Goal: Communication & Community: Share content

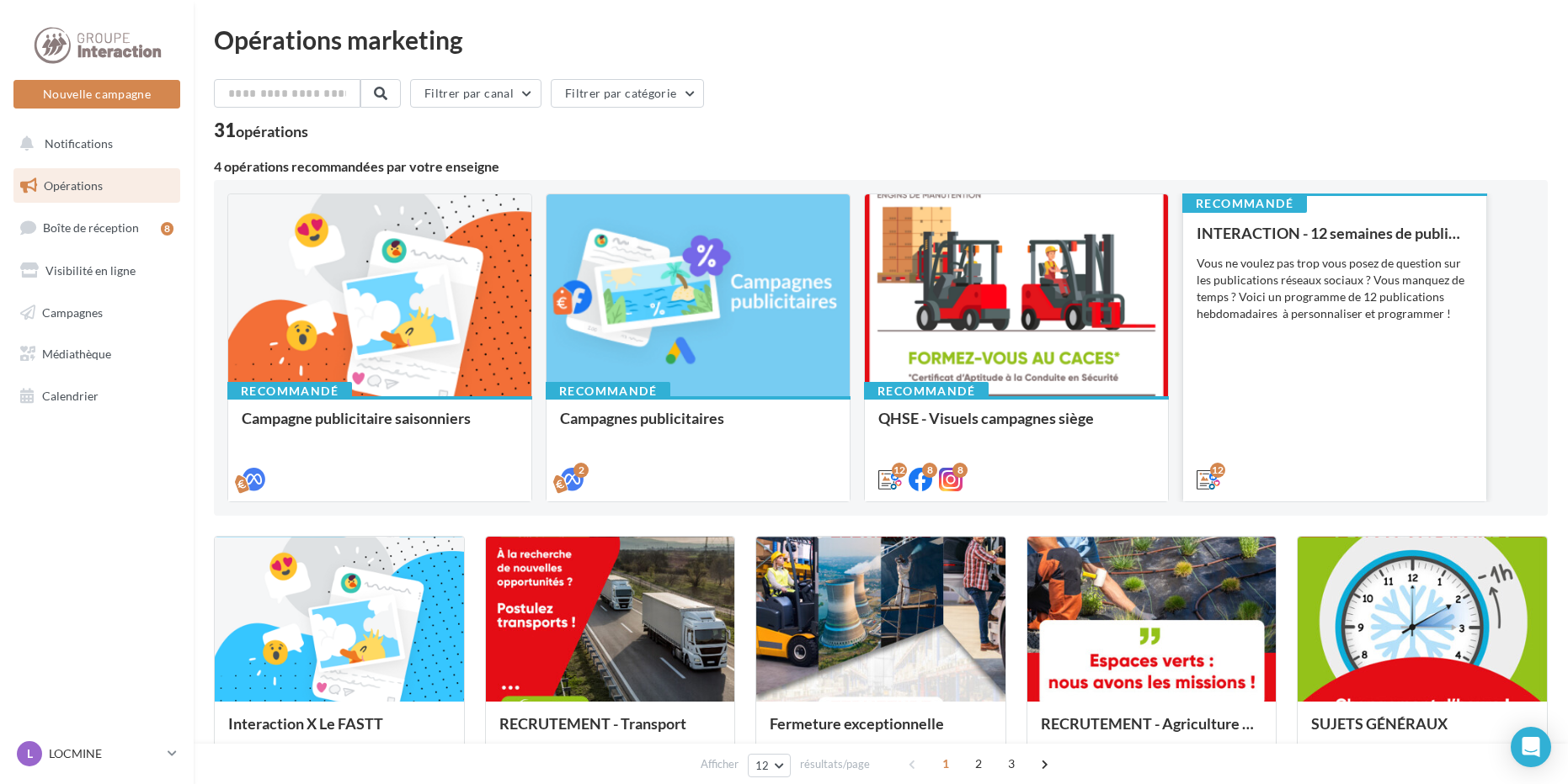
click at [1330, 314] on div "Vous ne voulez pas trop vous posez de question sur les publications réseaux soc…" at bounding box center [1334, 289] width 276 height 68
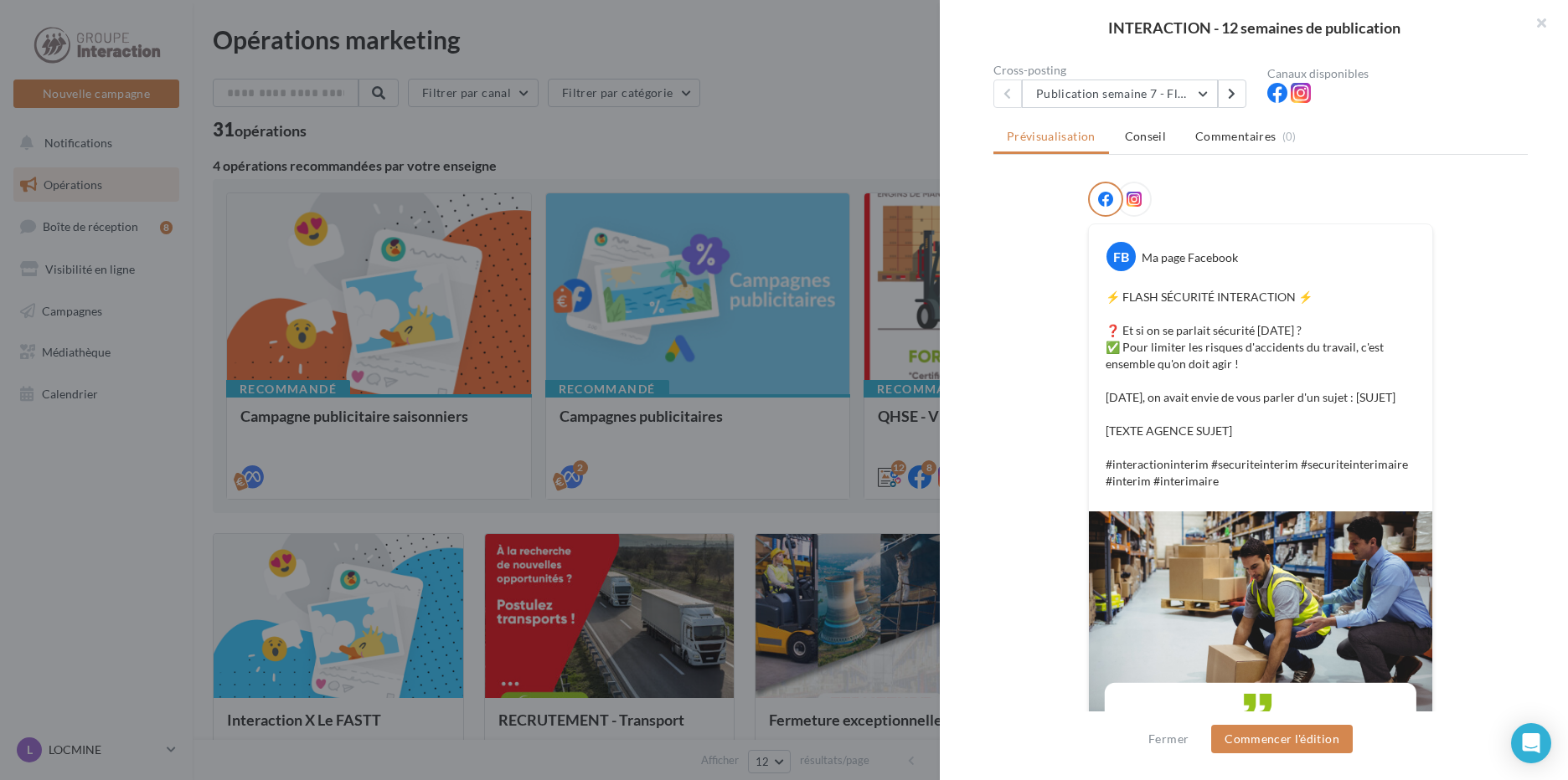
scroll to position [75, 0]
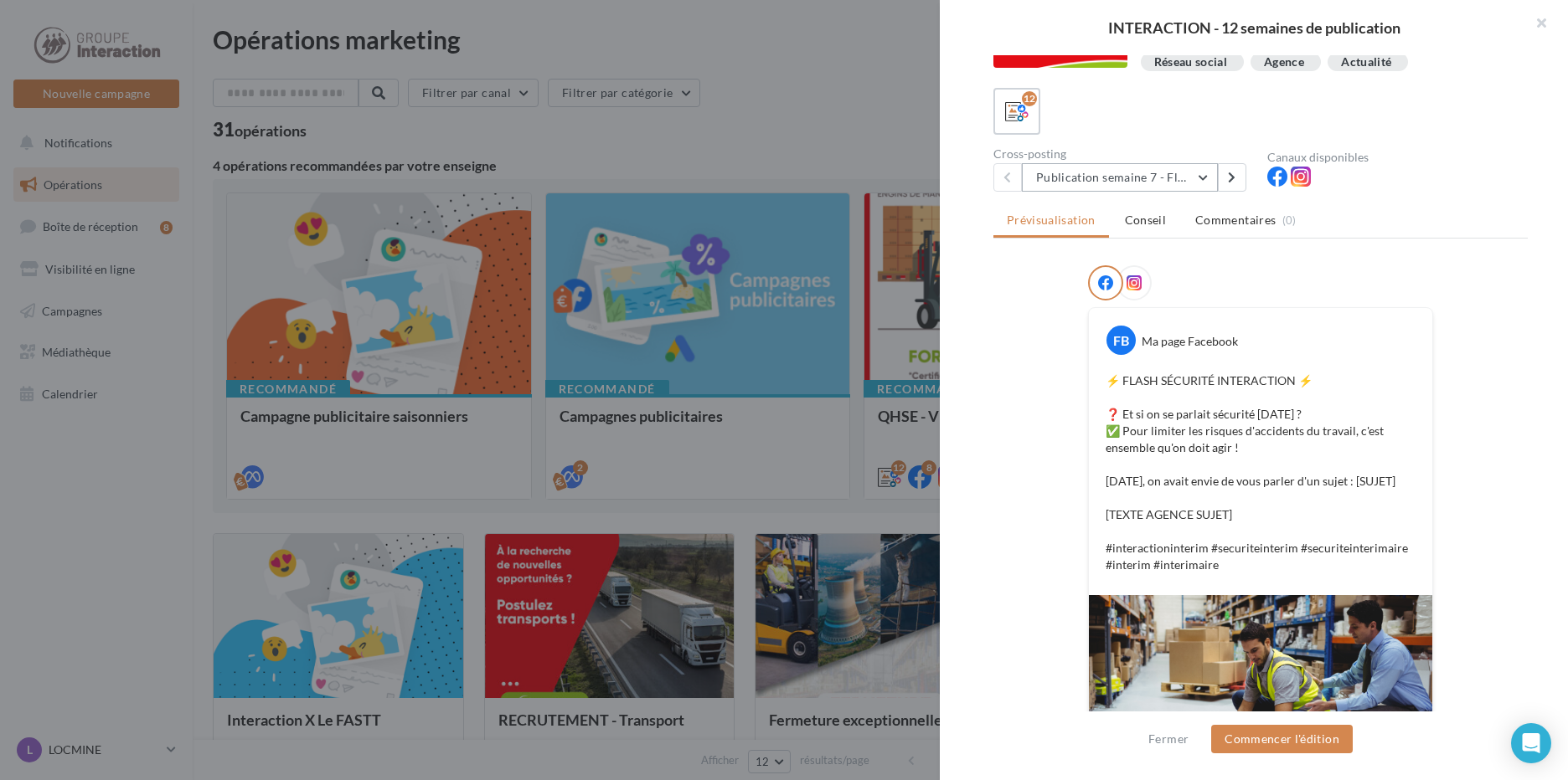
click at [1201, 181] on button "Publication semaine 7 - Flash sécurité" at bounding box center [1120, 177] width 196 height 29
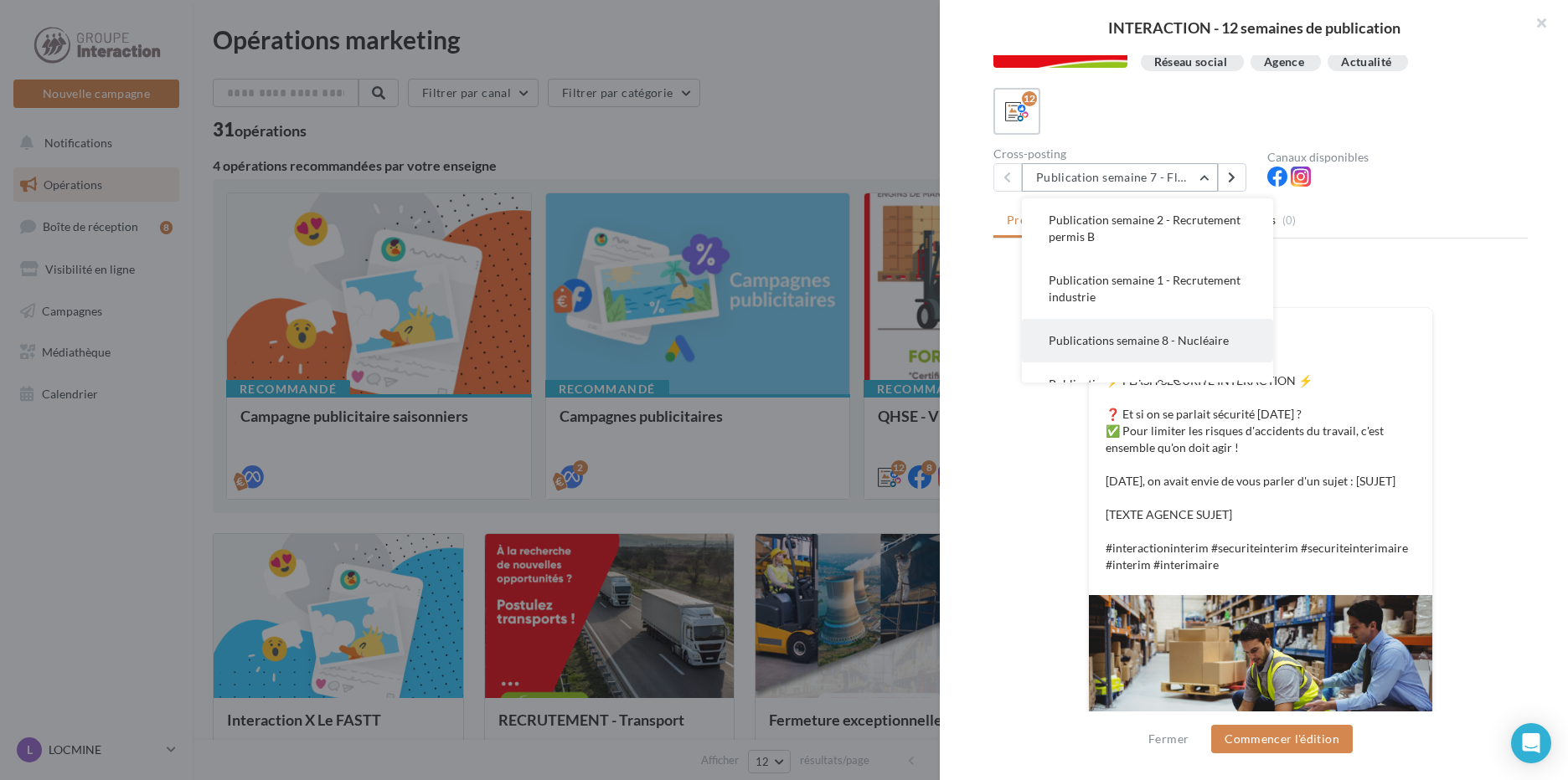
scroll to position [419, 0]
click at [1107, 337] on button "Publication semaine 11 - Moment sympa" at bounding box center [1147, 345] width 251 height 61
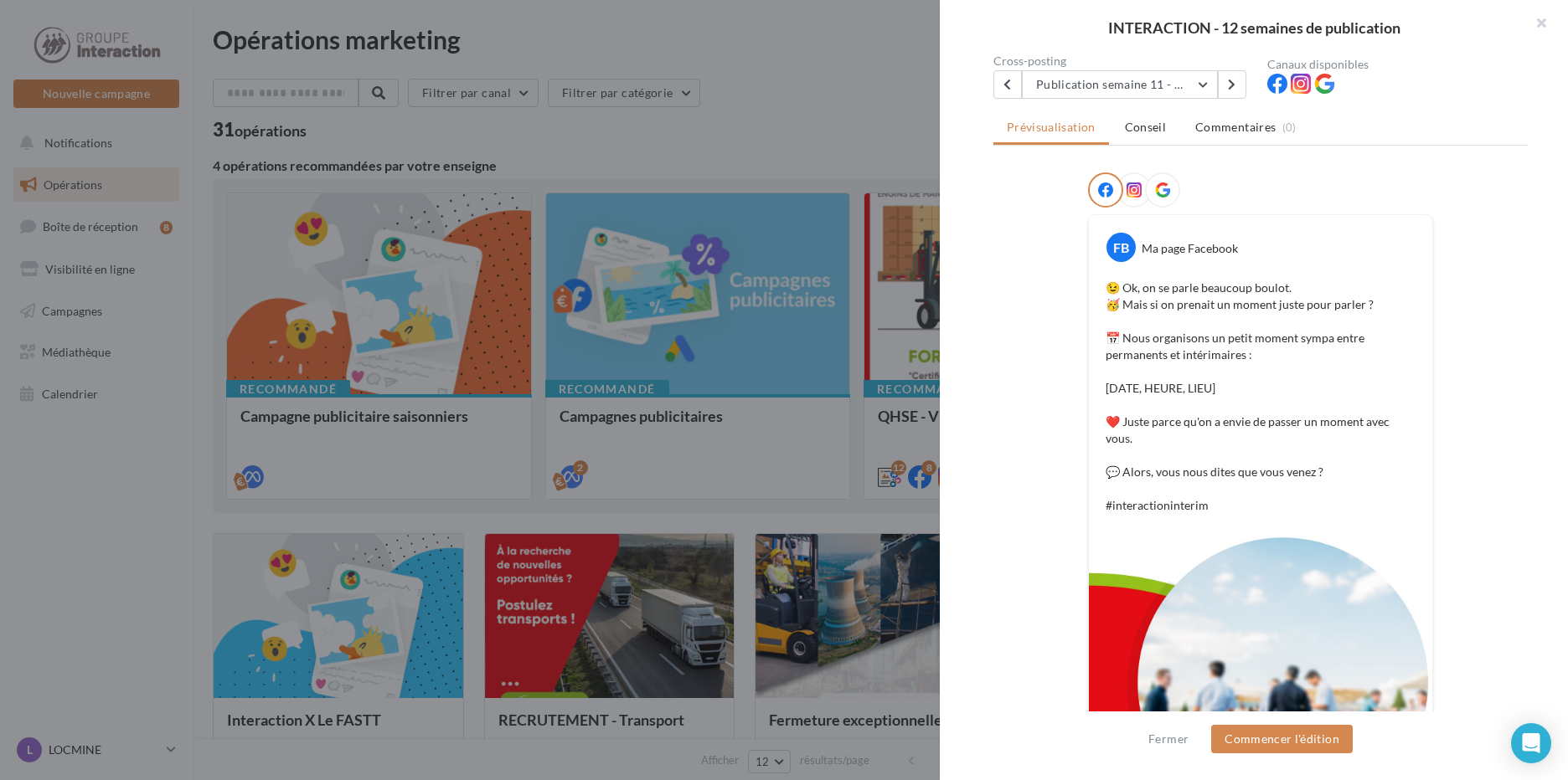
scroll to position [84, 0]
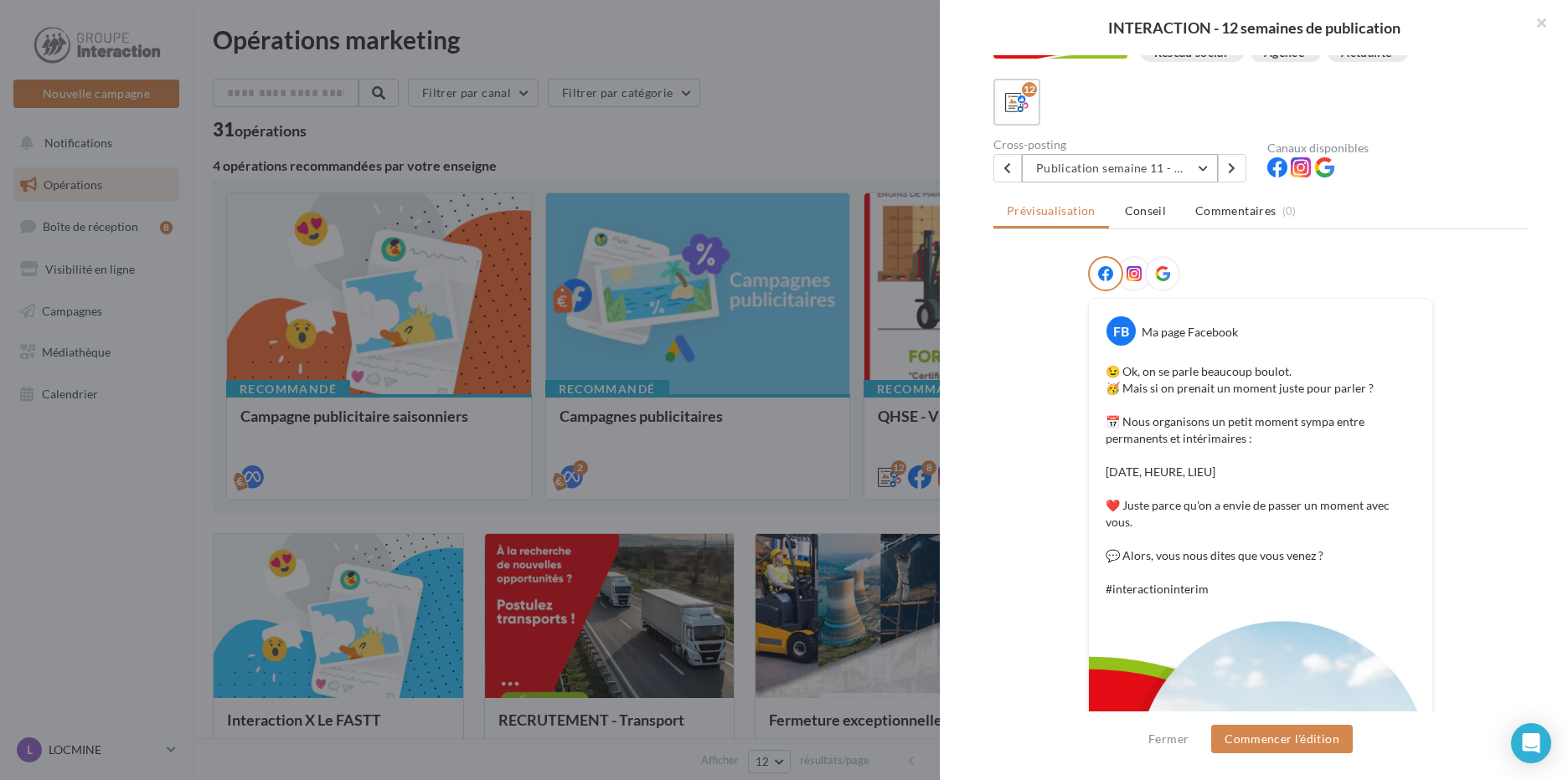
click at [1186, 171] on button "Publication semaine 11 - Moment sympa" at bounding box center [1120, 168] width 196 height 29
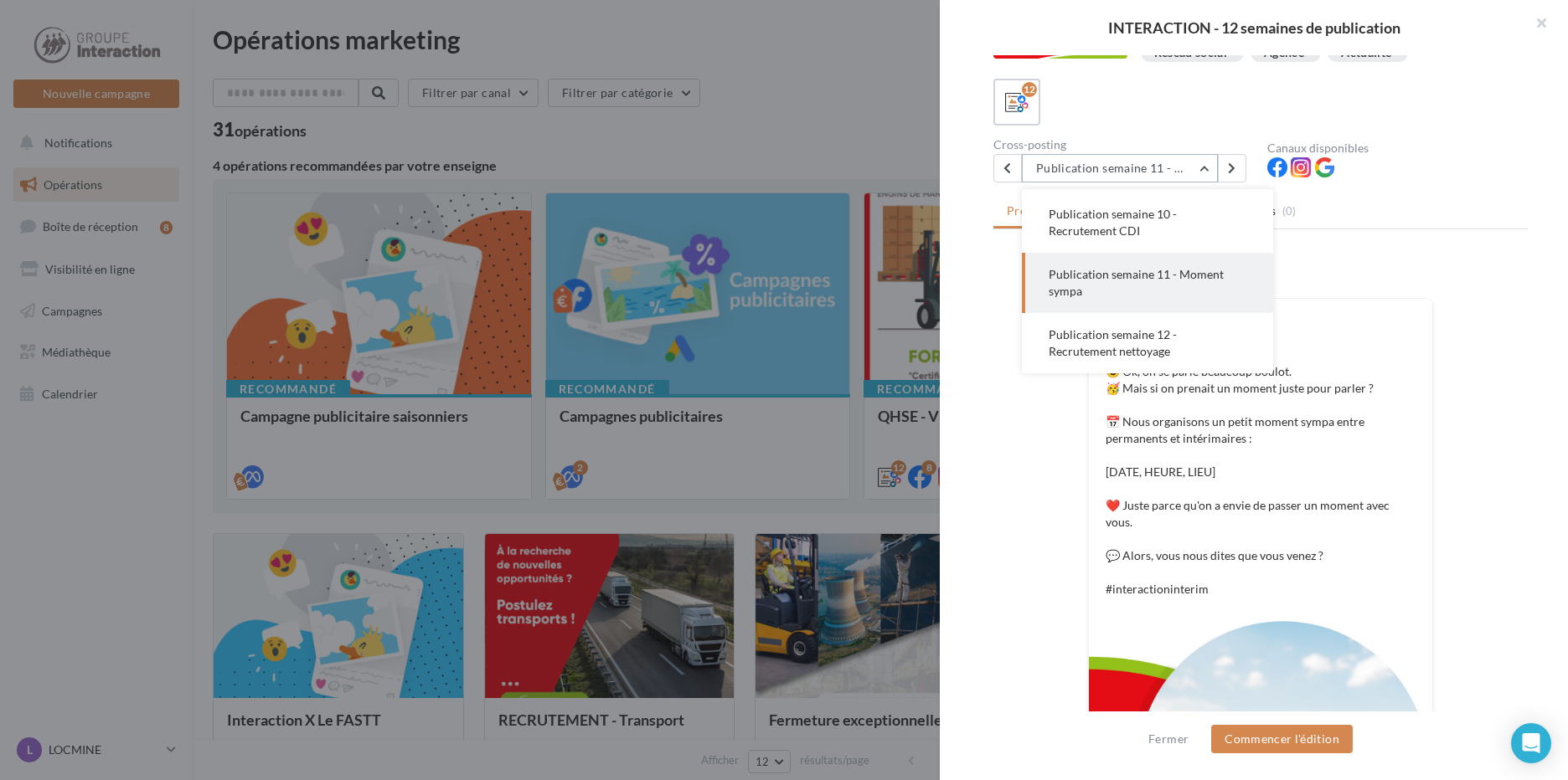
scroll to position [167, 0]
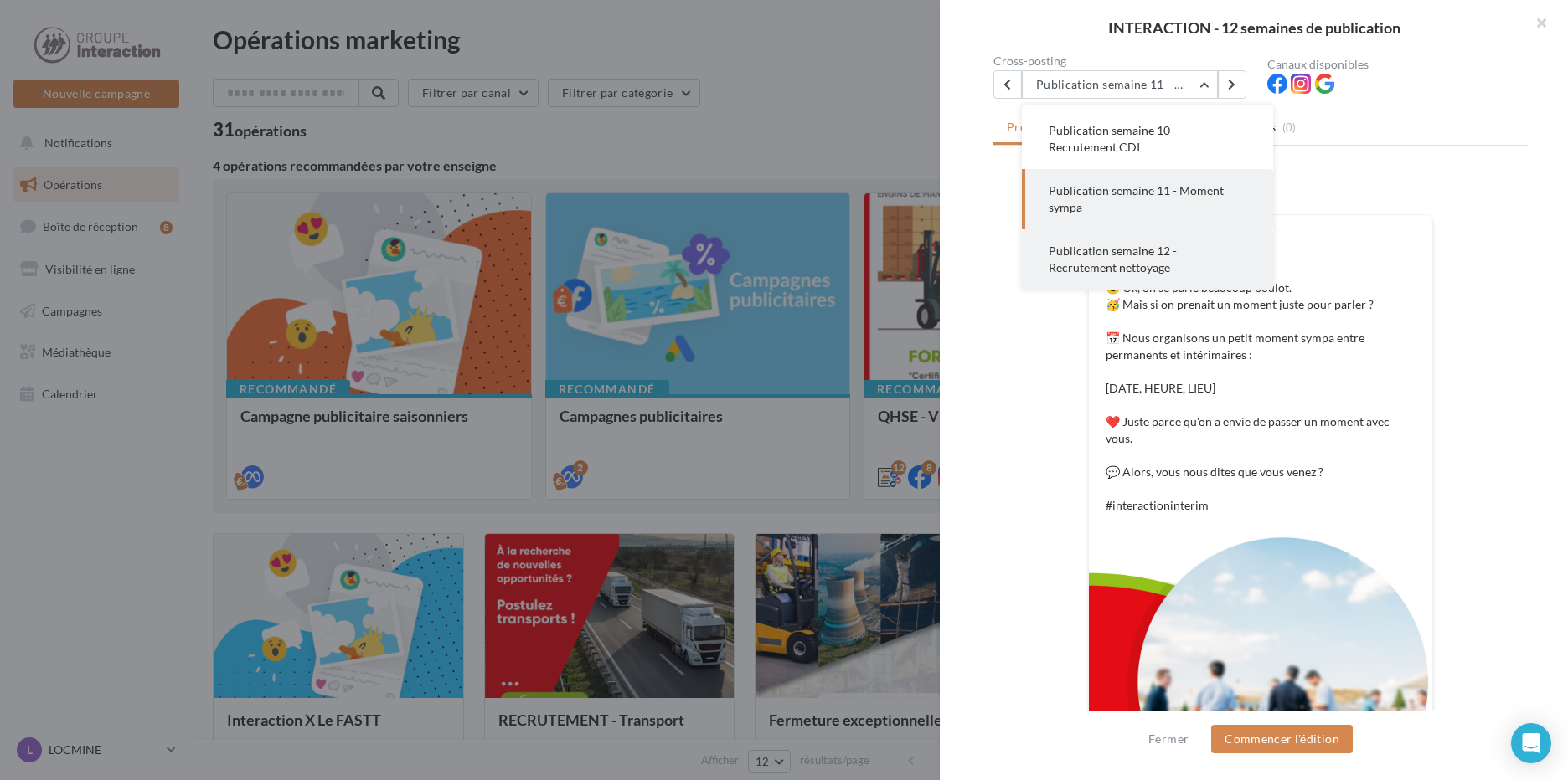
click at [1189, 272] on button "Publication semaine 12 - Recrutement nettoyage" at bounding box center [1147, 259] width 251 height 61
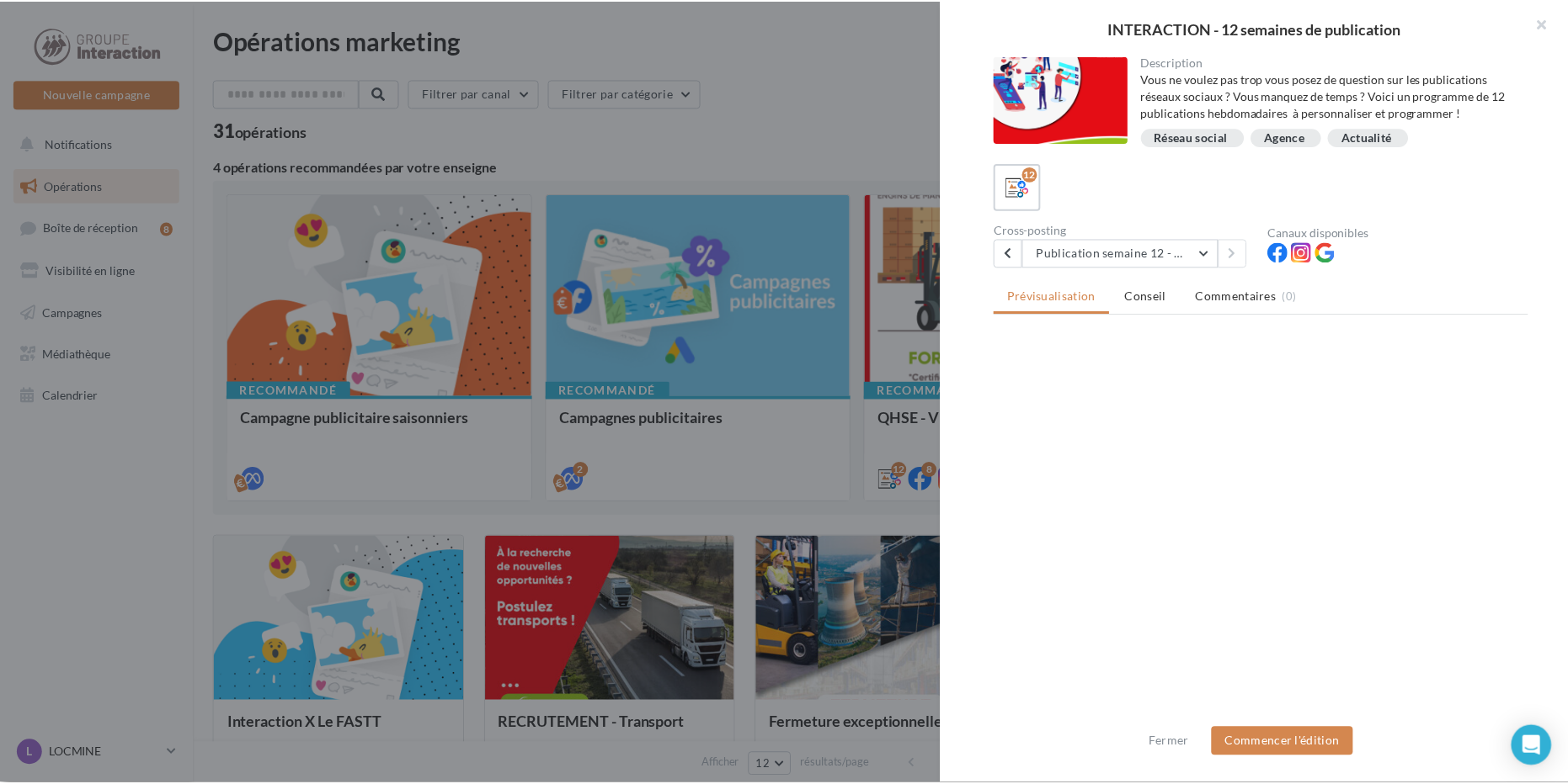
scroll to position [0, 0]
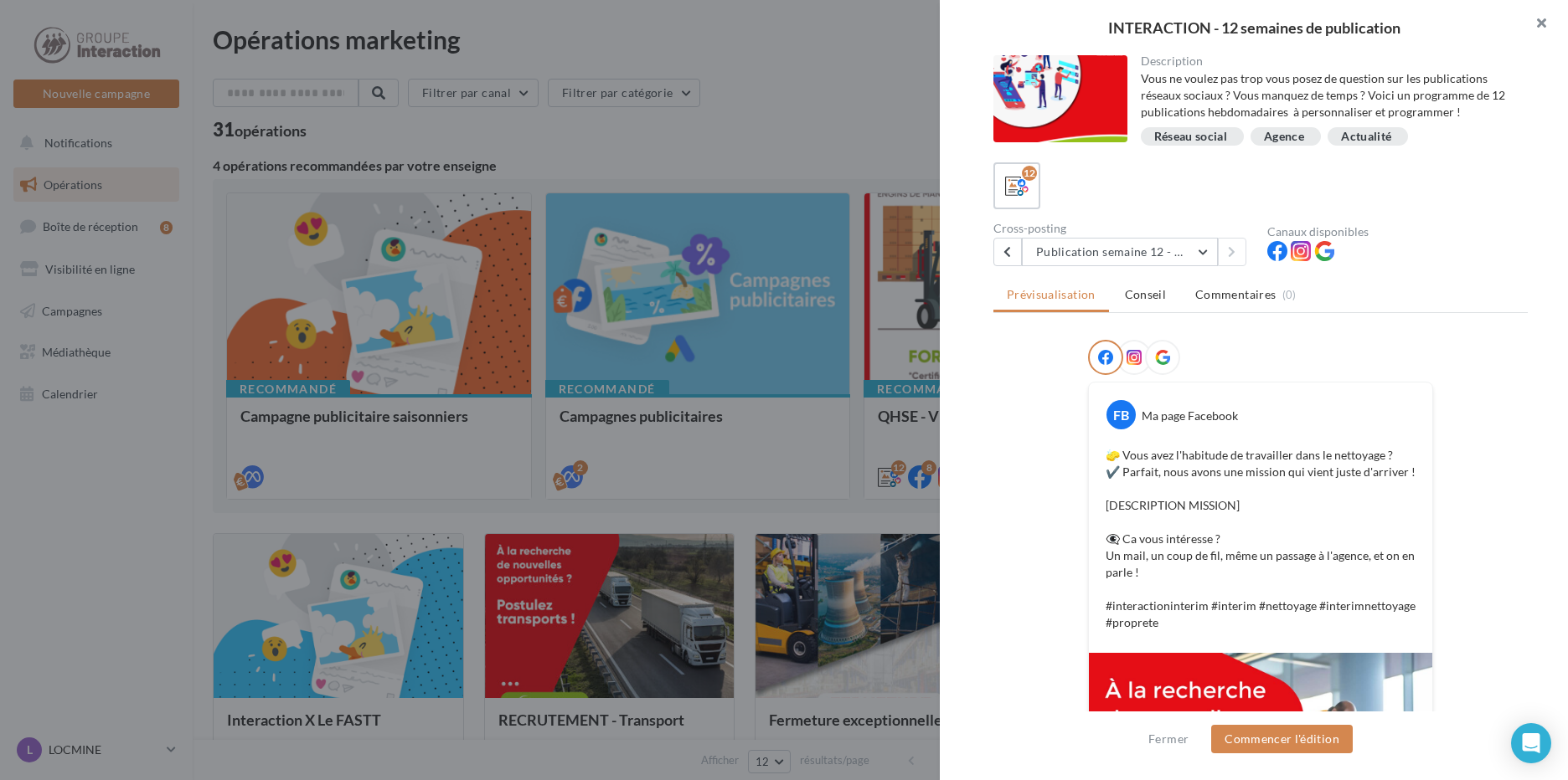
click at [1542, 30] on button "button" at bounding box center [1534, 25] width 67 height 50
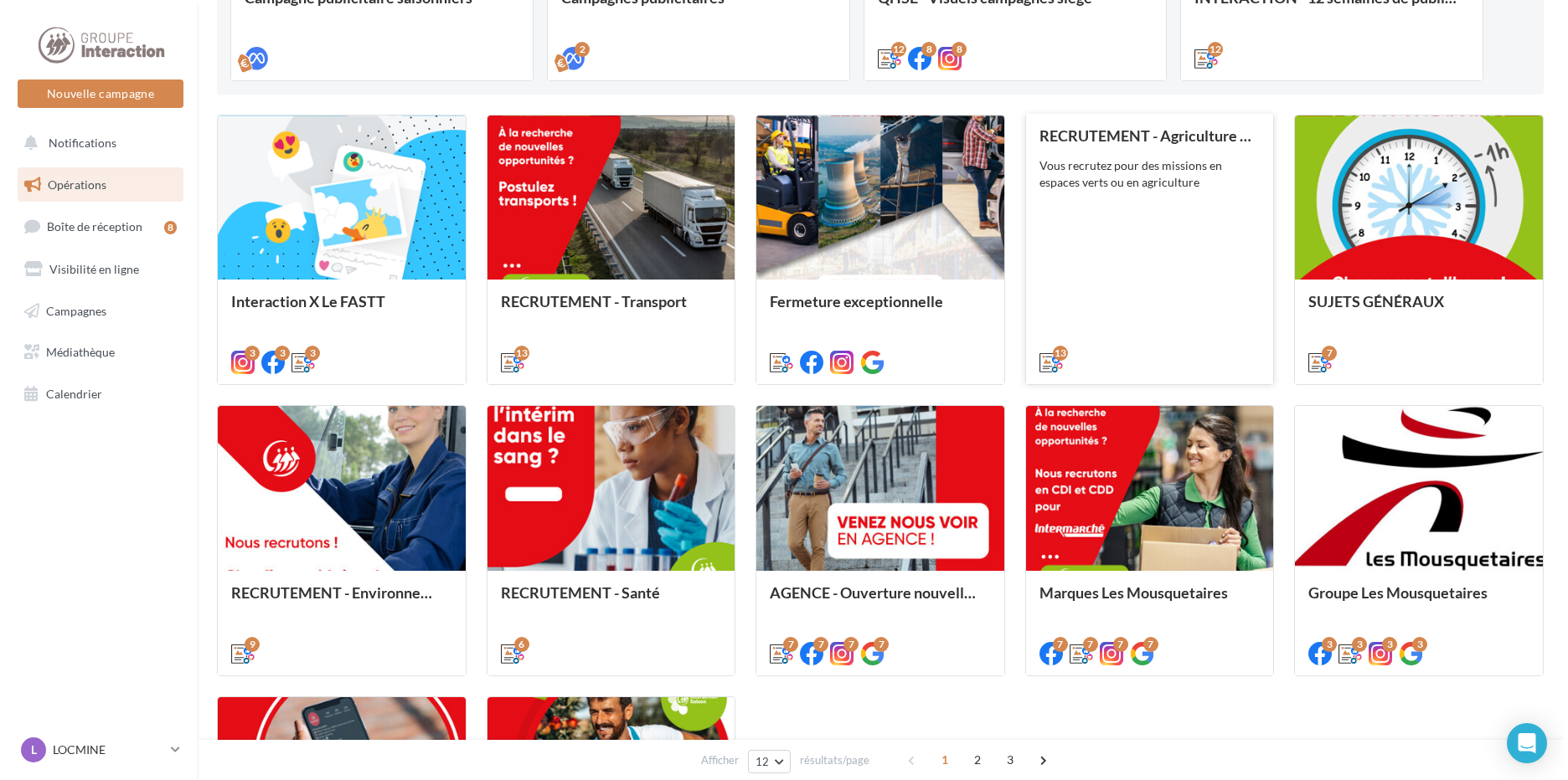
scroll to position [502, 0]
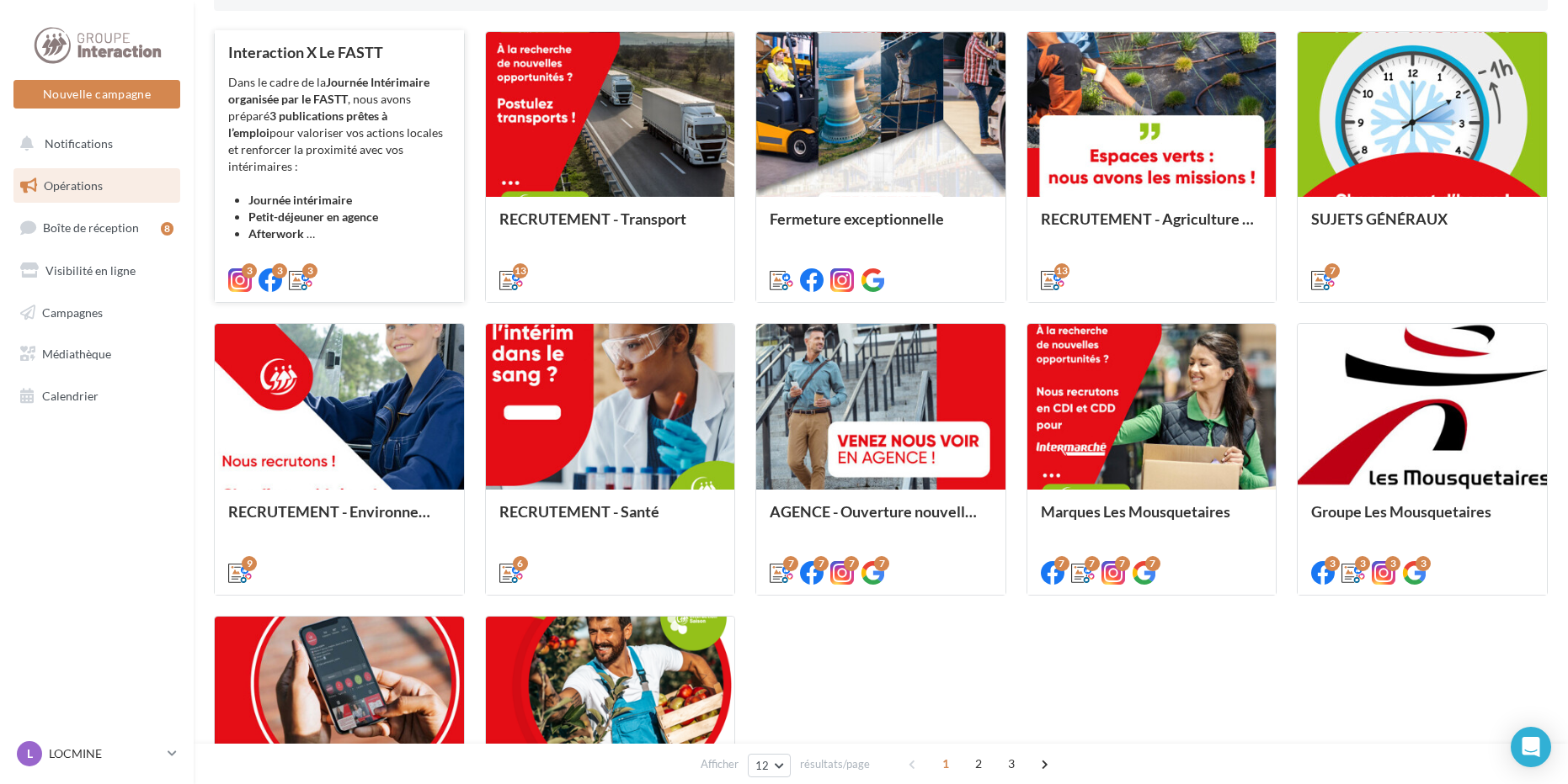
click at [435, 128] on div "Dans le cadre de la Journée Intérimaire organisée par le FASTT , nous avons pré…" at bounding box center [339, 158] width 222 height 168
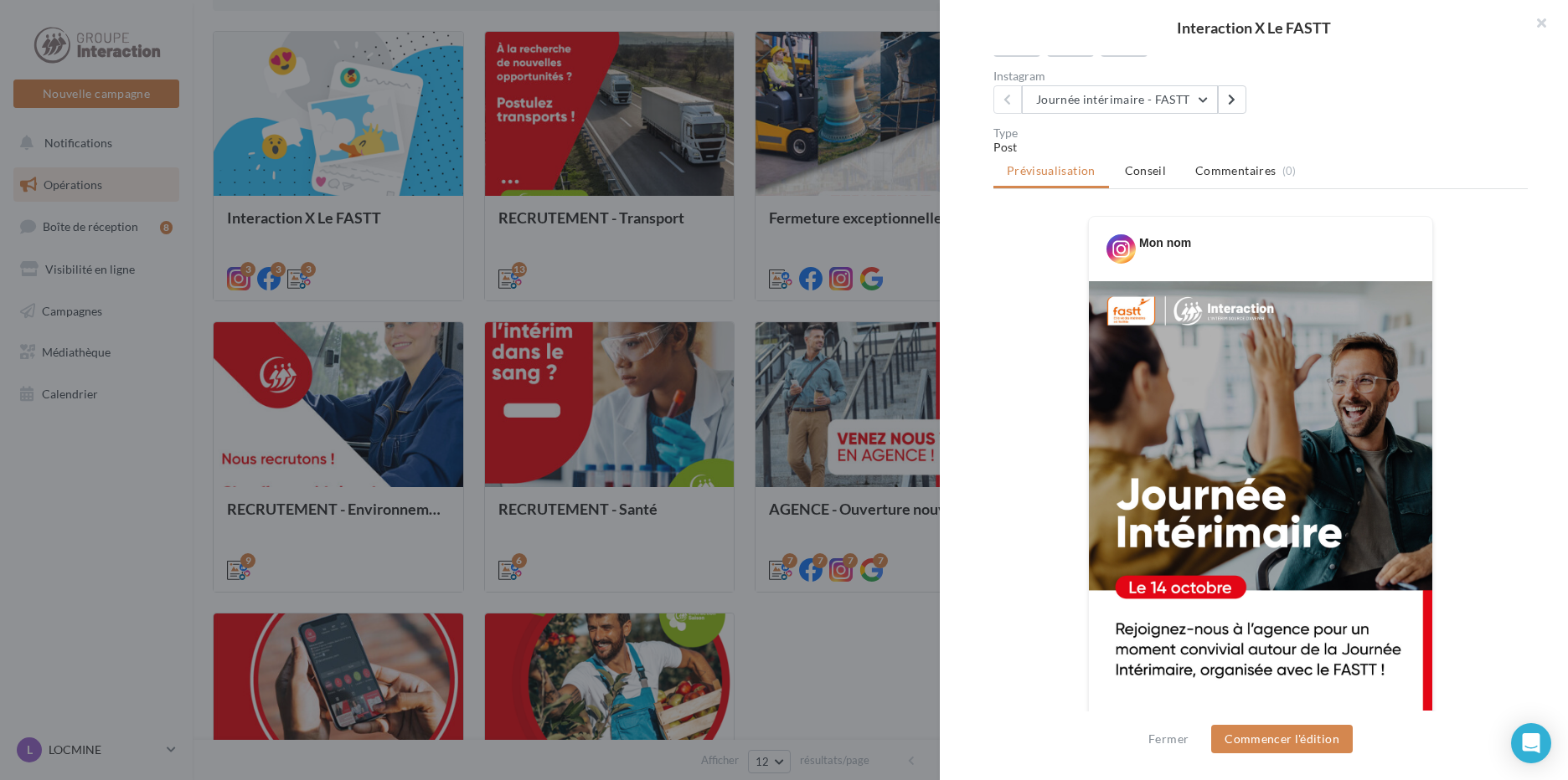
scroll to position [251, 0]
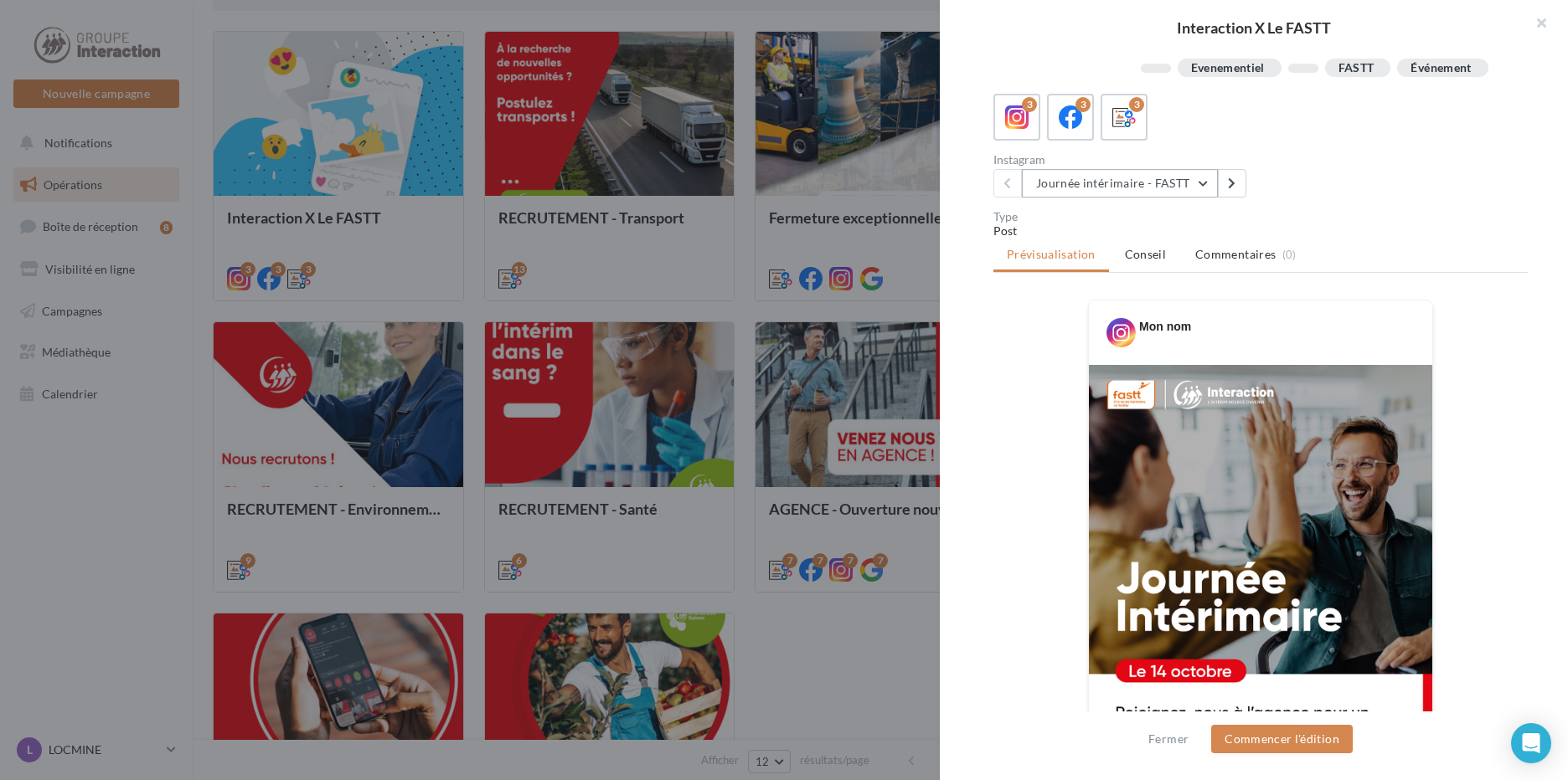
click at [1195, 198] on button "Journée intérimaire - FASTT" at bounding box center [1120, 183] width 196 height 29
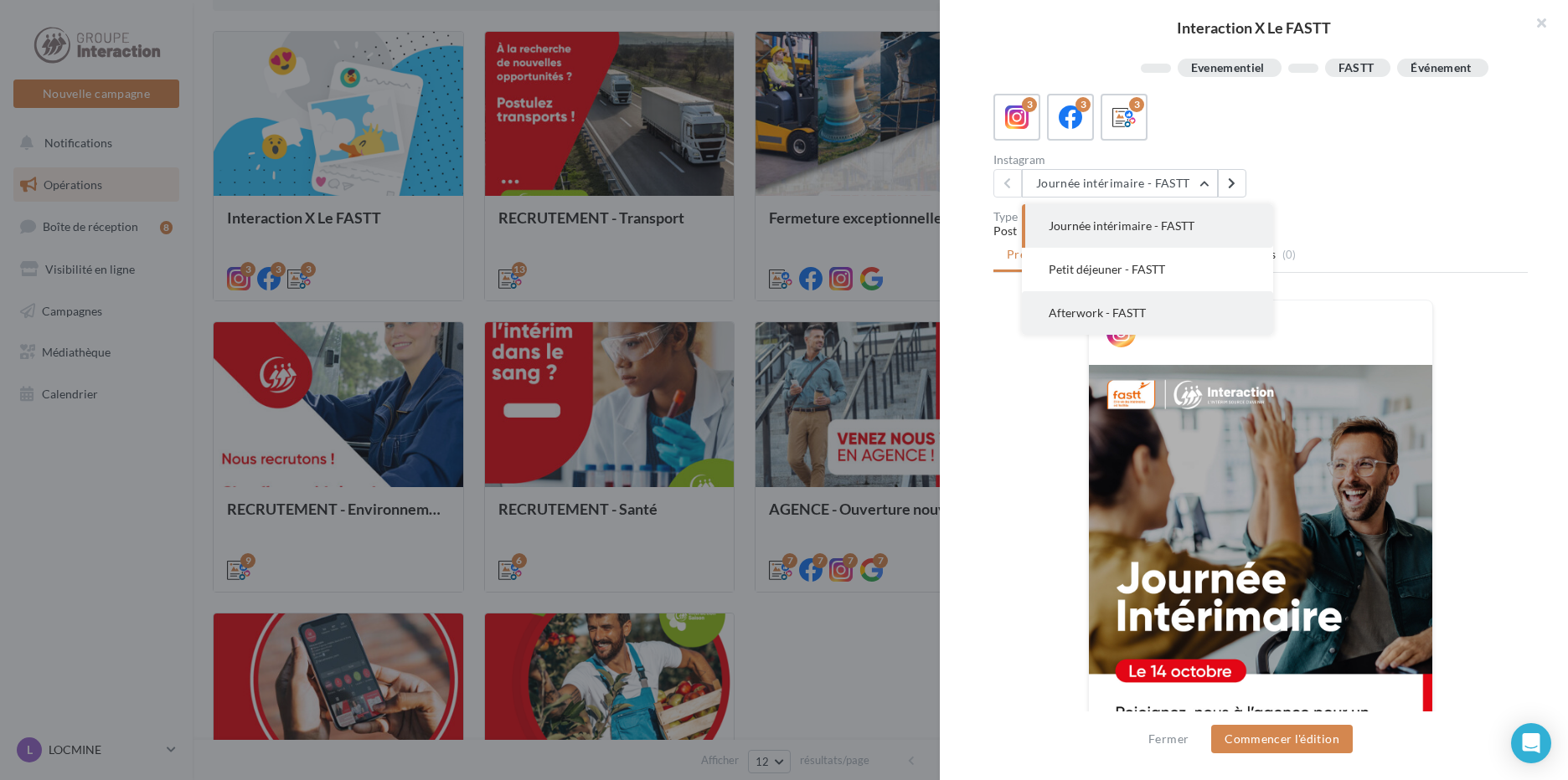
click at [1145, 326] on button "Afterwork - FASTT" at bounding box center [1147, 313] width 251 height 44
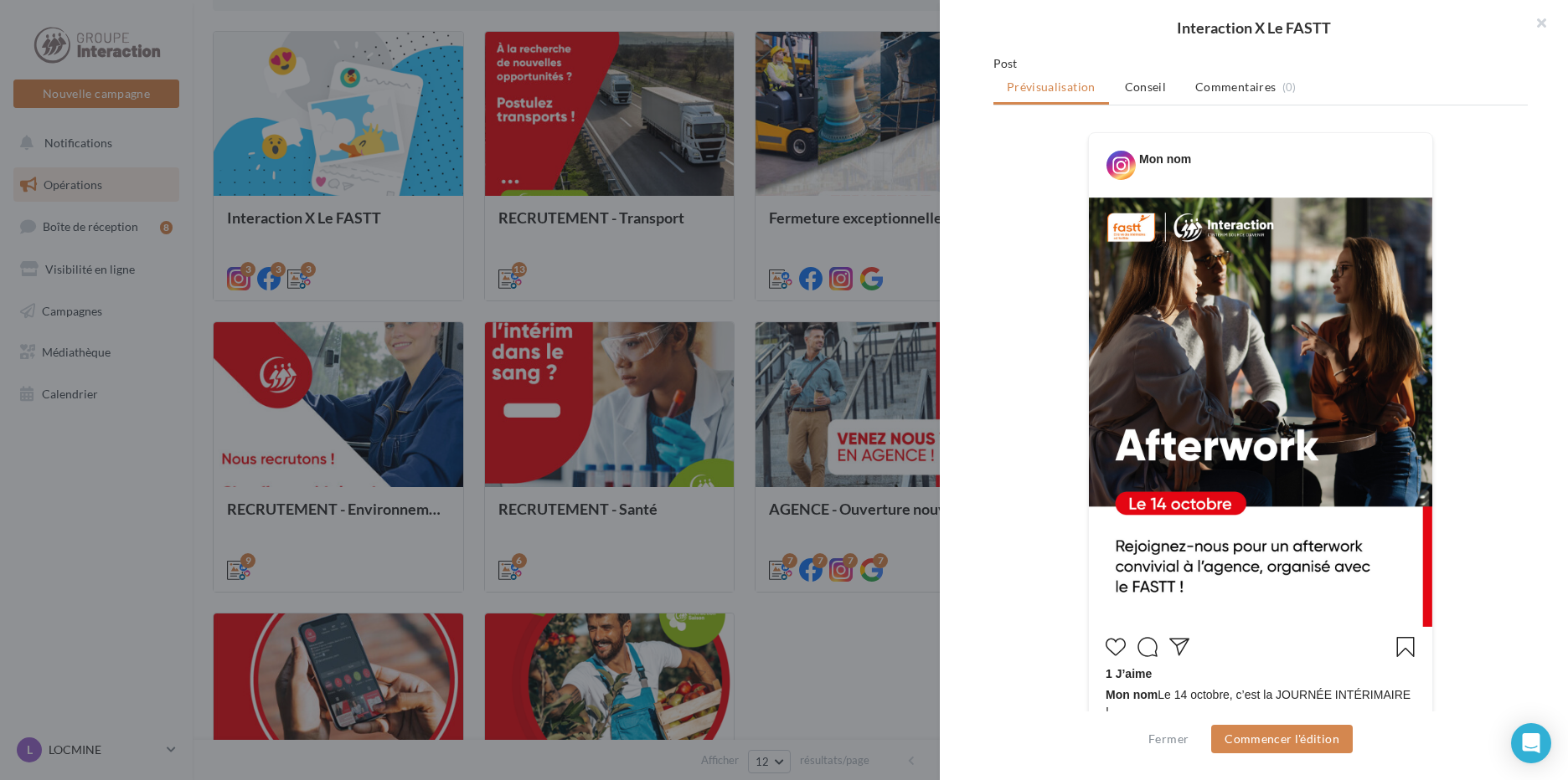
scroll to position [335, 0]
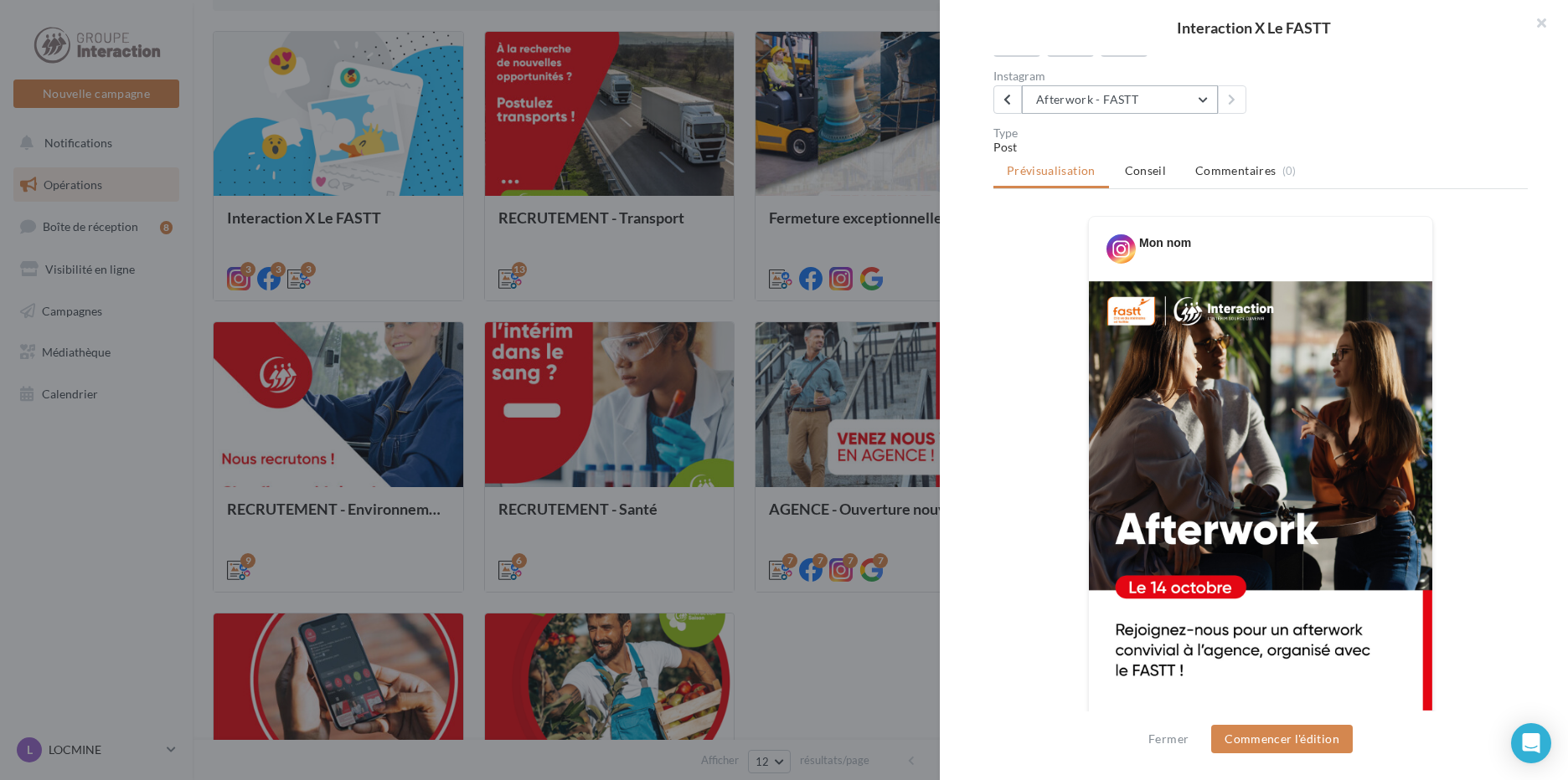
click at [1130, 114] on button "Afterwork - FASTT" at bounding box center [1120, 100] width 196 height 29
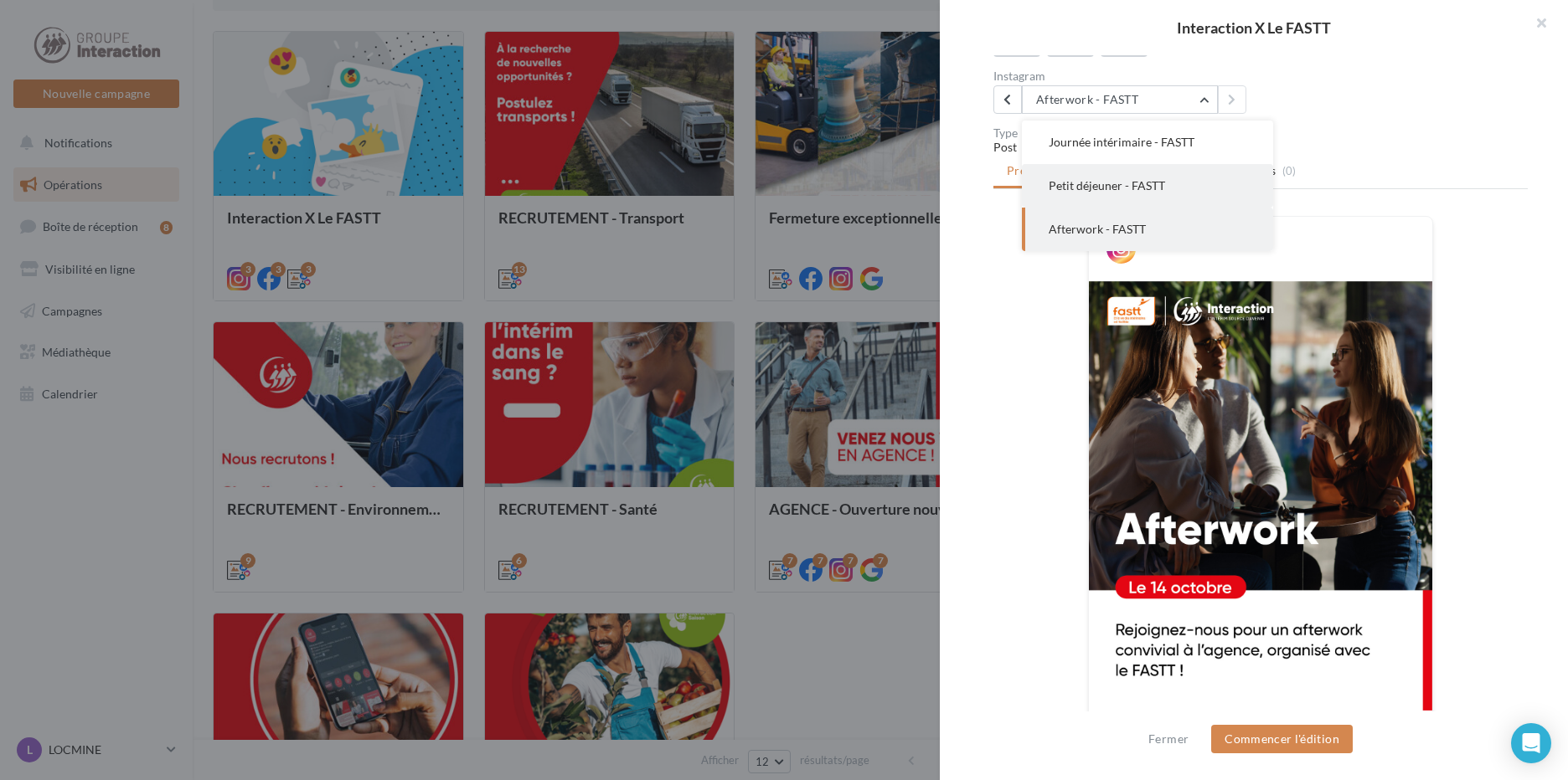
click at [1128, 196] on button "Petit déjeuner - FASTT" at bounding box center [1147, 186] width 251 height 44
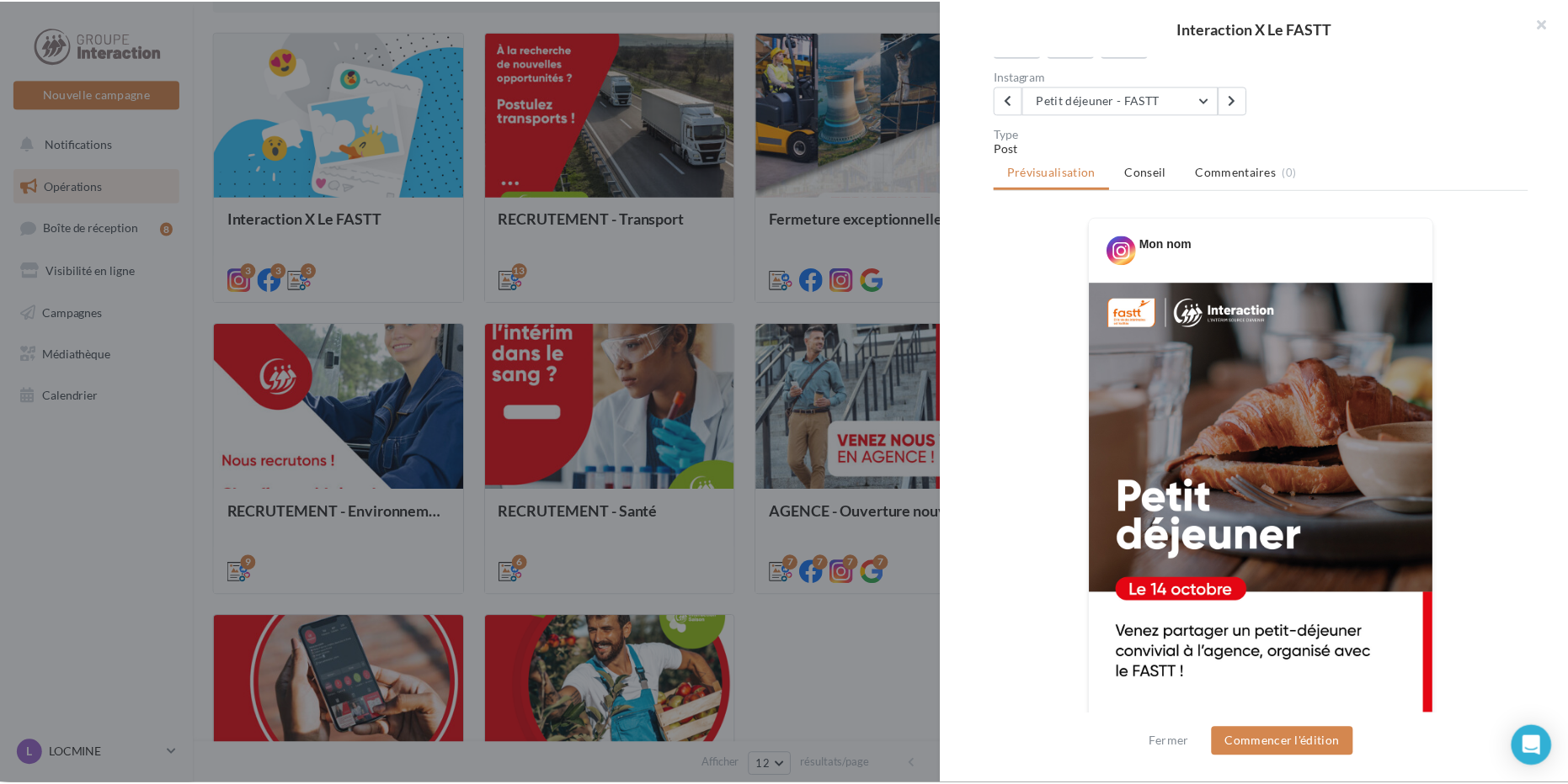
scroll to position [421, 0]
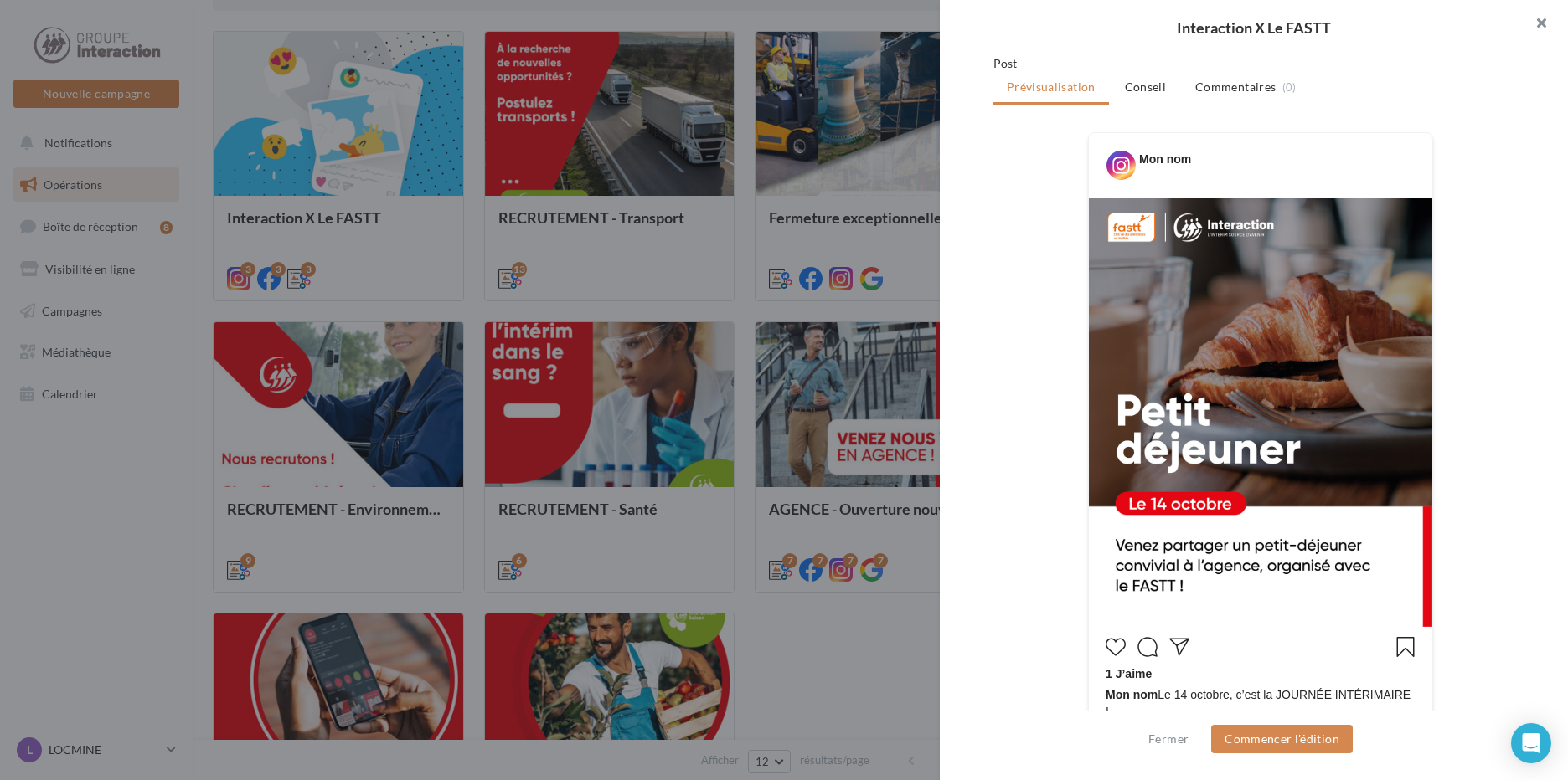
click at [1543, 15] on button "button" at bounding box center [1534, 25] width 67 height 50
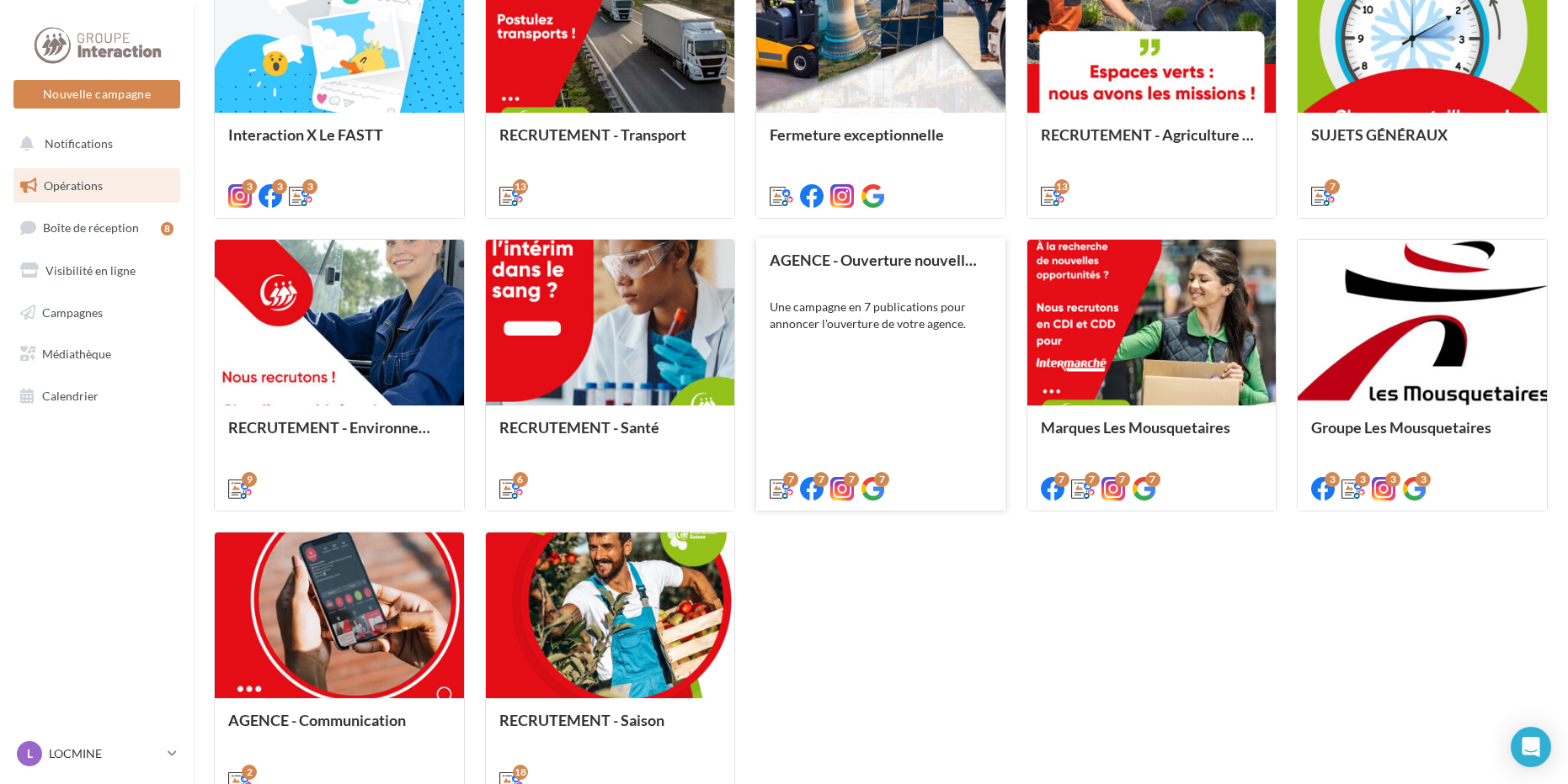
scroll to position [748, 0]
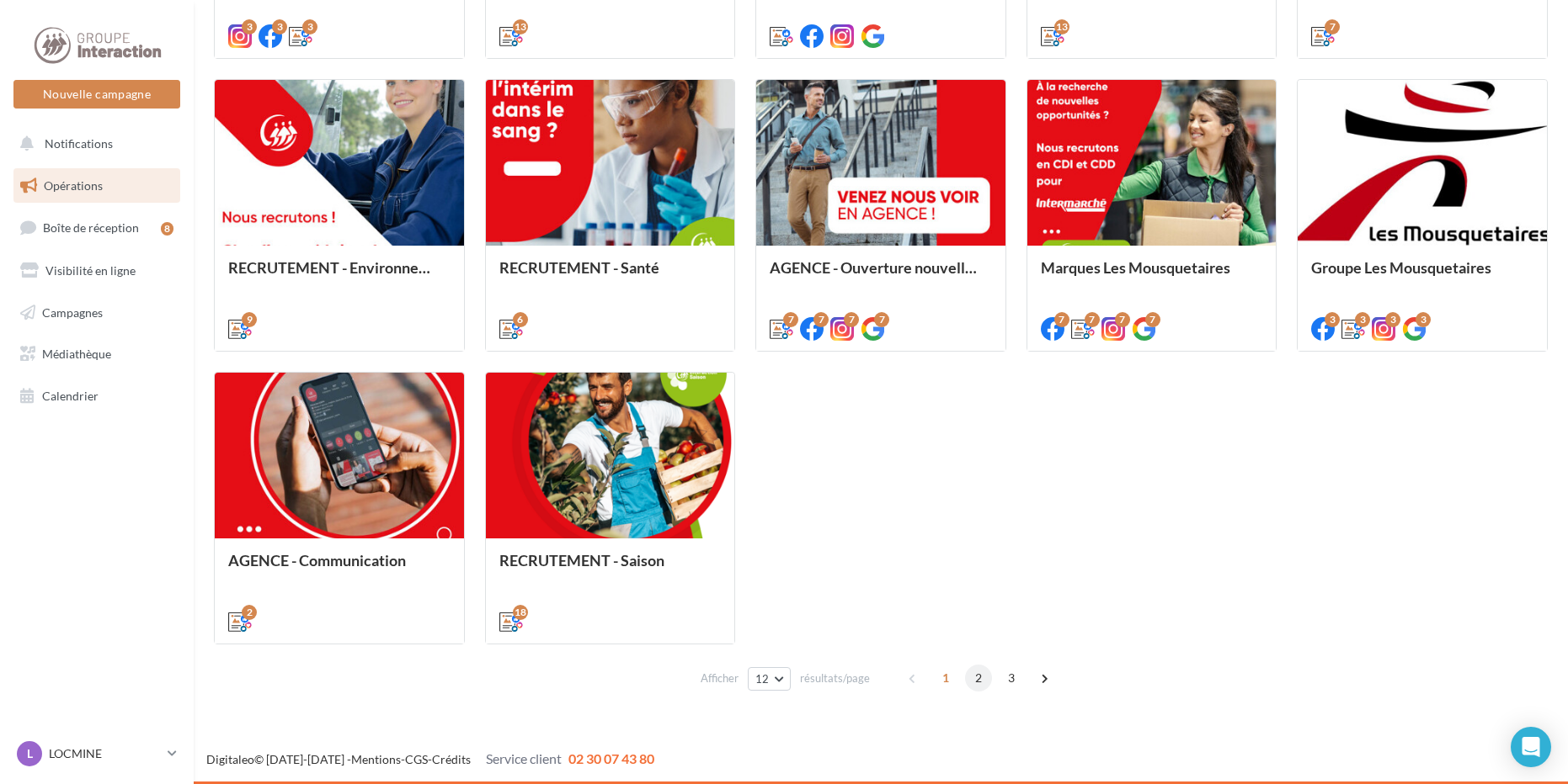
click at [972, 686] on span "2" at bounding box center [978, 678] width 27 height 27
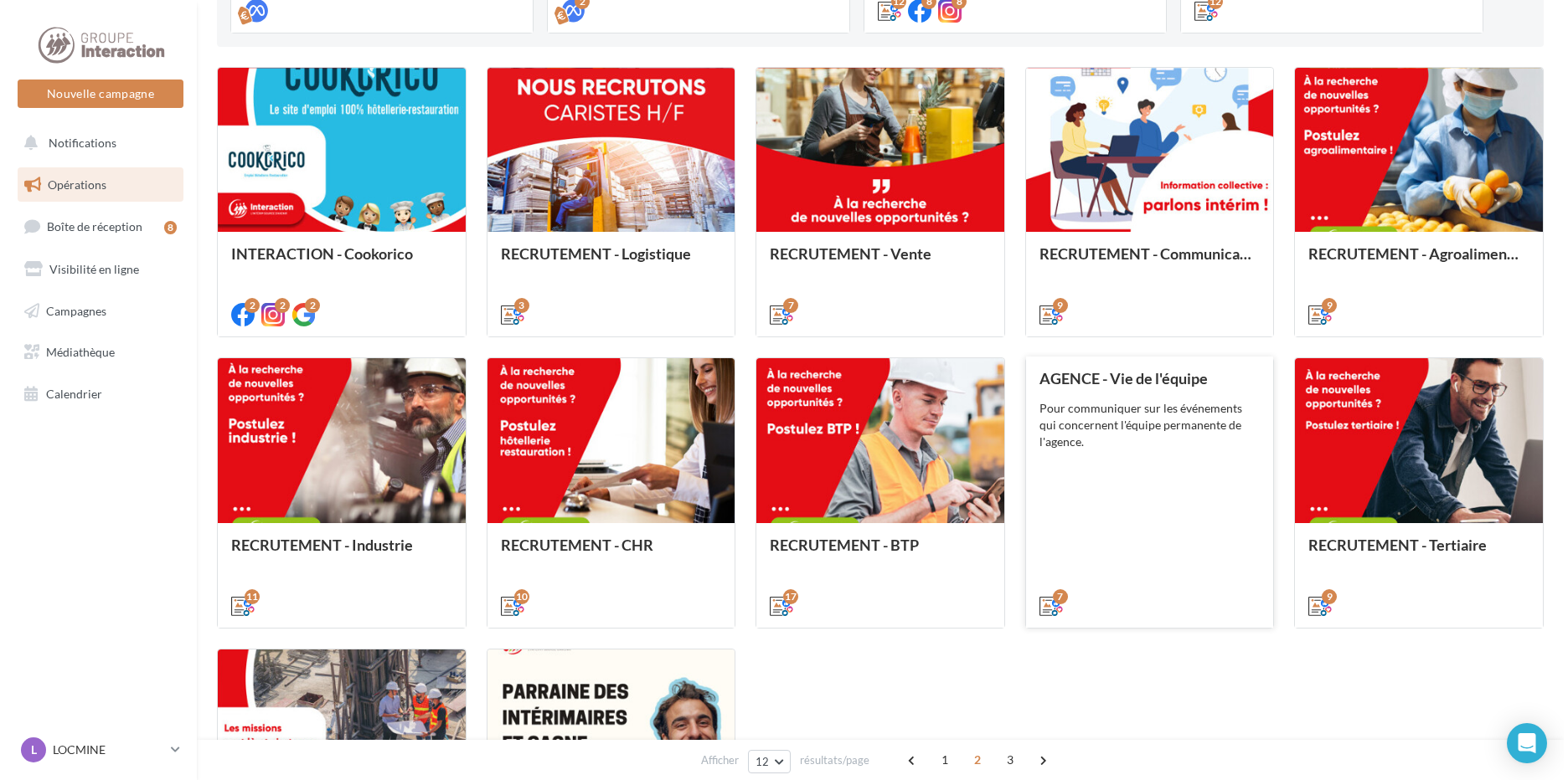
scroll to position [383, 0]
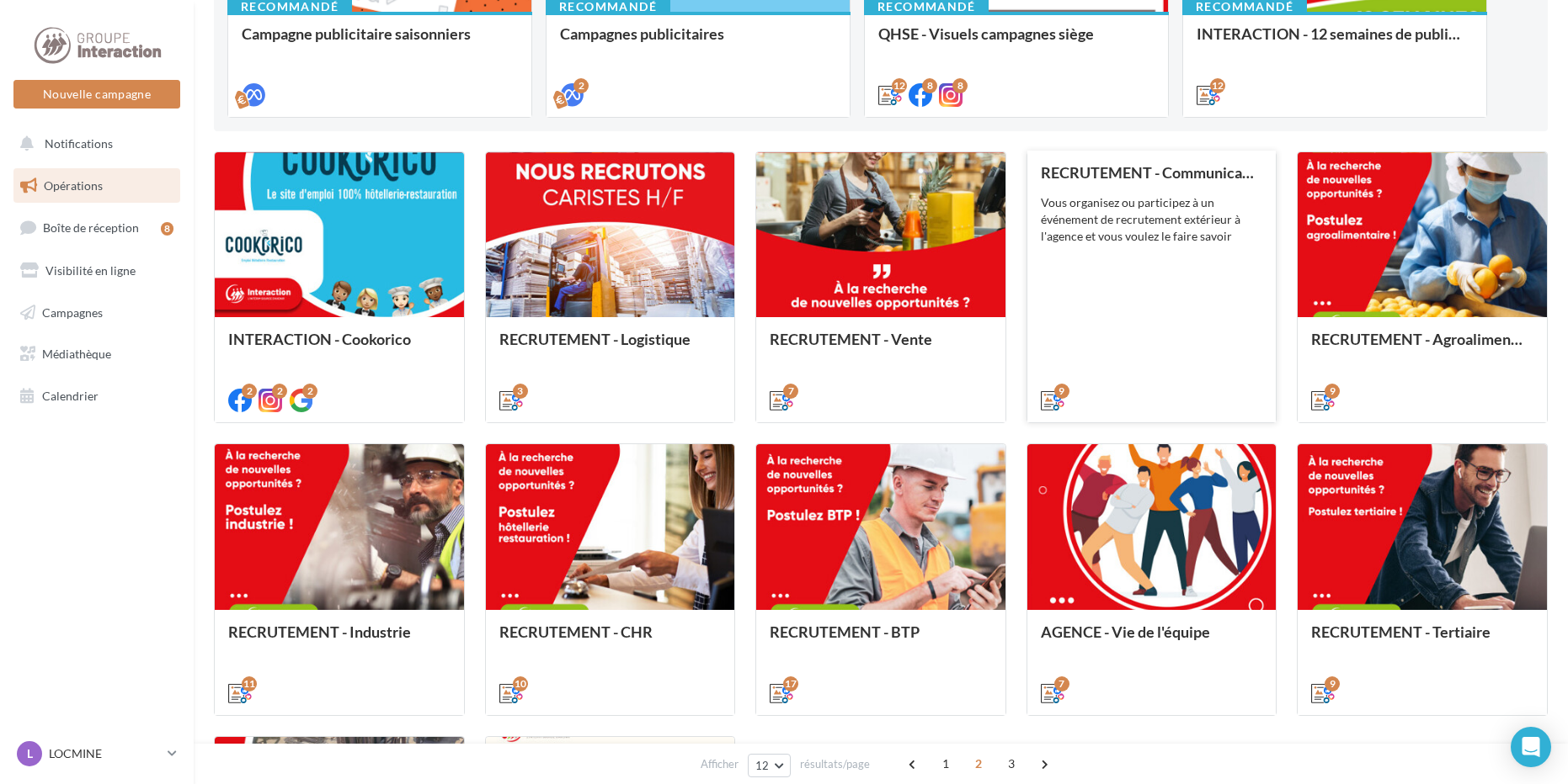
click at [1130, 299] on div "RECRUTEMENT - Communication externe Vous organisez ou participez à un événement…" at bounding box center [1151, 286] width 222 height 244
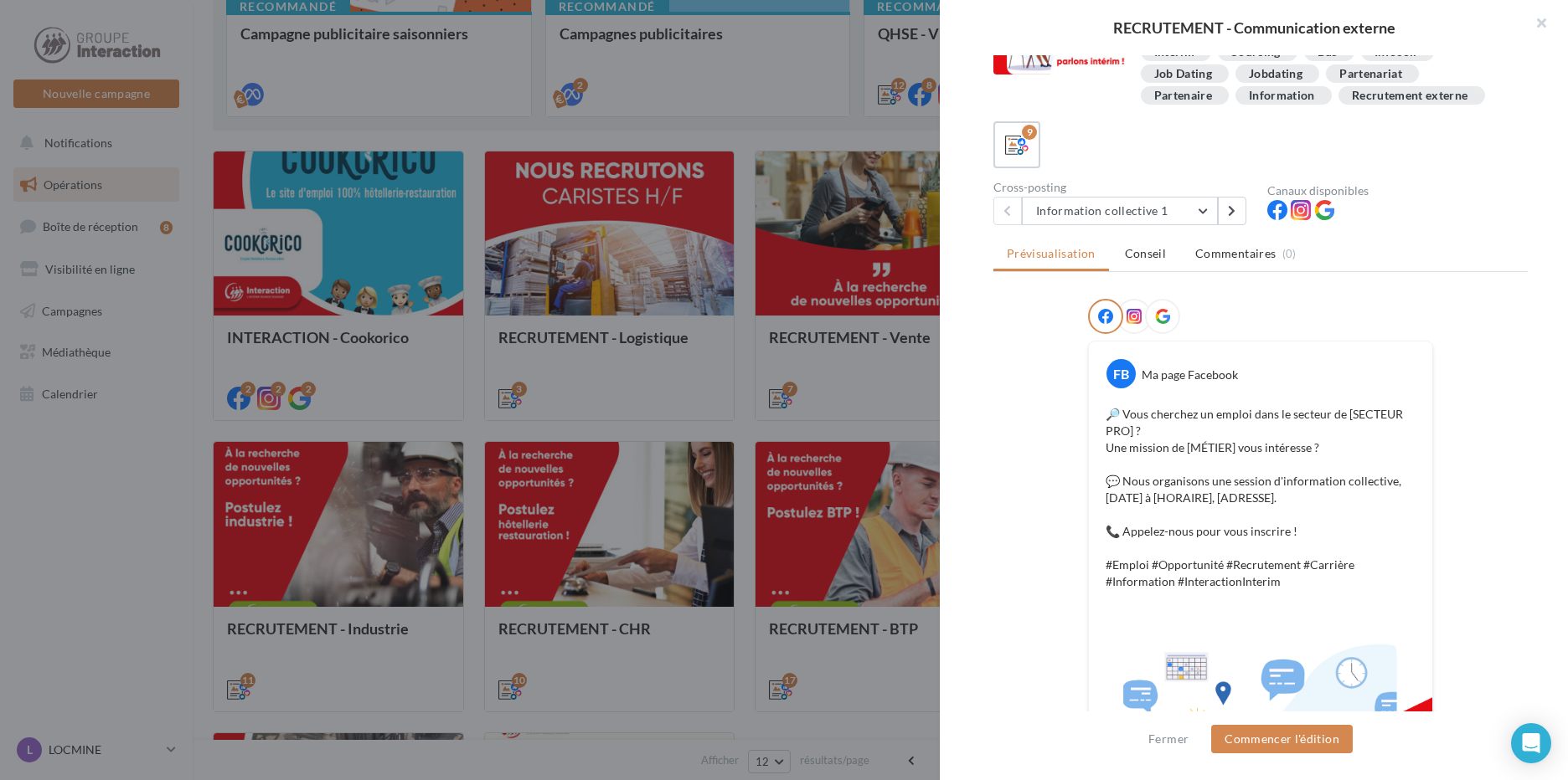
scroll to position [0, 0]
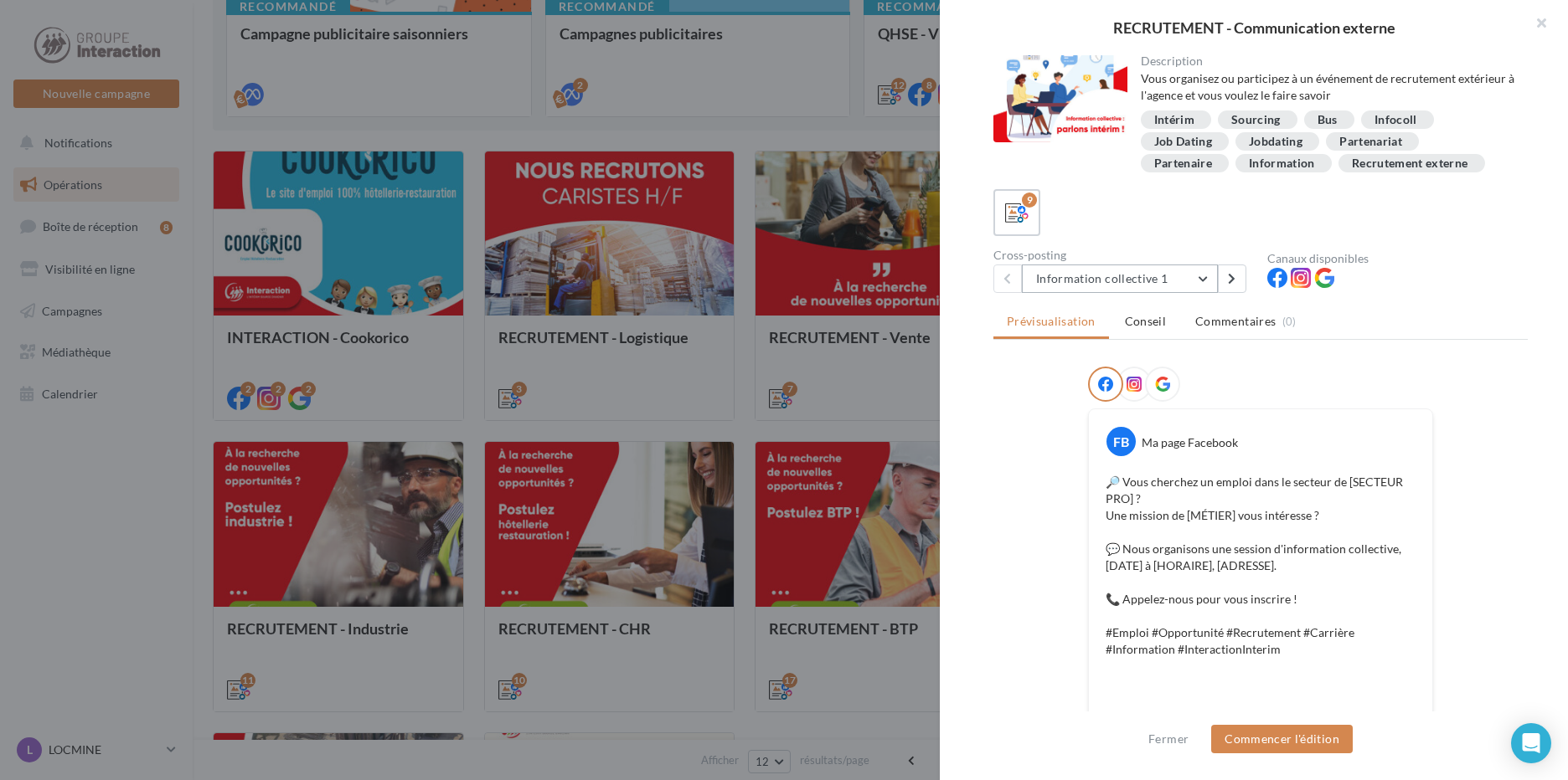
click at [1200, 272] on button "Information collective 1" at bounding box center [1120, 279] width 196 height 29
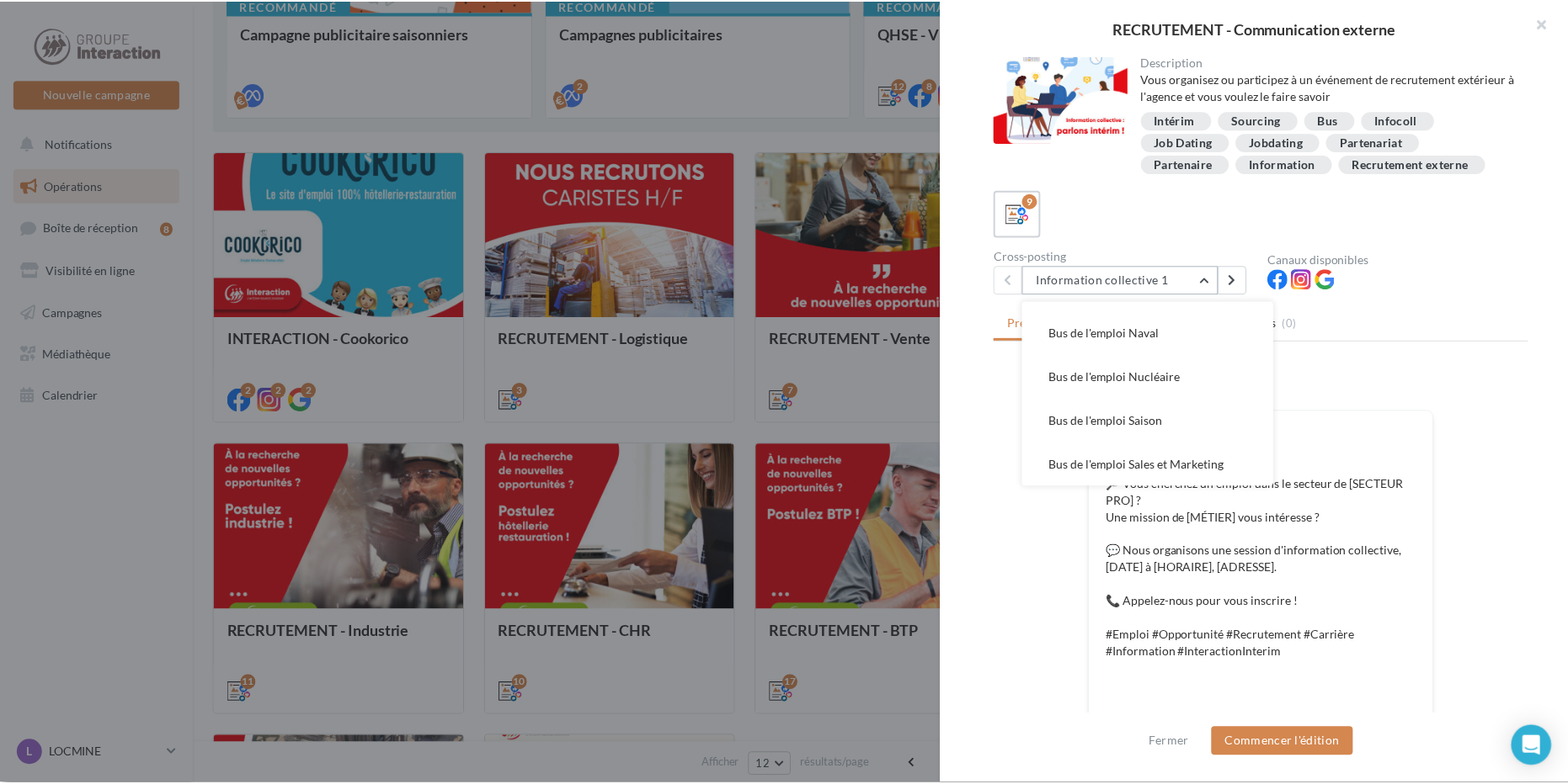
scroll to position [84, 0]
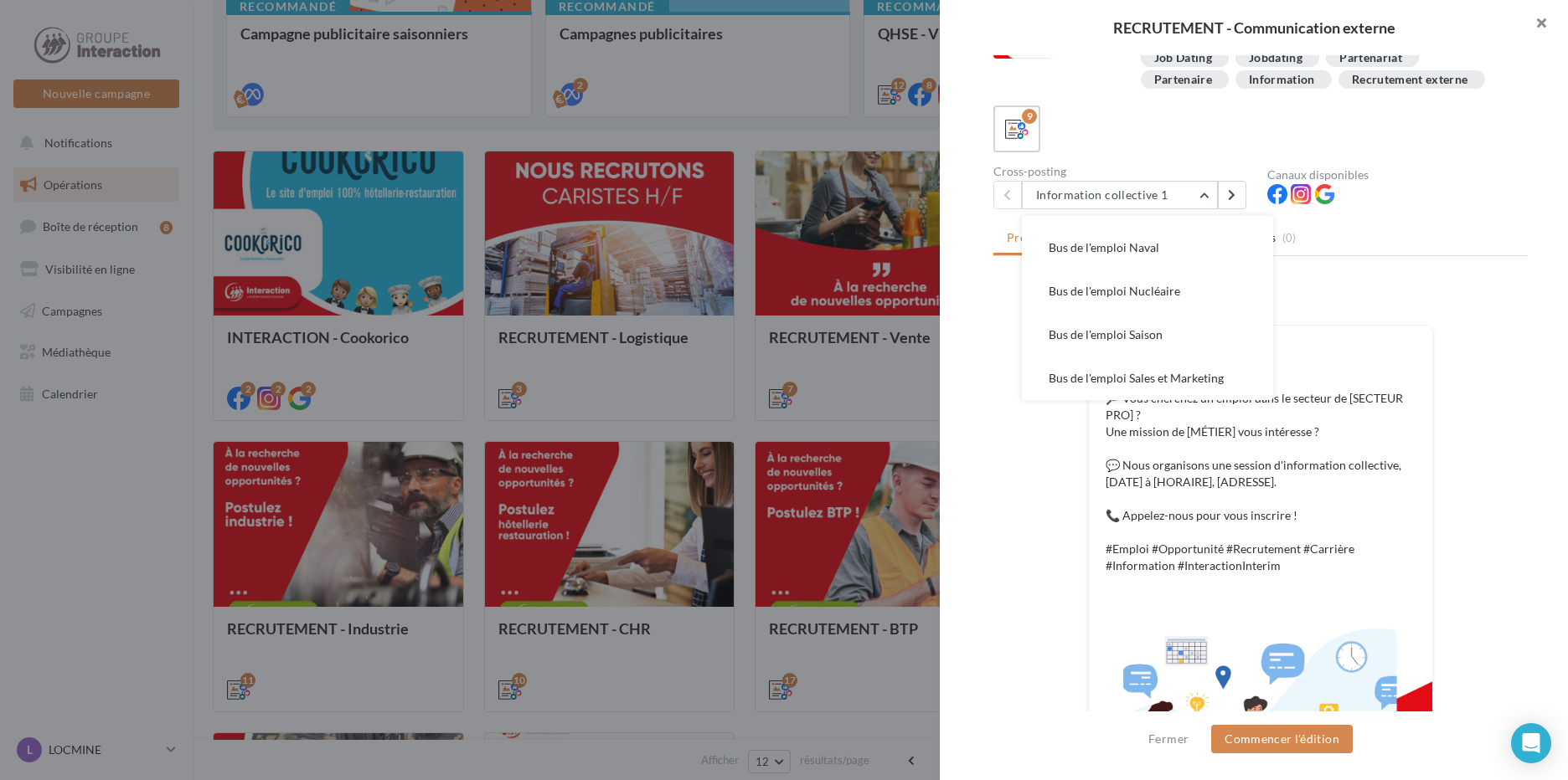
click at [1552, 22] on button "button" at bounding box center [1534, 25] width 67 height 50
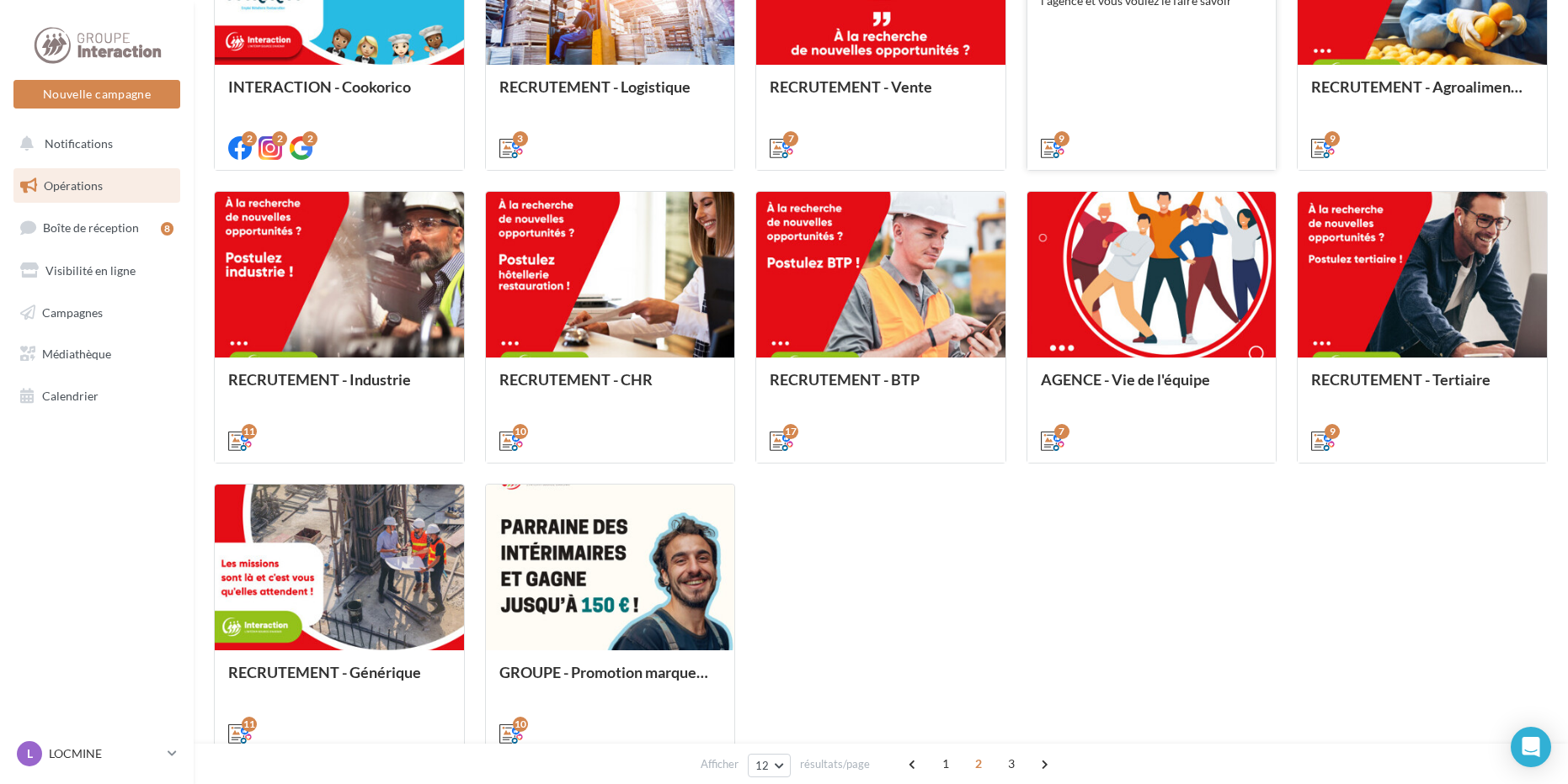
scroll to position [721, 0]
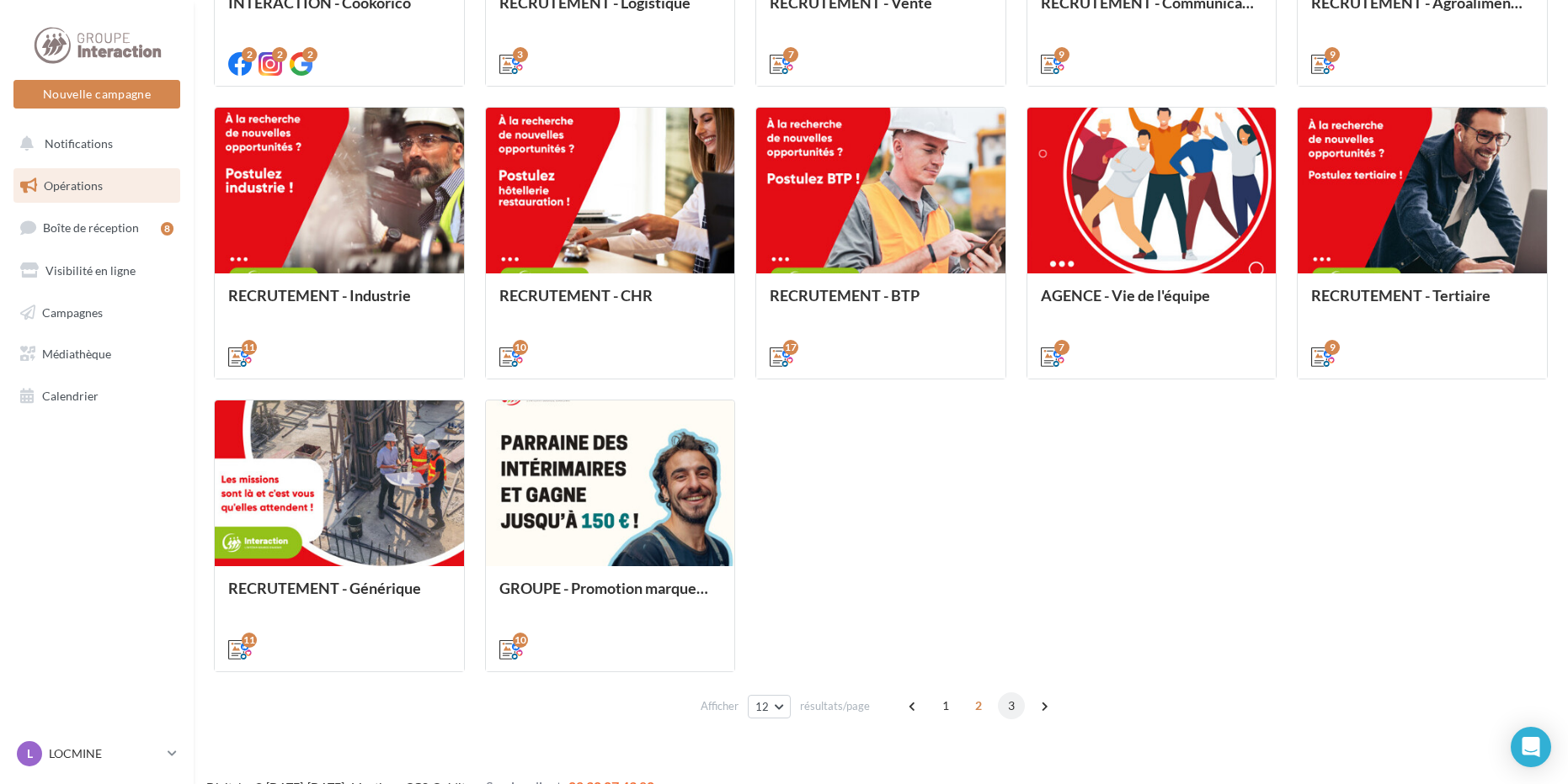
click at [1005, 706] on span "3" at bounding box center [1011, 705] width 27 height 27
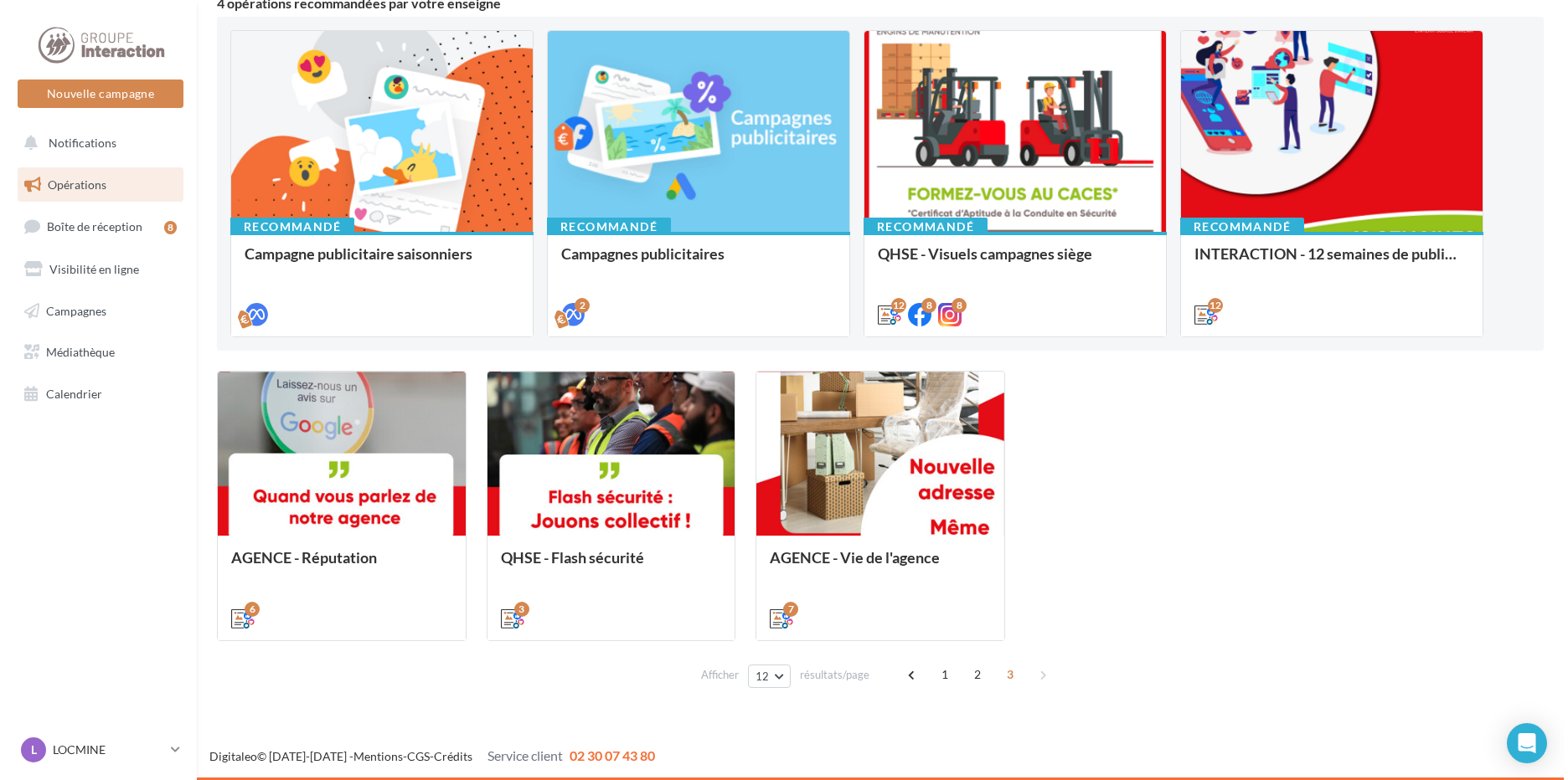
scroll to position [162, 0]
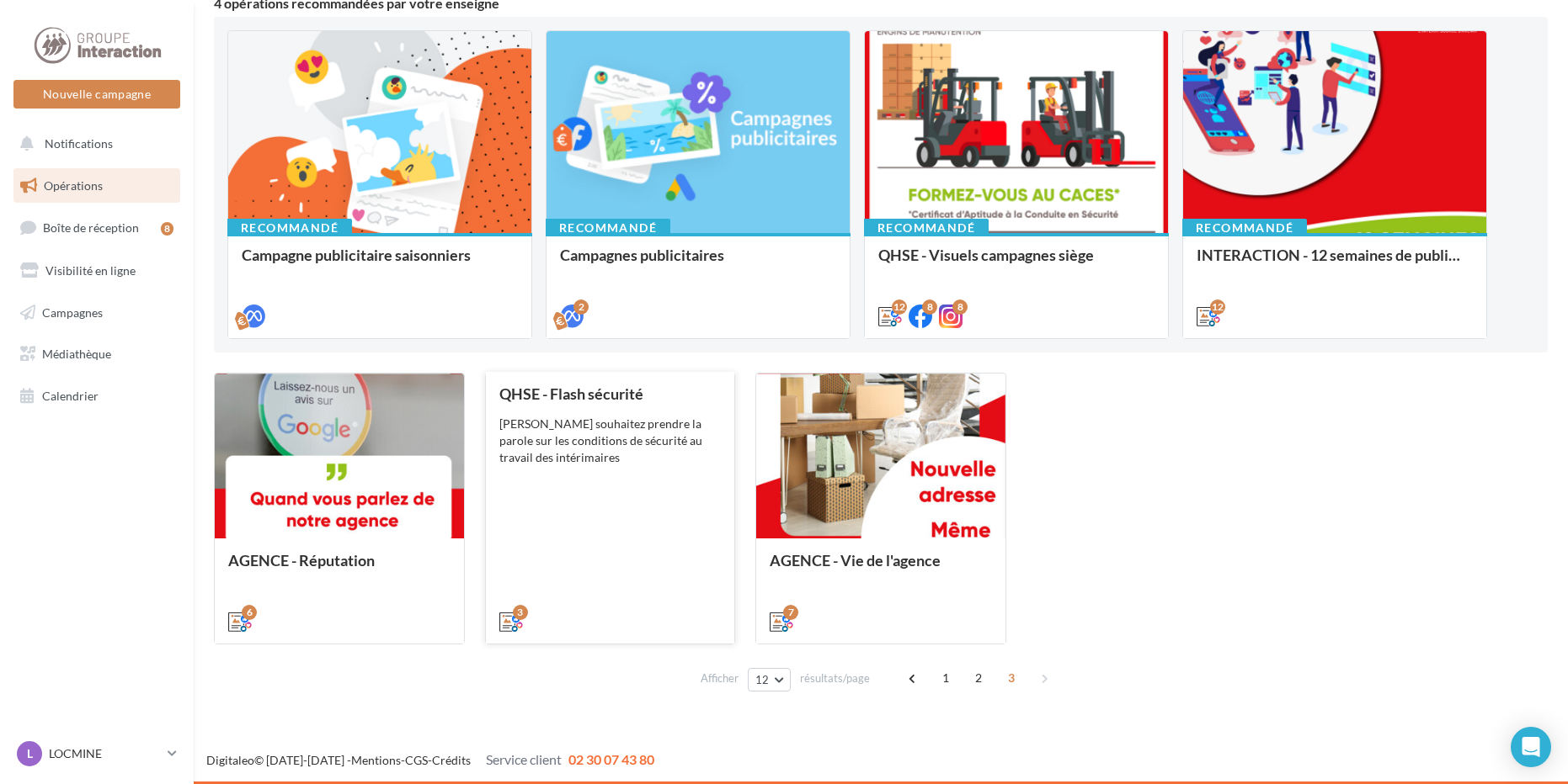
click at [665, 565] on div "QHSE - Flash sécurité Vous souhaitez prendre la parole sur les conditions de sé…" at bounding box center [610, 507] width 222 height 244
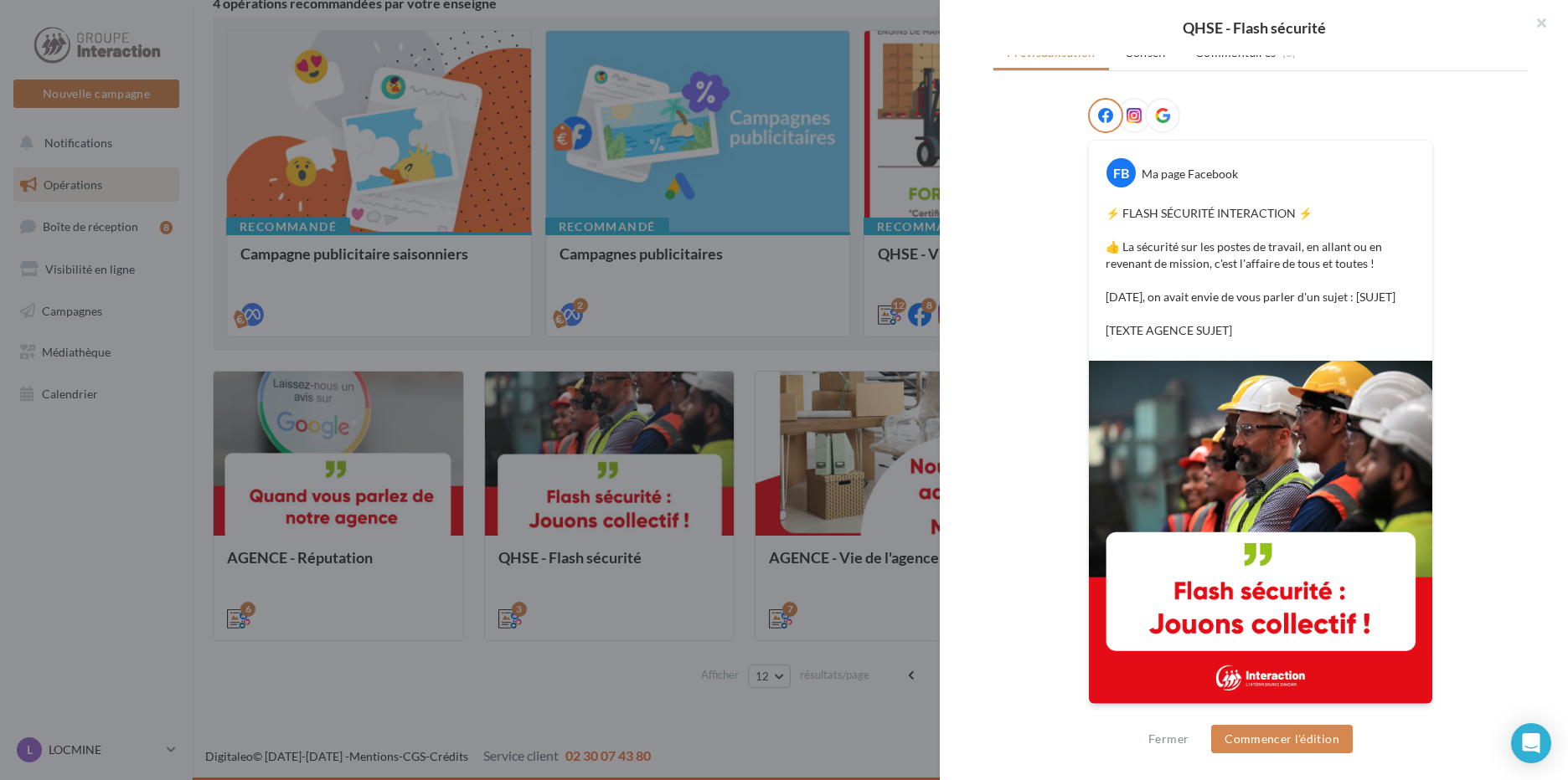
scroll to position [96, 0]
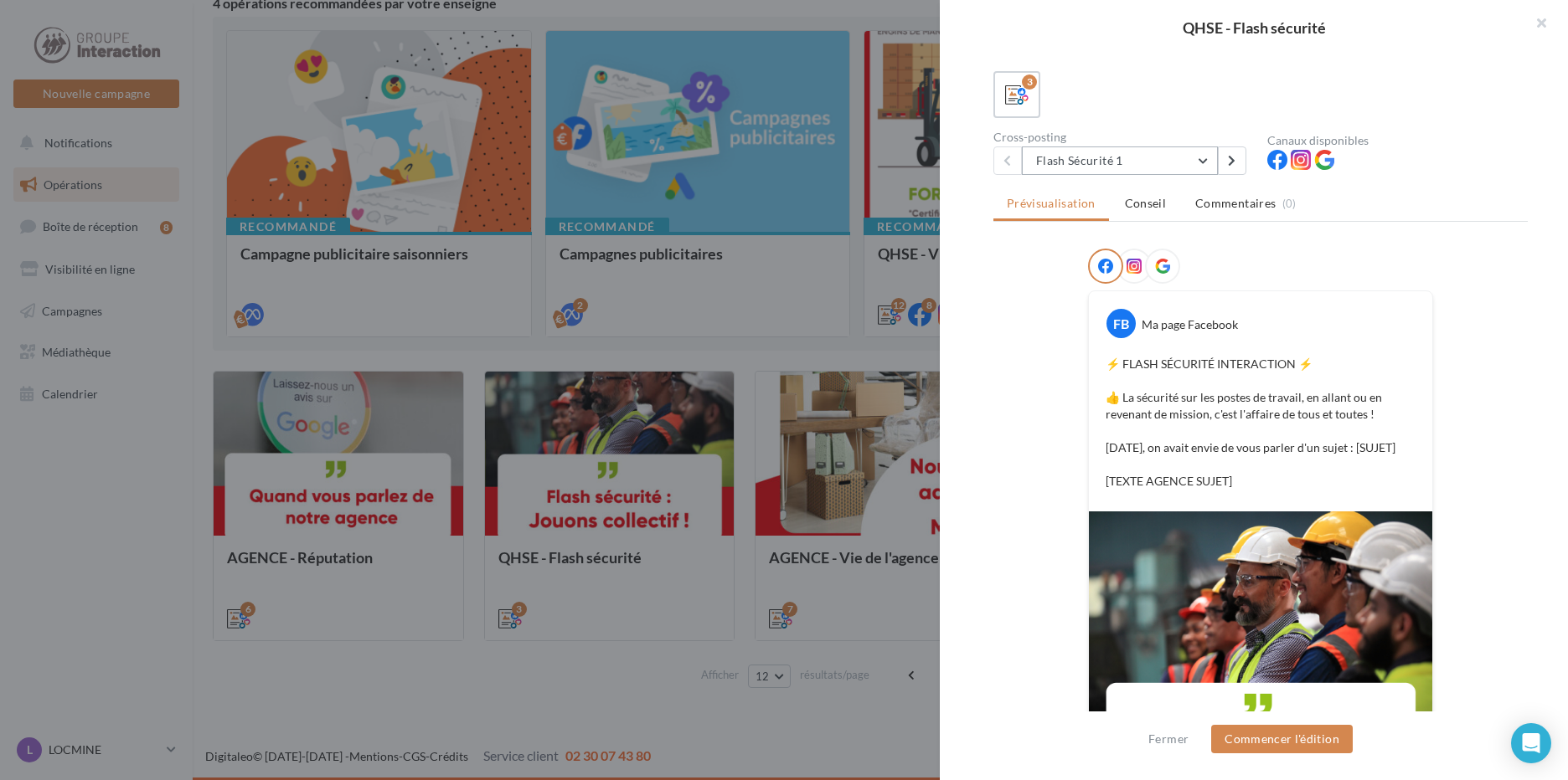
click at [1190, 165] on button "Flash Sécurité 1" at bounding box center [1120, 160] width 196 height 29
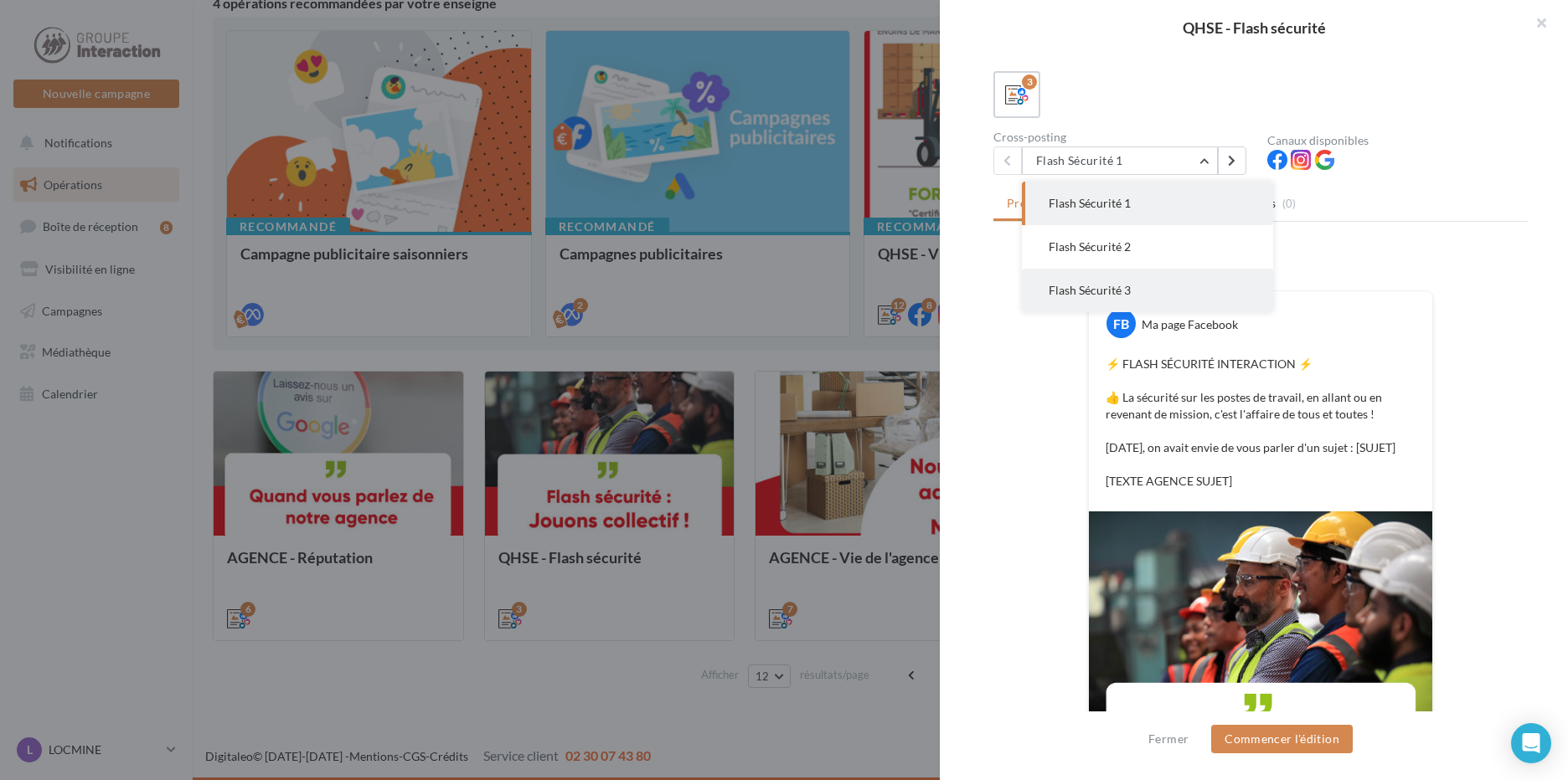
click at [1201, 272] on button "Flash Sécurité 3" at bounding box center [1147, 290] width 251 height 44
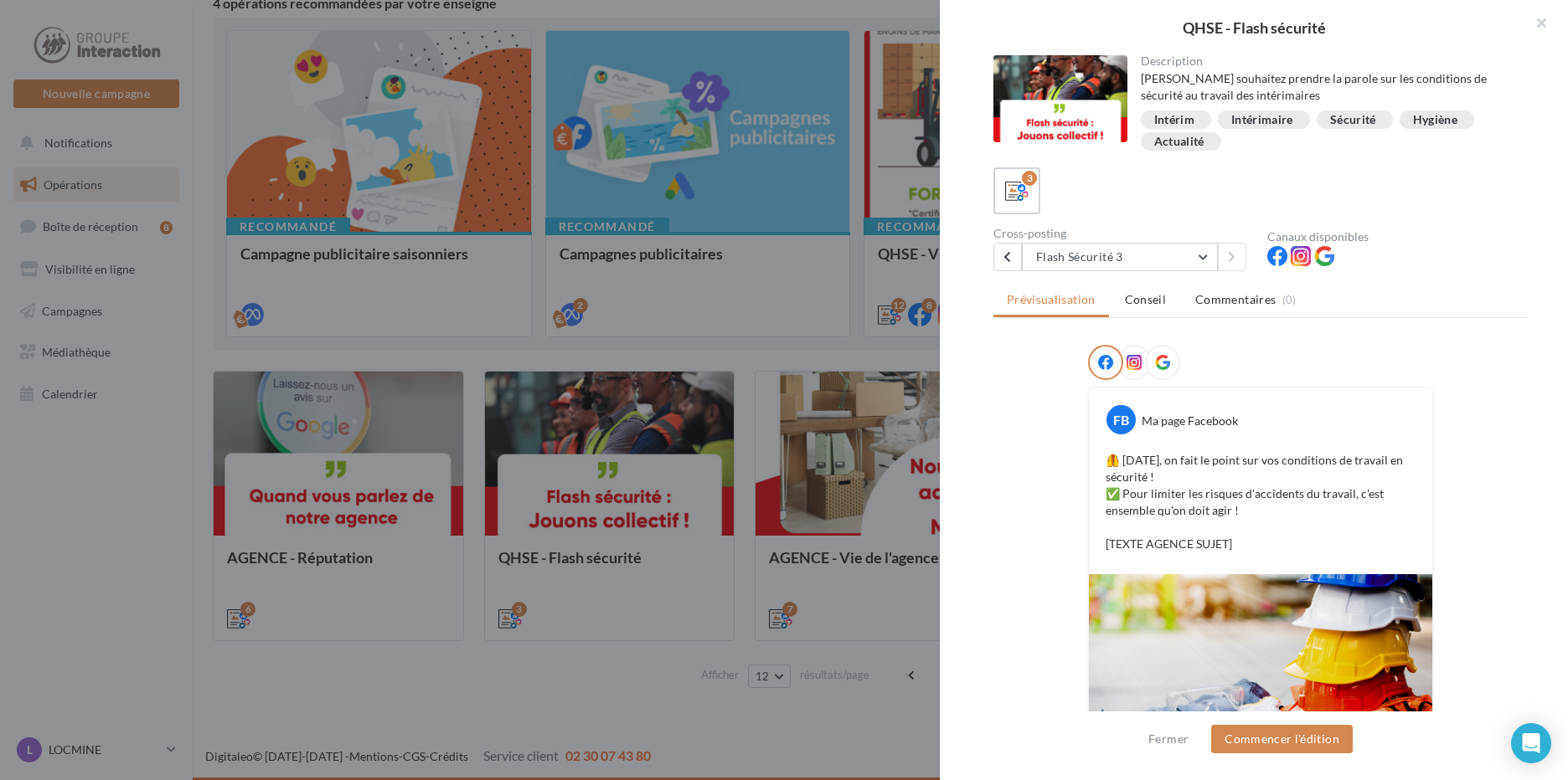
scroll to position [84, 0]
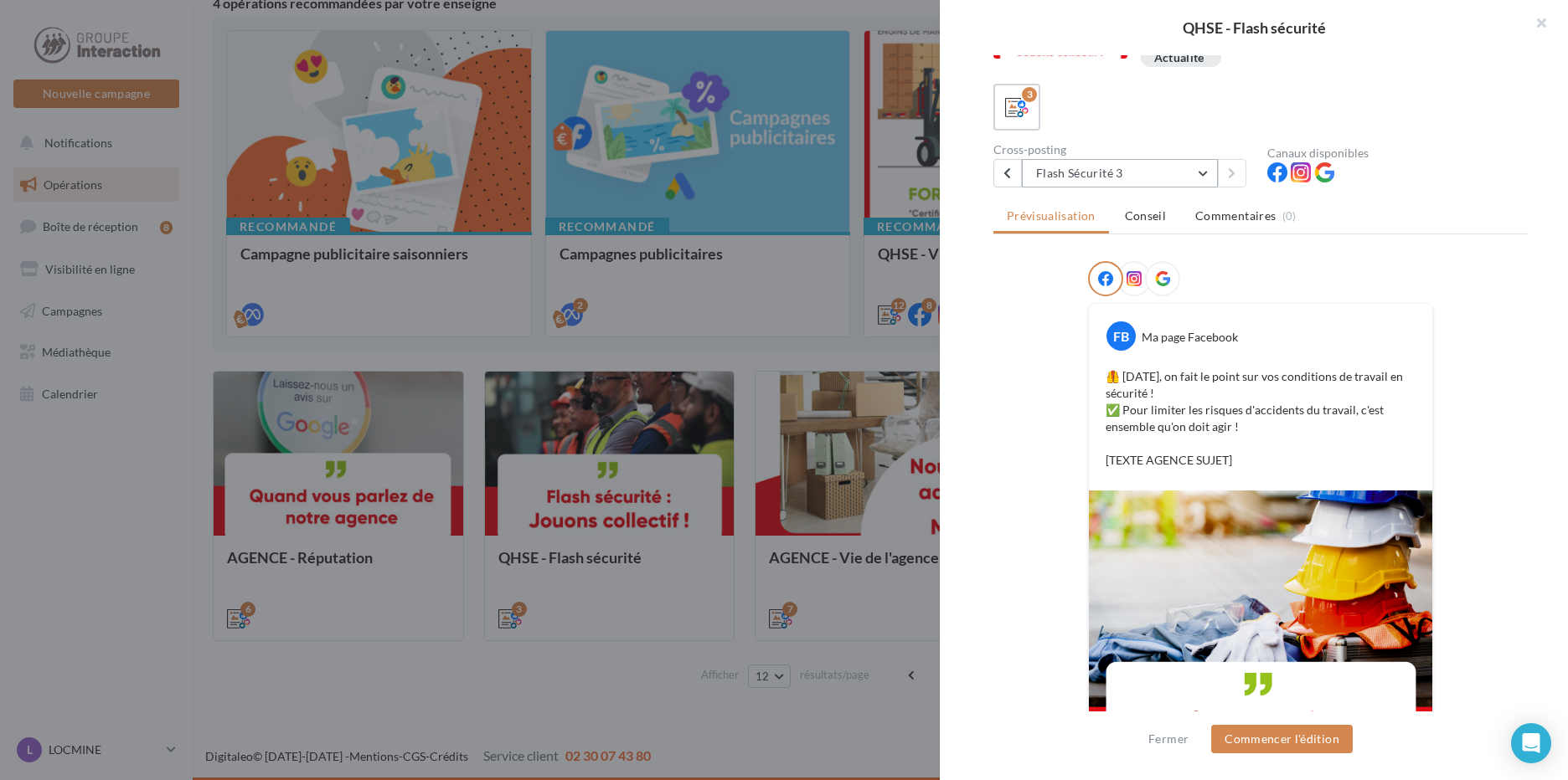
click at [1165, 175] on button "Flash Sécurité 3" at bounding box center [1120, 173] width 196 height 29
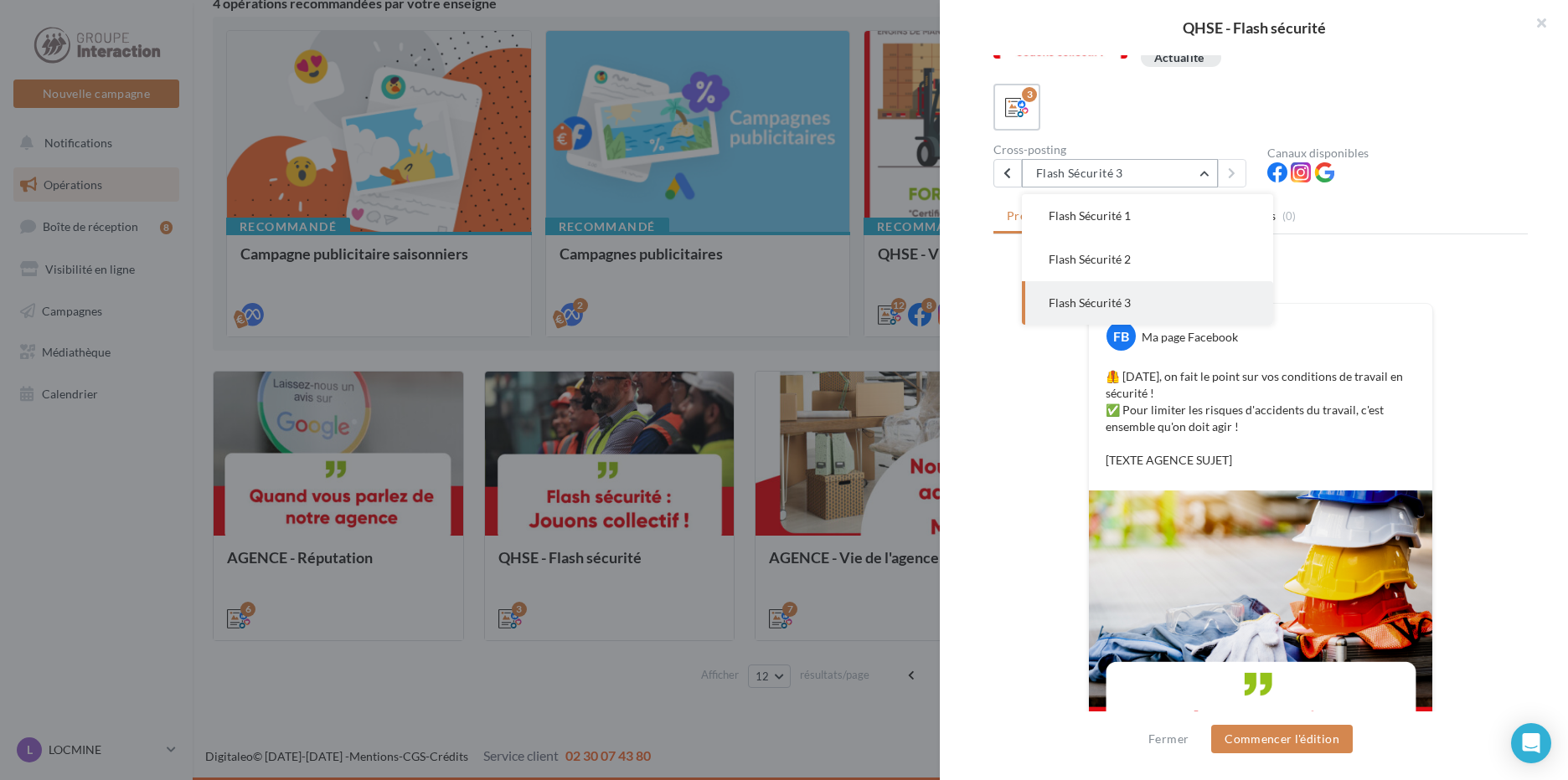
scroll to position [167, 0]
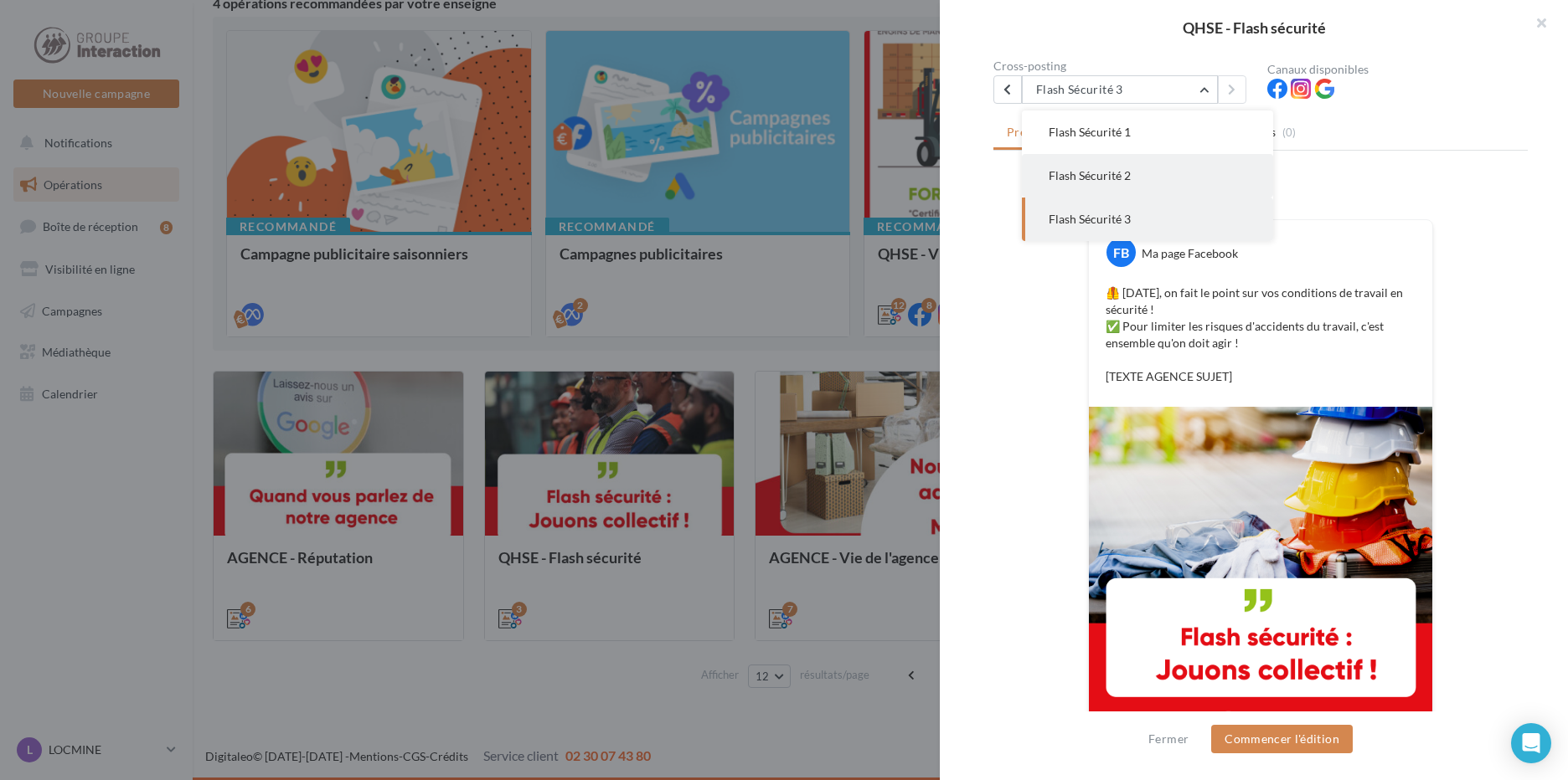
click at [1150, 180] on button "Flash Sécurité 2" at bounding box center [1147, 175] width 251 height 44
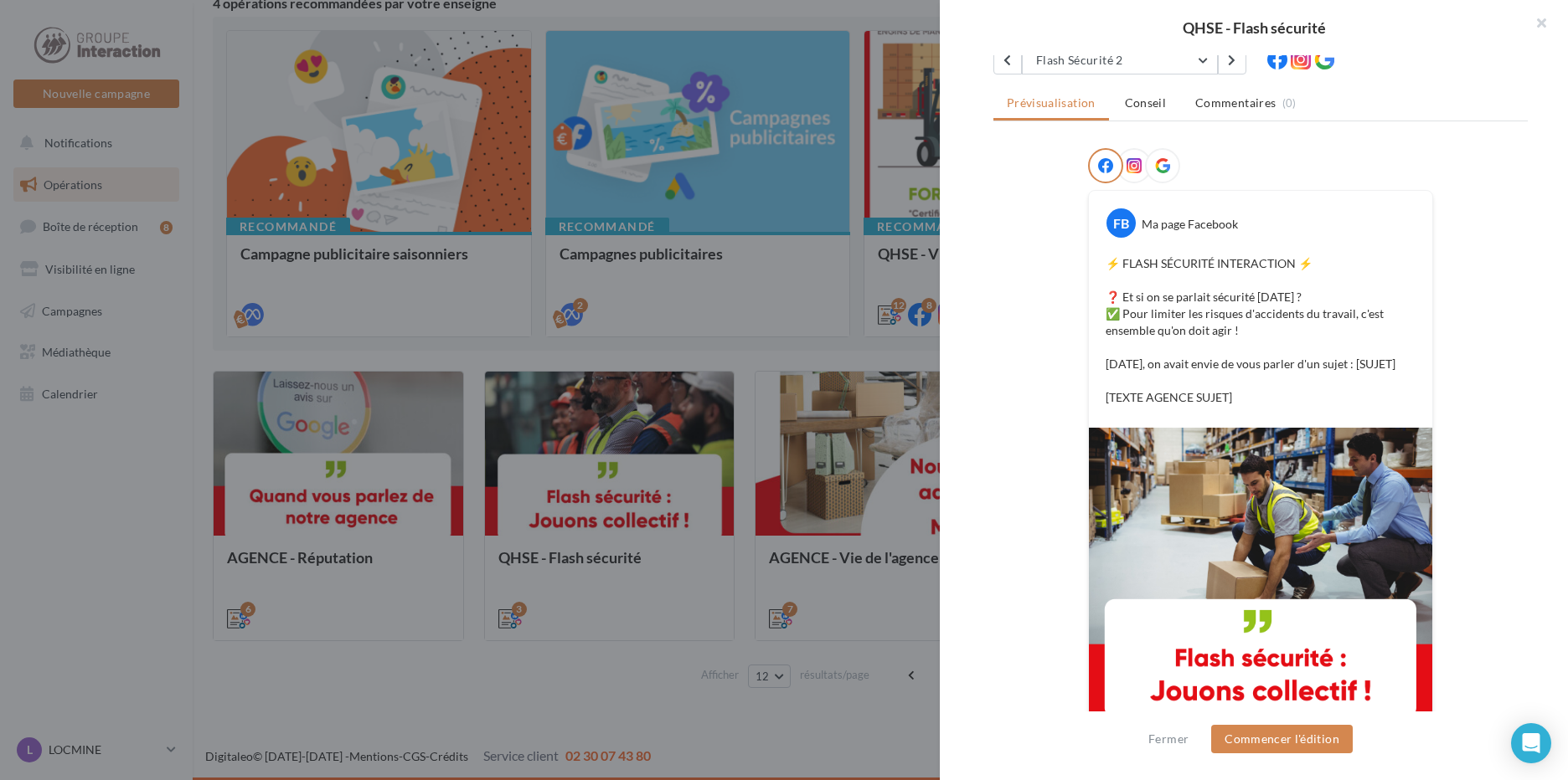
scroll to position [281, 0]
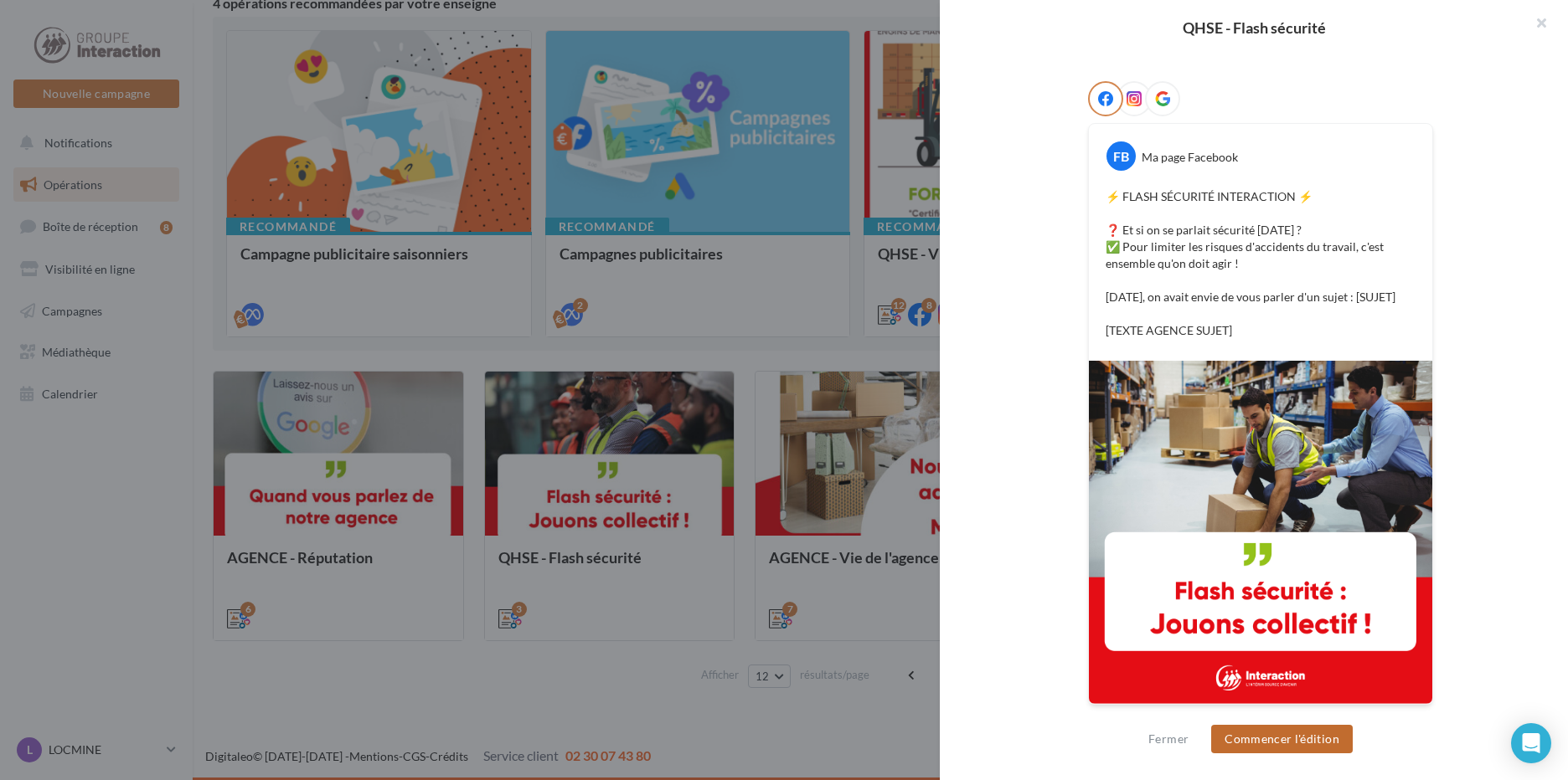
click at [1309, 737] on button "Commencer l'édition" at bounding box center [1281, 739] width 142 height 29
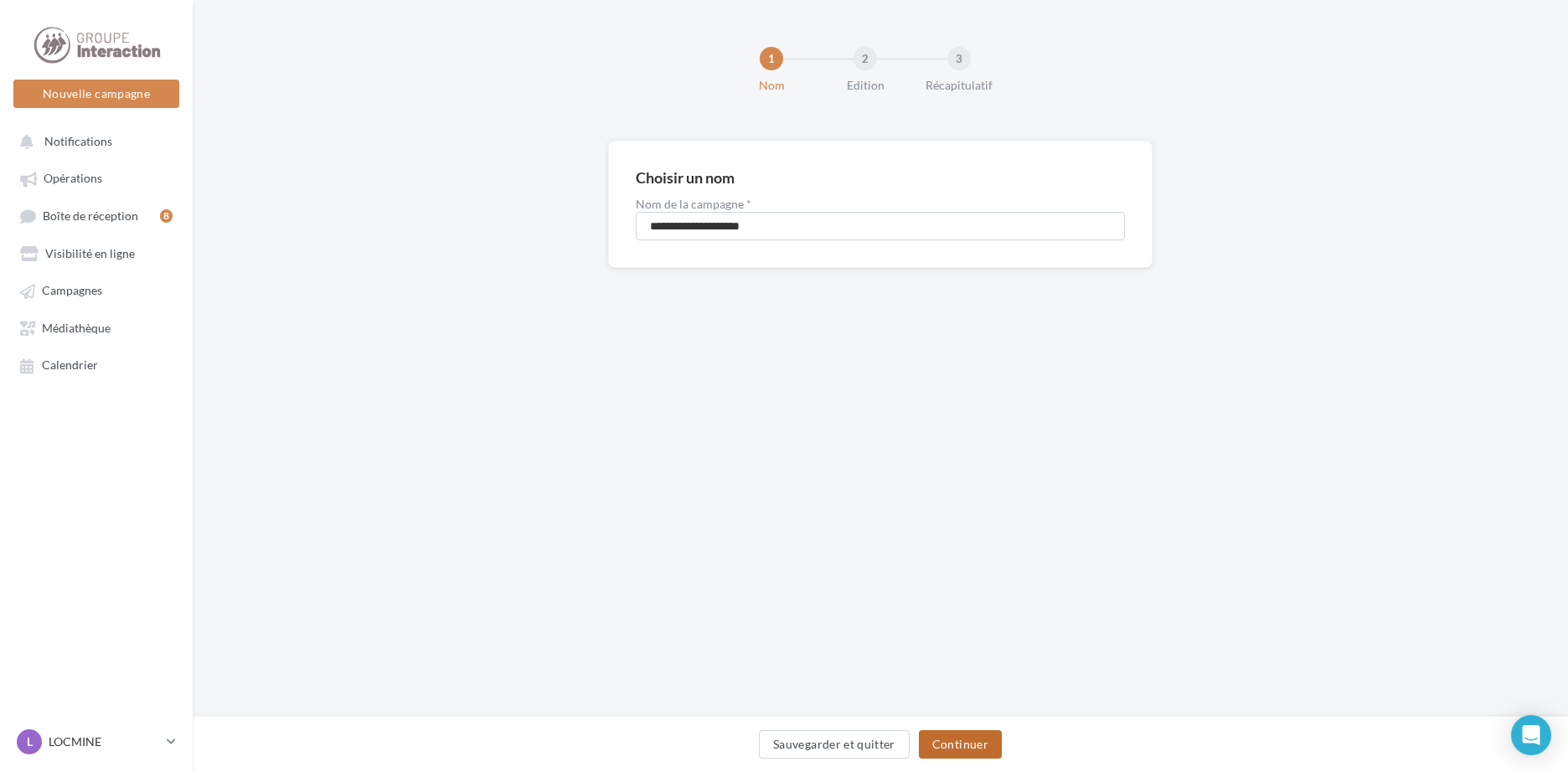
click at [982, 735] on button "Continuer" at bounding box center [959, 744] width 83 height 29
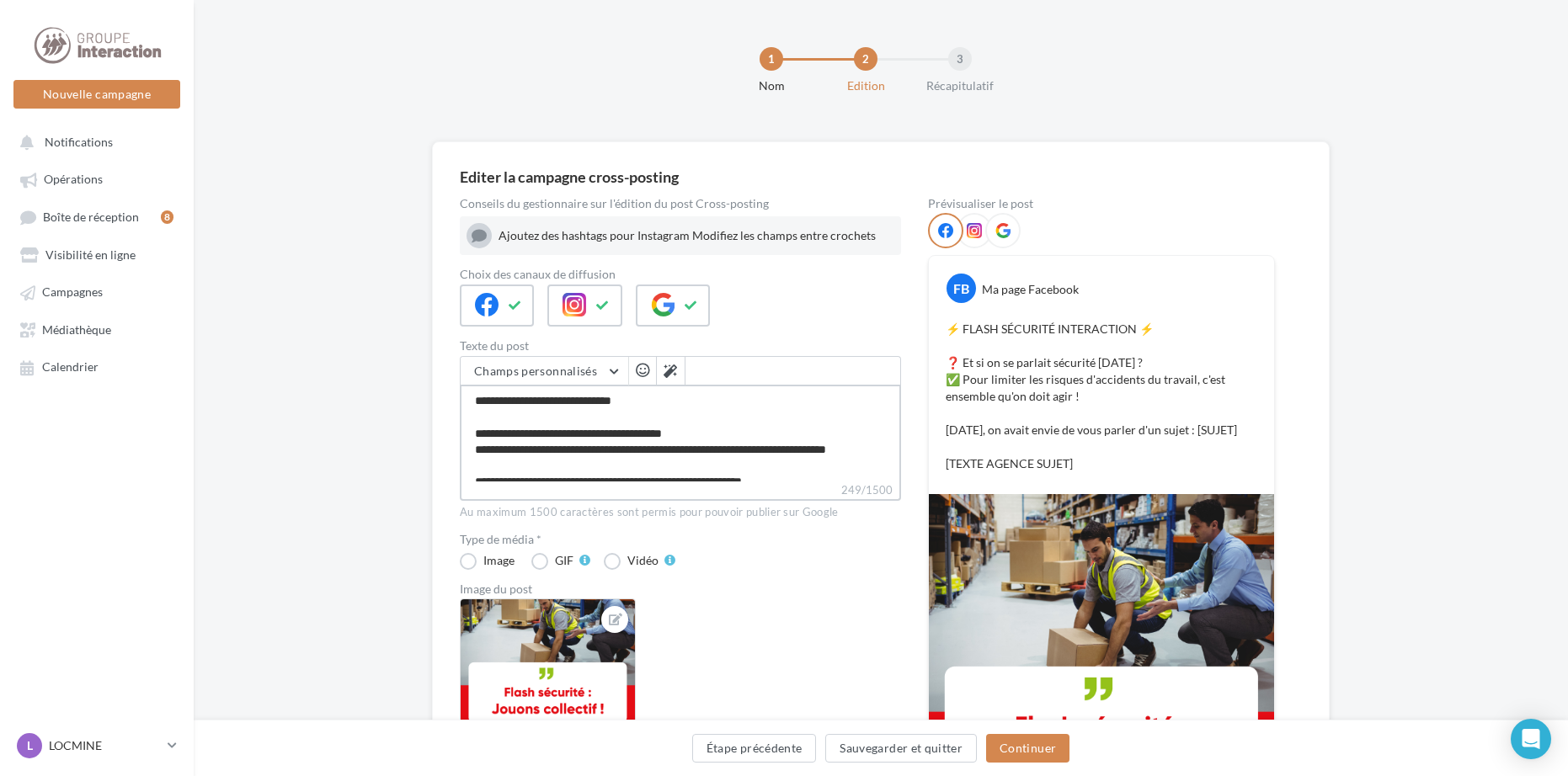
scroll to position [64, 0]
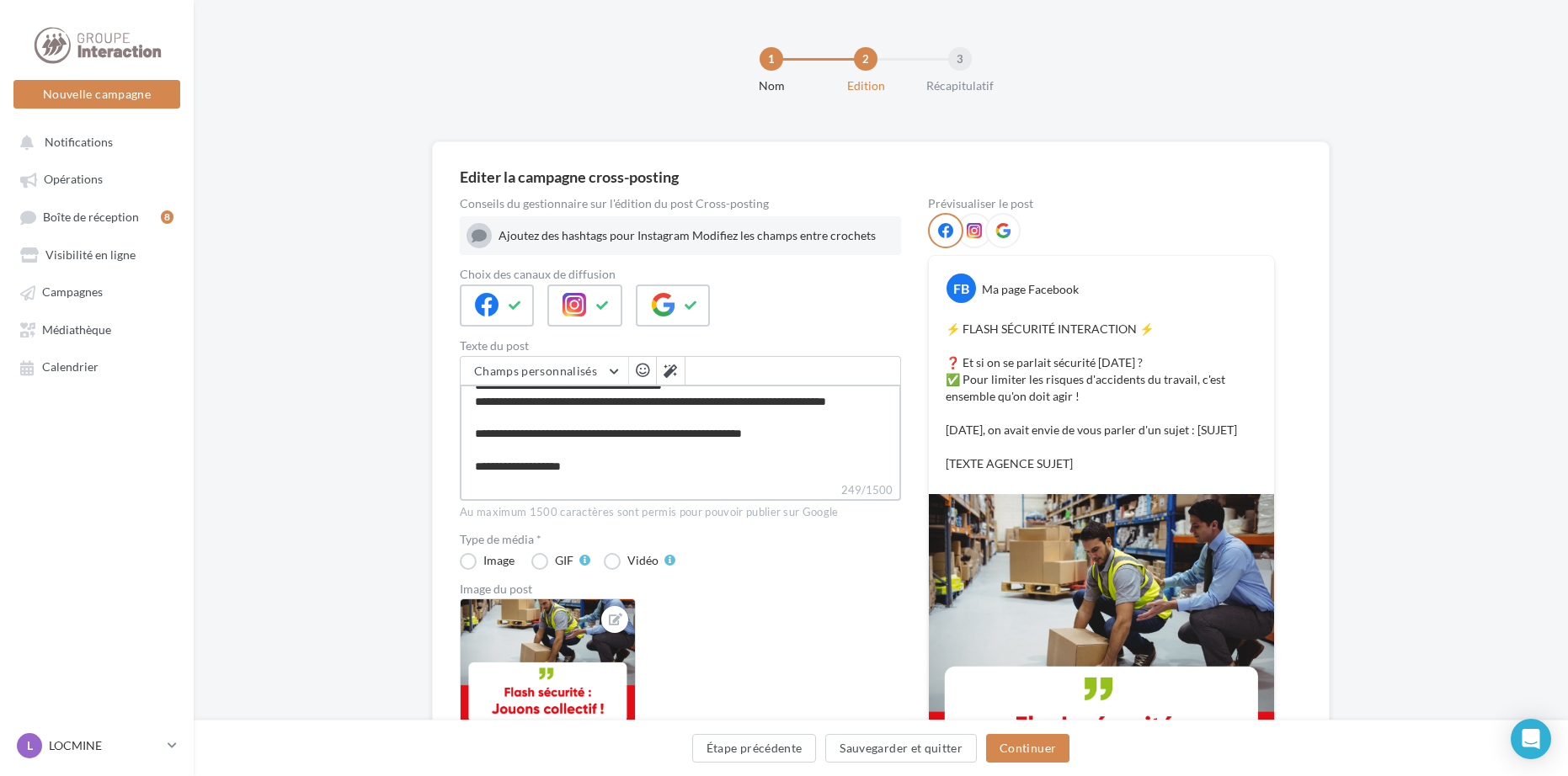
drag, startPoint x: 473, startPoint y: 397, endPoint x: 913, endPoint y: 522, distance: 457.4
click at [913, 522] on div "Conseils du gestionnaire sur l'édition du post Cross-posting Ajoutez des hashta…" at bounding box center [880, 537] width 842 height 677
paste textarea "**********"
type textarea "**********"
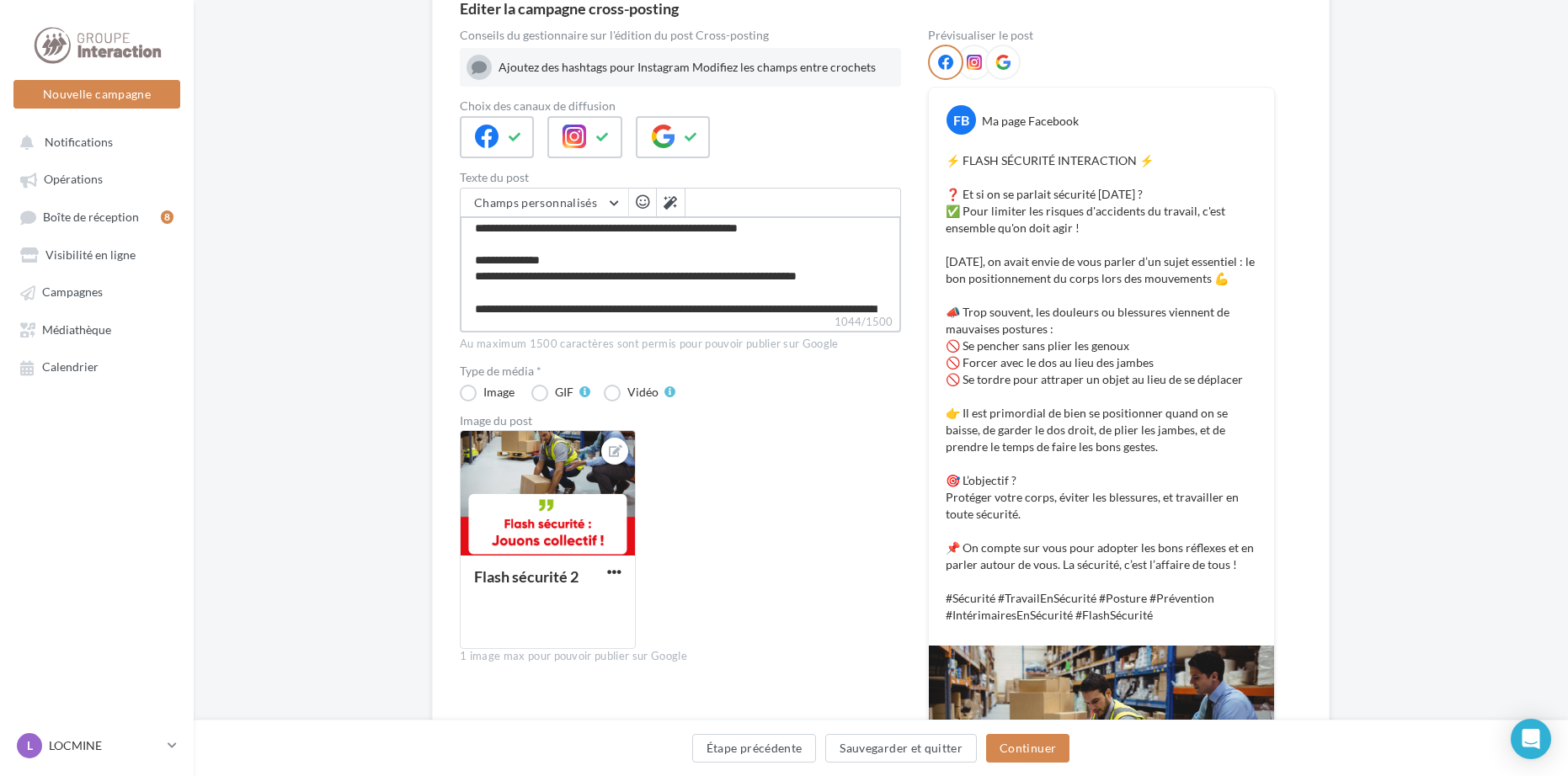
scroll to position [252, 0]
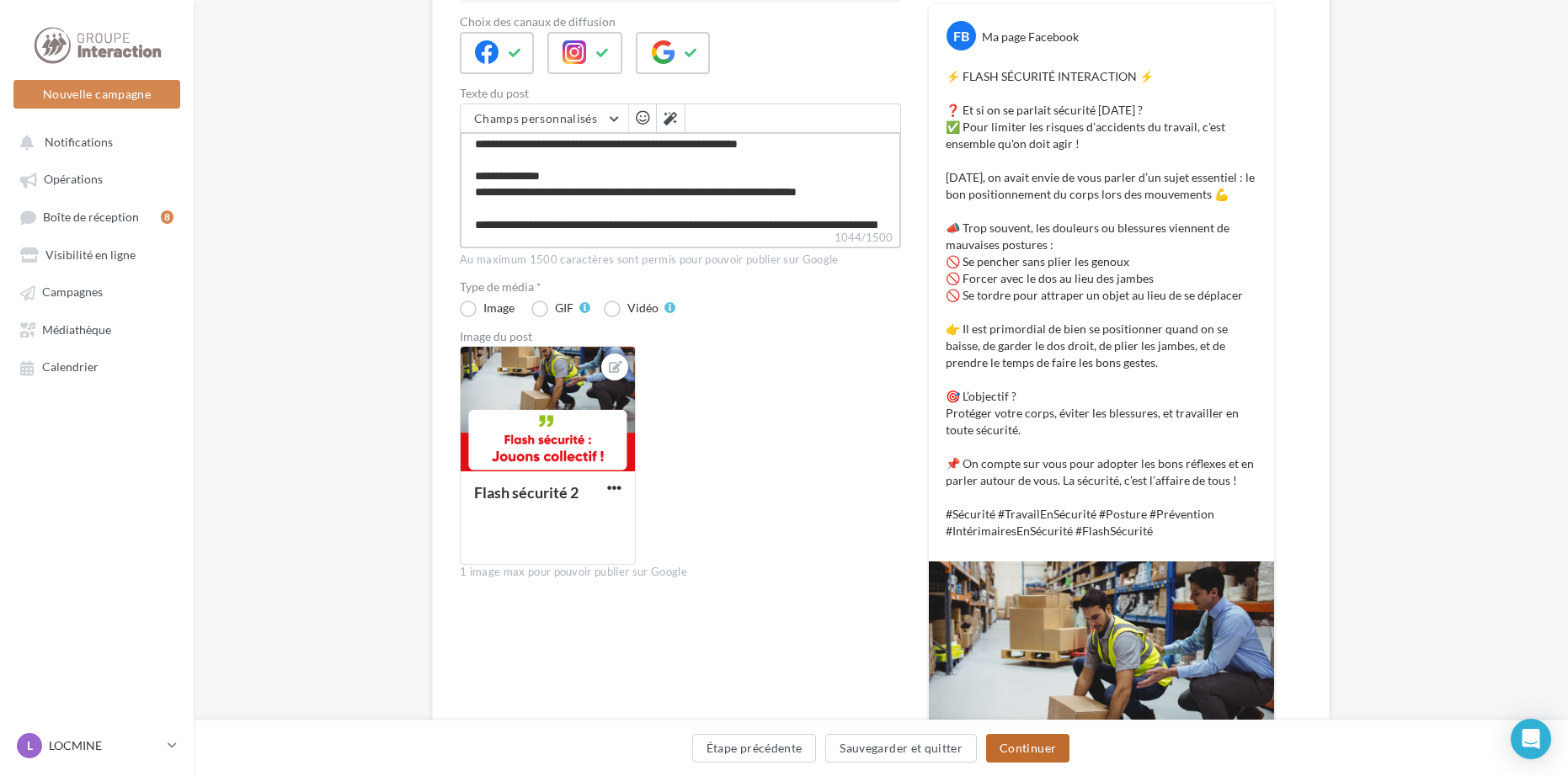
type textarea "**********"
click at [1035, 745] on button "Continuer" at bounding box center [1028, 748] width 84 height 29
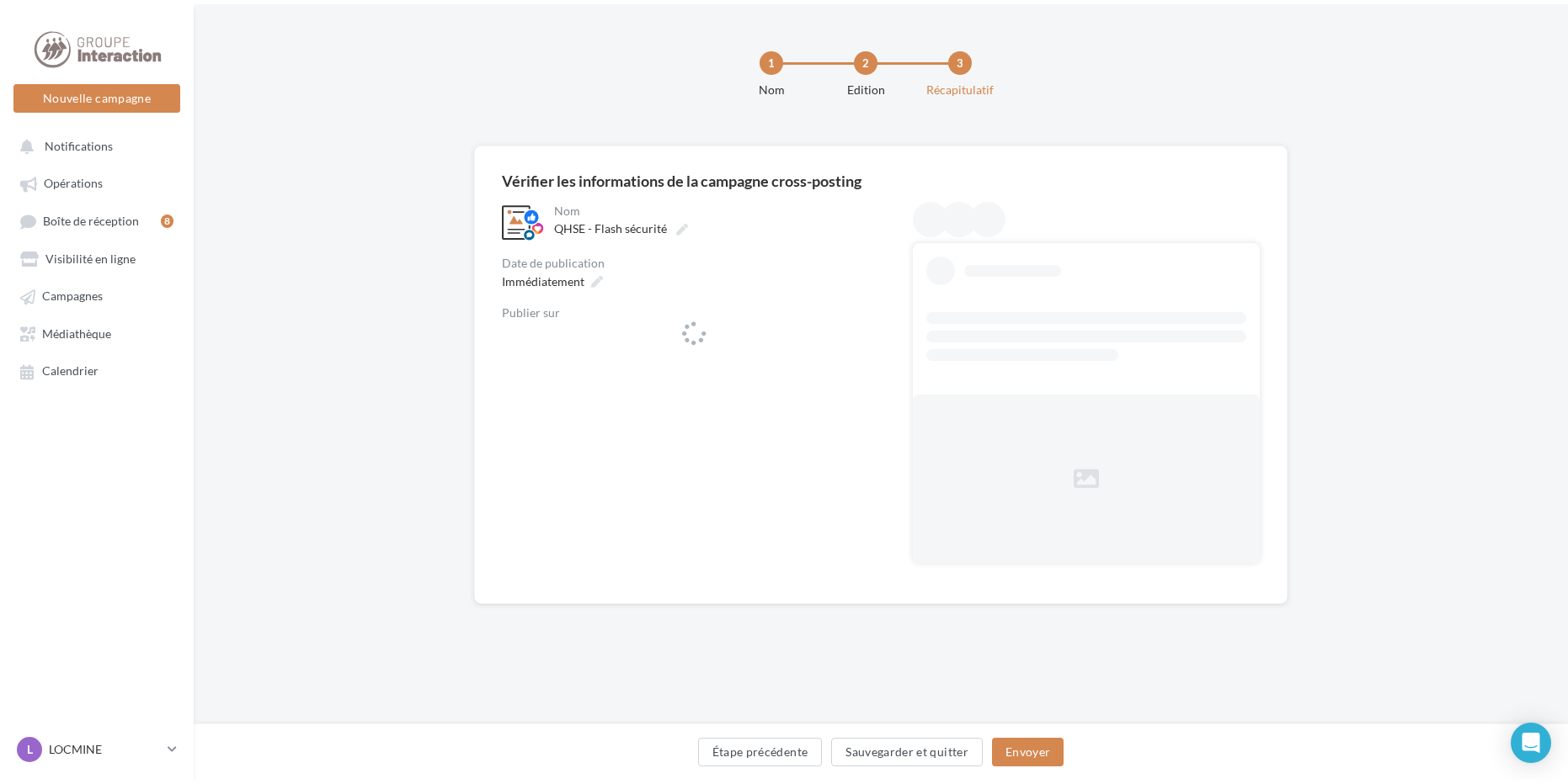
scroll to position [0, 0]
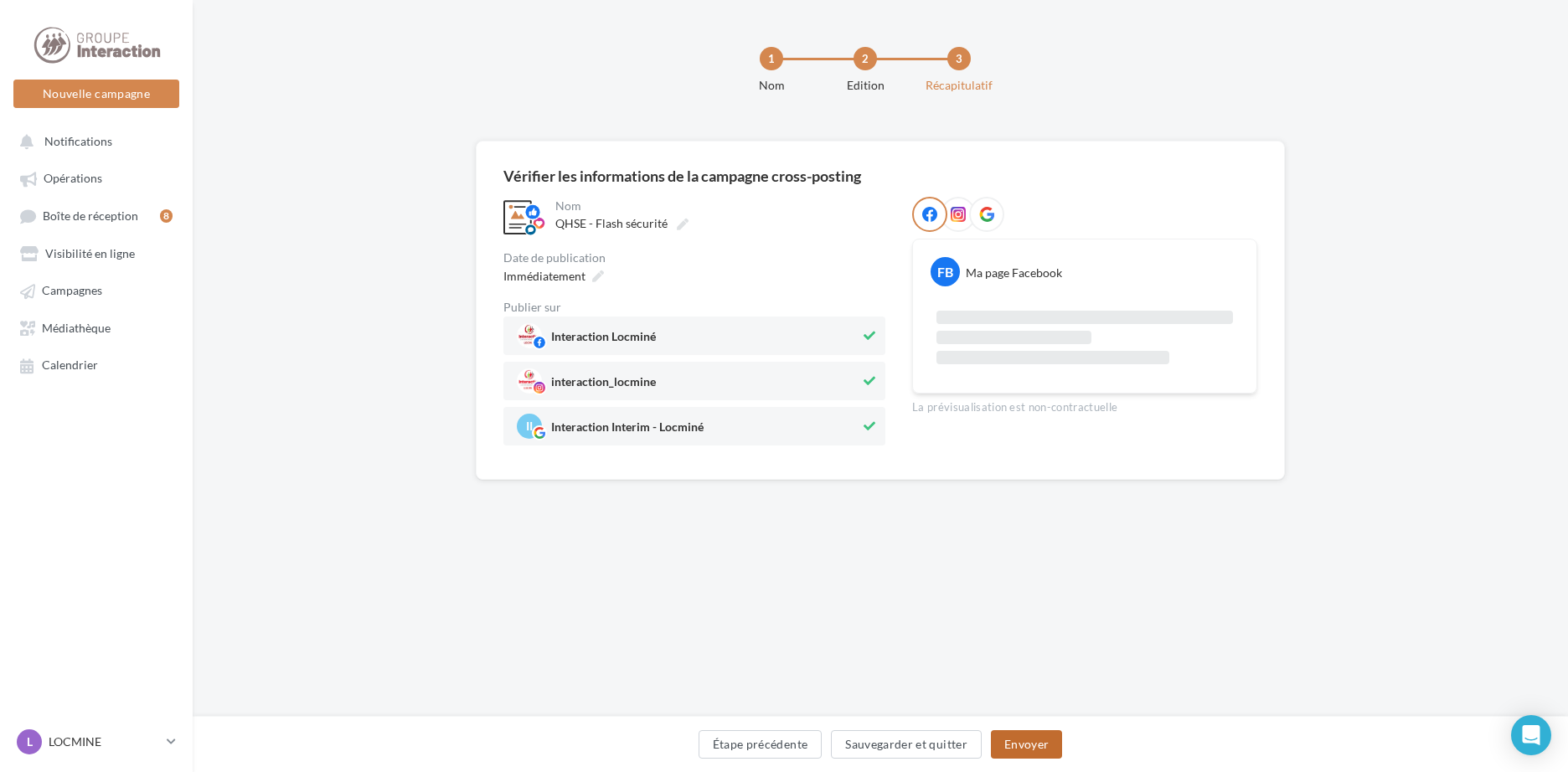
click at [1006, 737] on button "Envoyer" at bounding box center [1026, 744] width 71 height 29
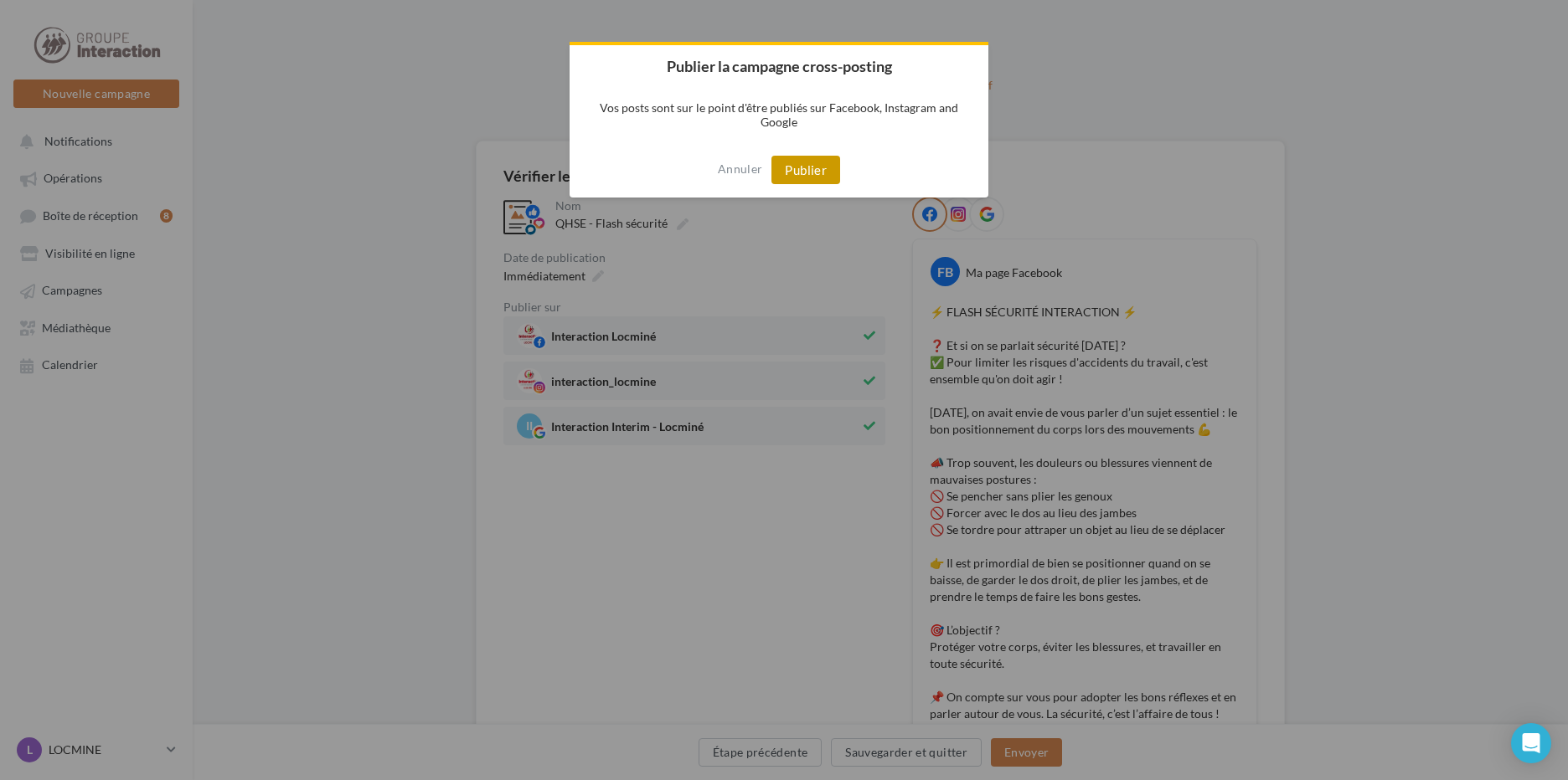
click at [812, 163] on button "Publier" at bounding box center [805, 170] width 69 height 29
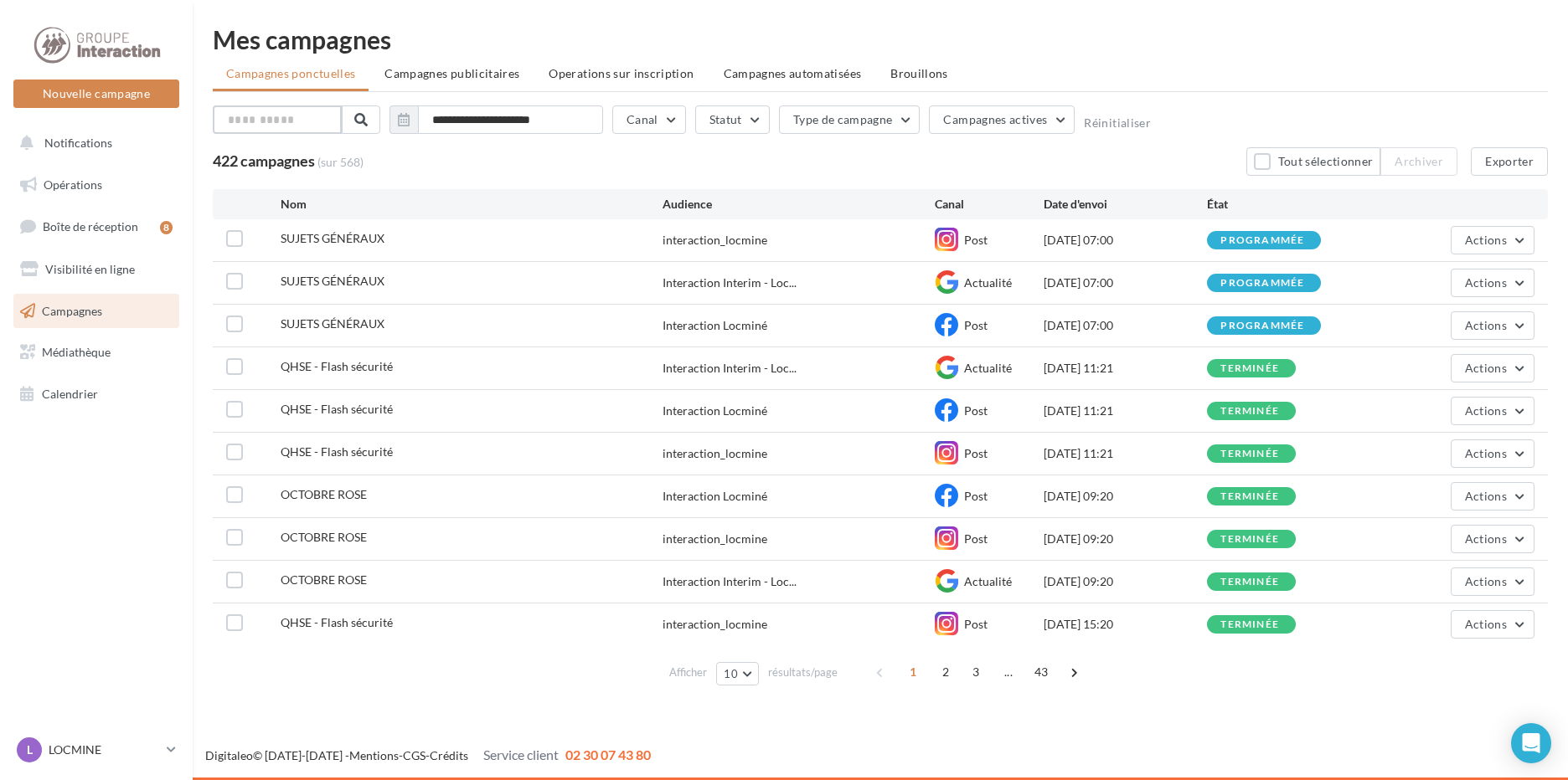
click at [270, 118] on input "text" at bounding box center [277, 119] width 129 height 29
click at [59, 344] on link "Médiathèque" at bounding box center [96, 353] width 173 height 35
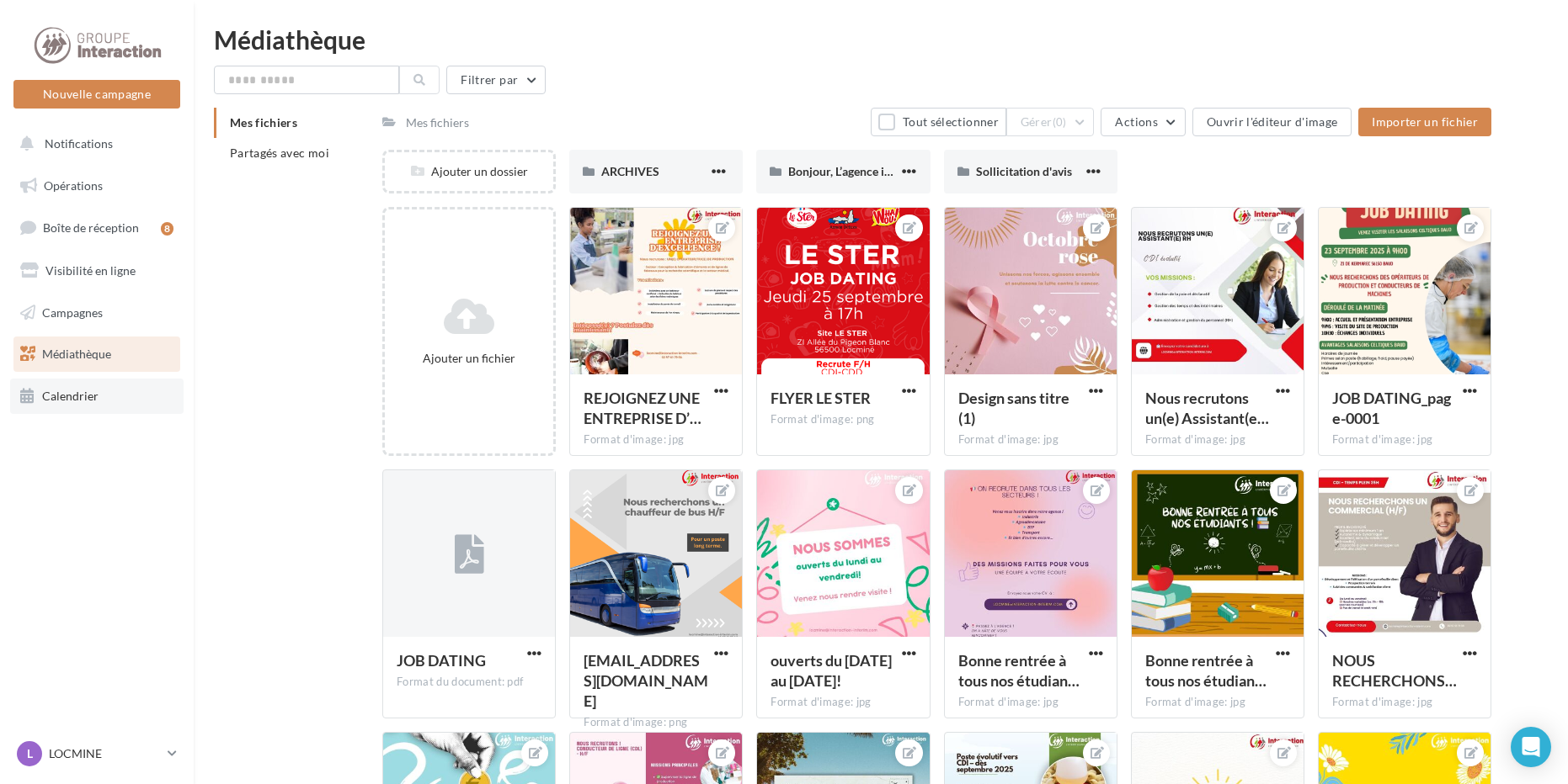
click at [99, 399] on link "Calendrier" at bounding box center [97, 397] width 174 height 36
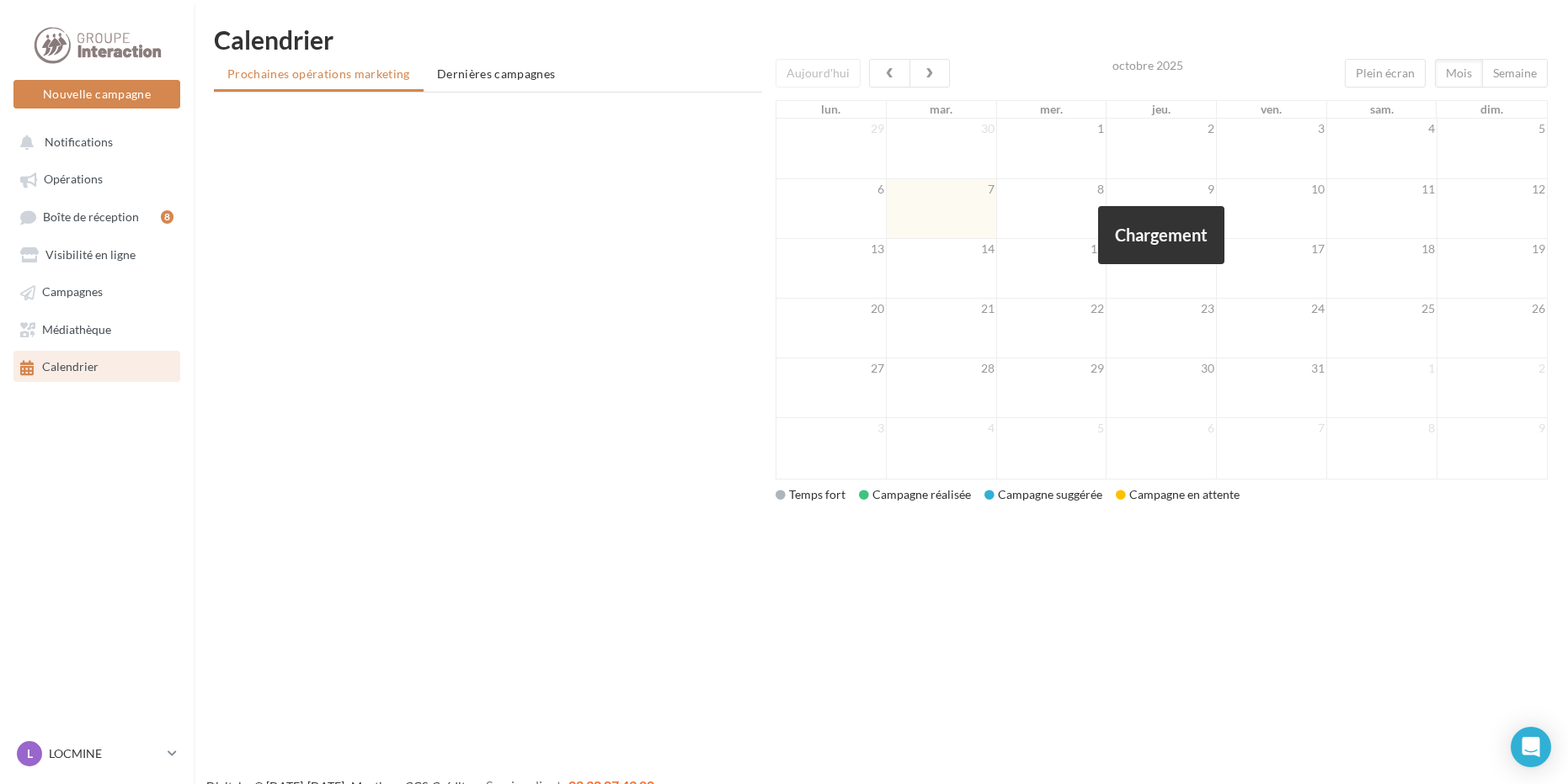
click at [116, 216] on span "Boîte de réception" at bounding box center [91, 216] width 96 height 14
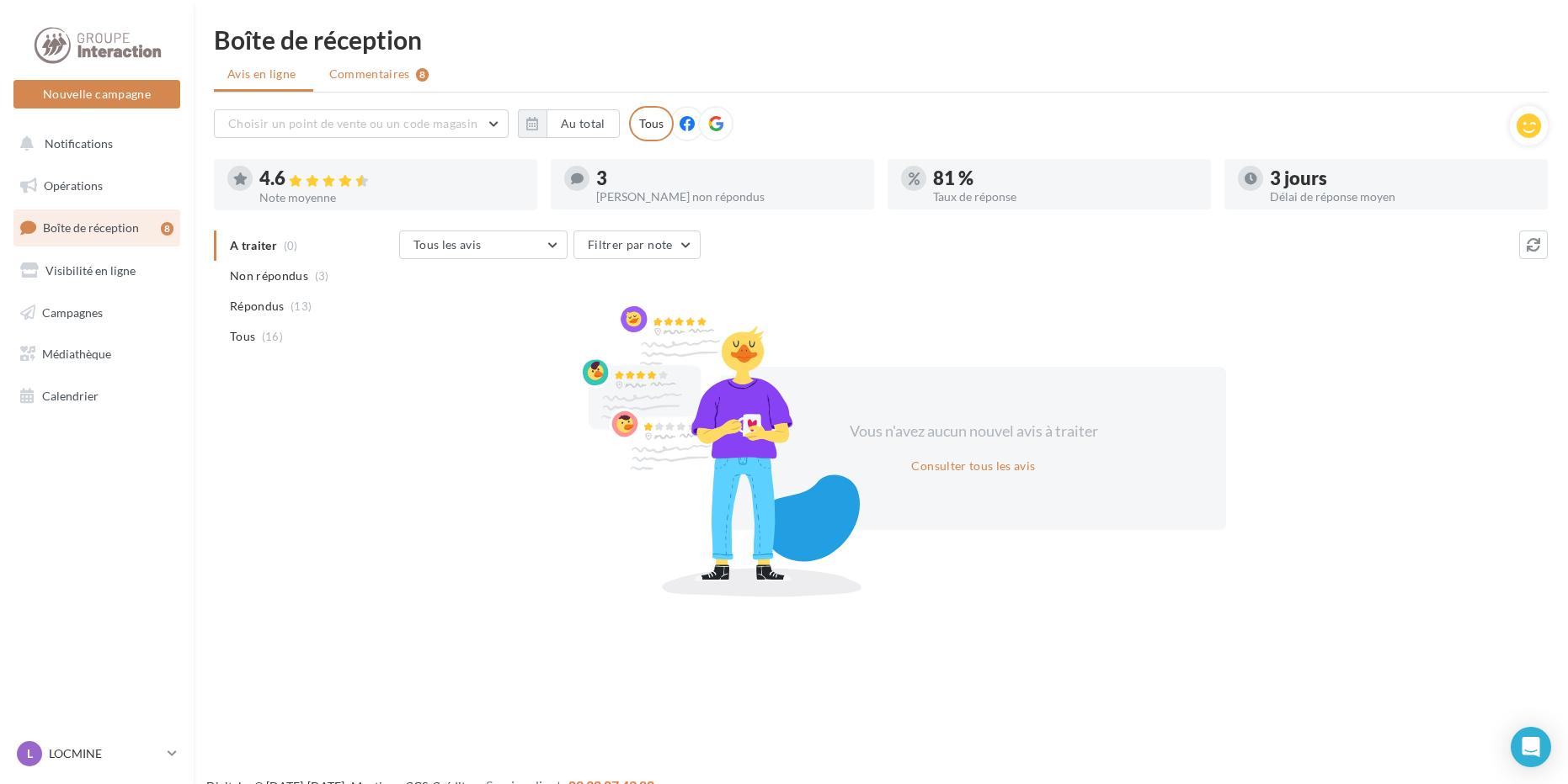
click at [412, 68] on li "Commentaires 8" at bounding box center [378, 74] width 127 height 30
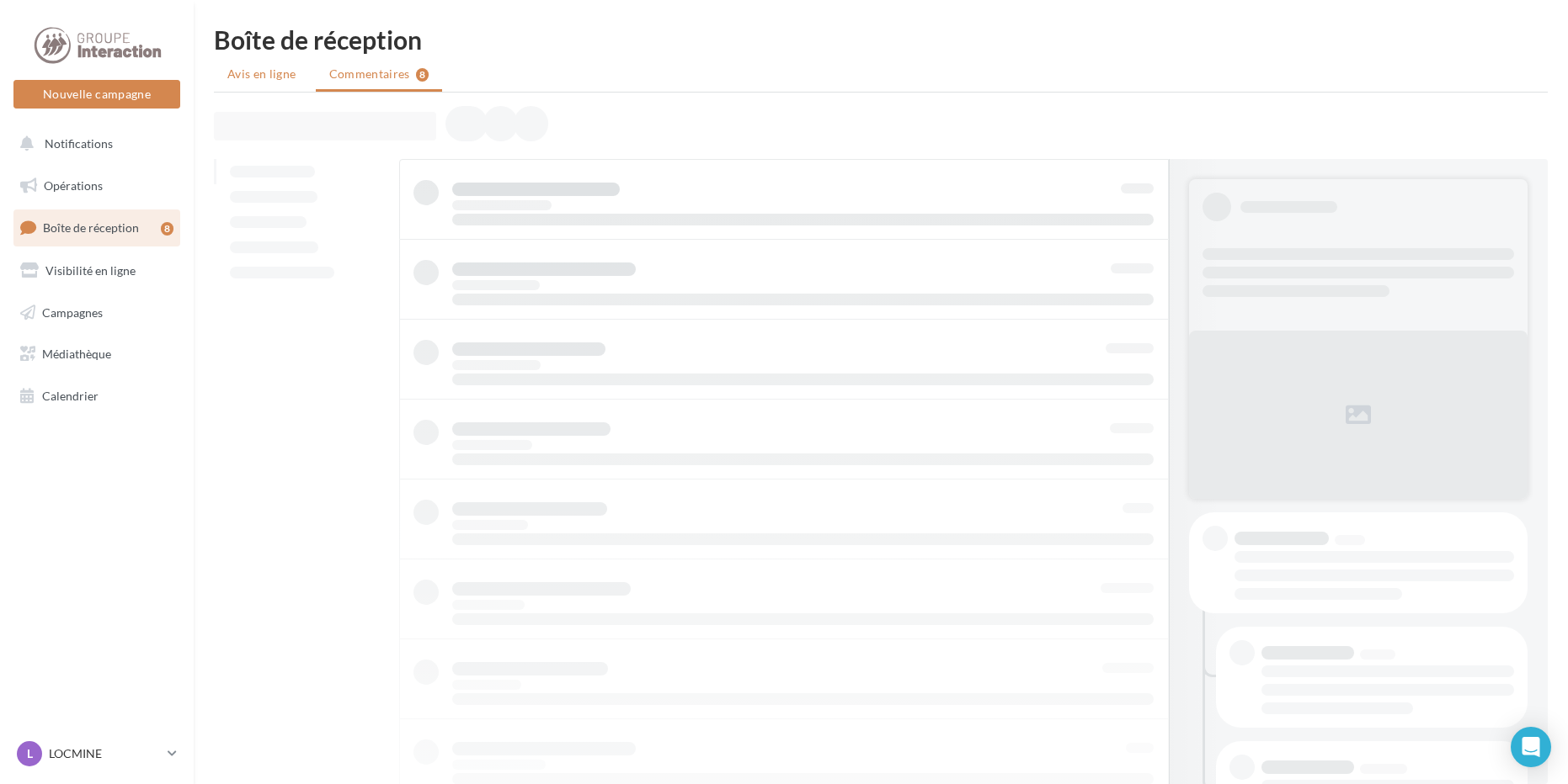
click at [292, 73] on span "Avis en ligne" at bounding box center [262, 74] width 69 height 17
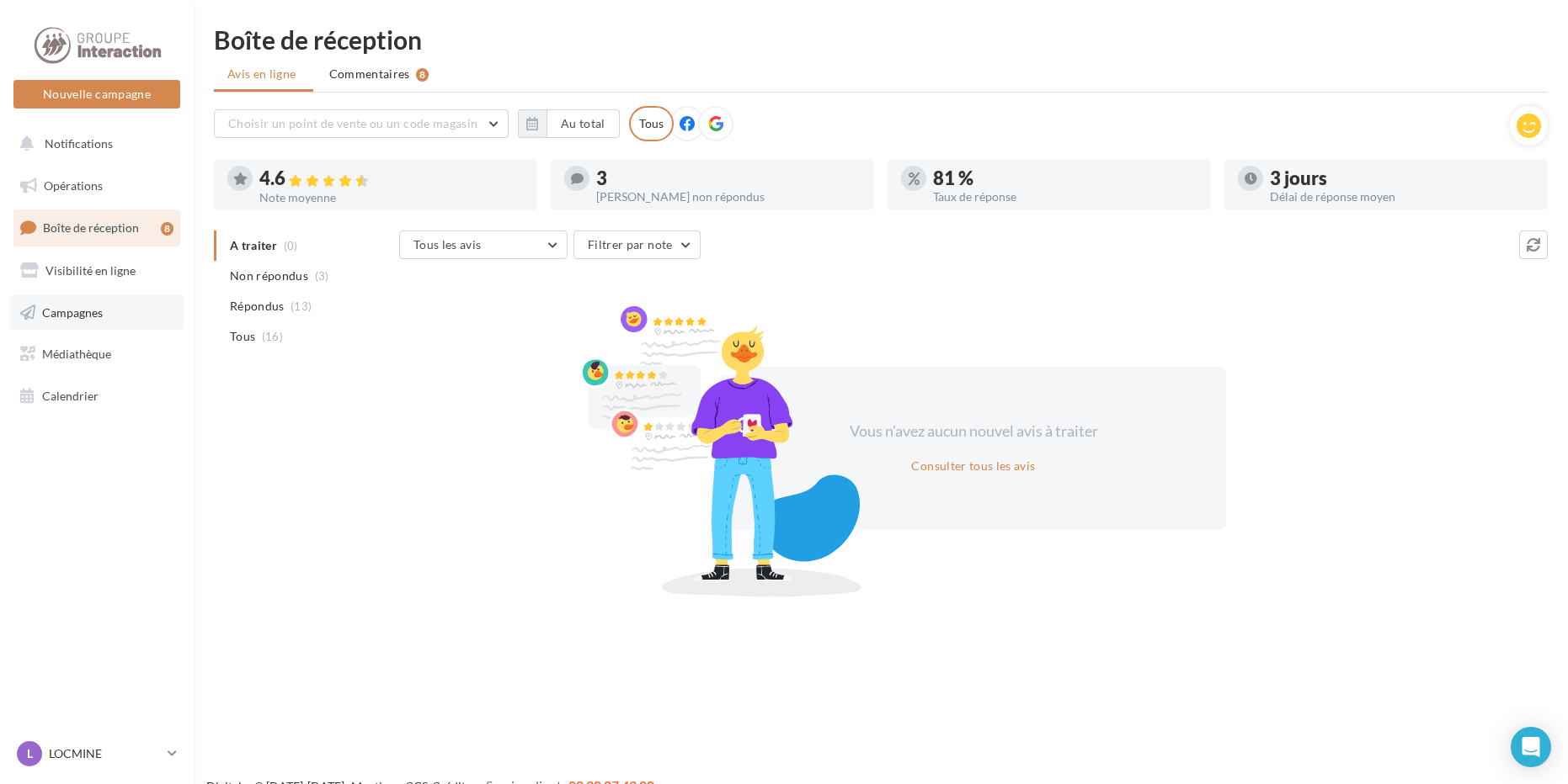
click at [125, 324] on link "Campagnes" at bounding box center [97, 313] width 174 height 36
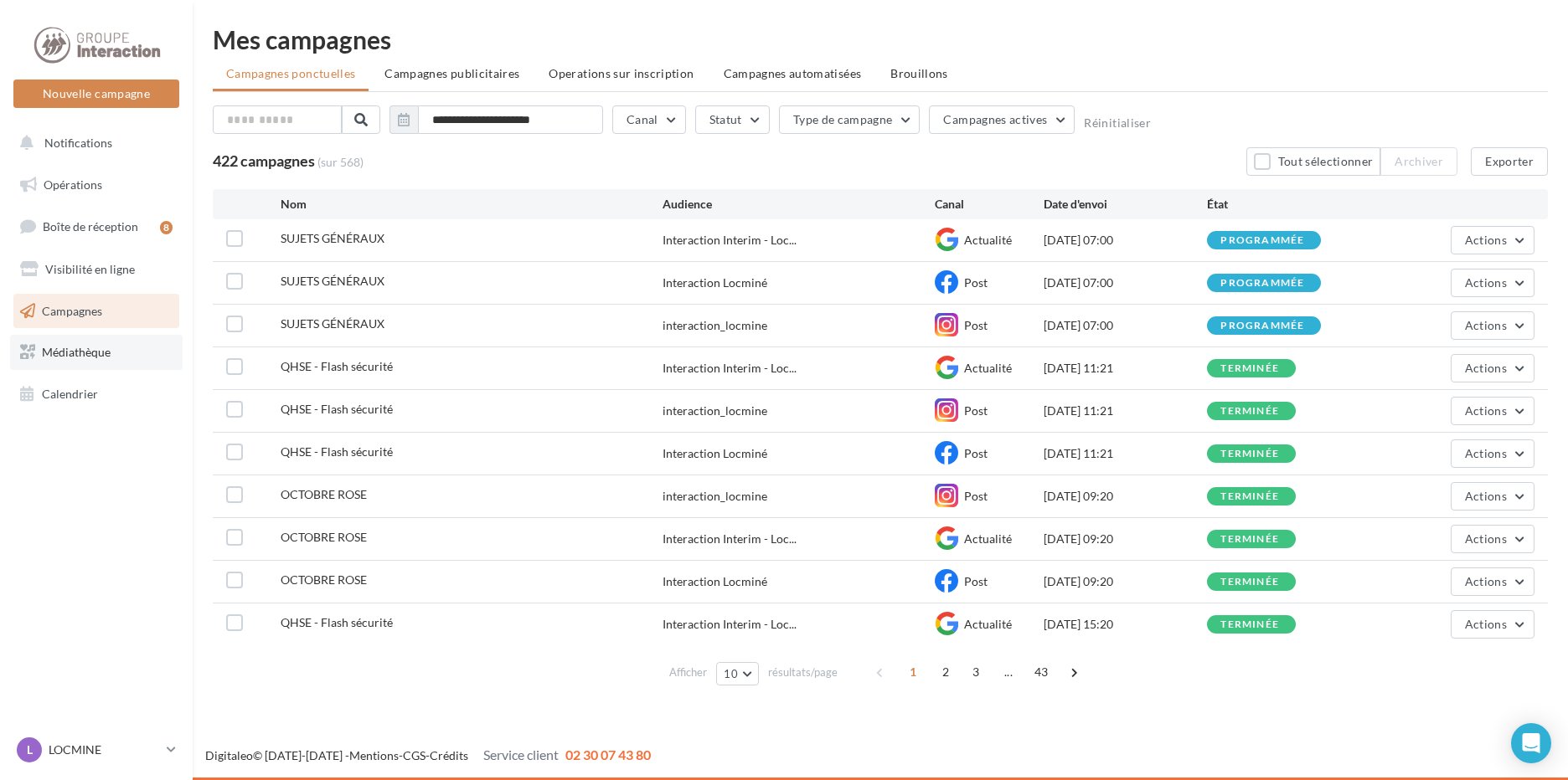
click at [86, 368] on link "Médiathèque" at bounding box center [96, 353] width 173 height 35
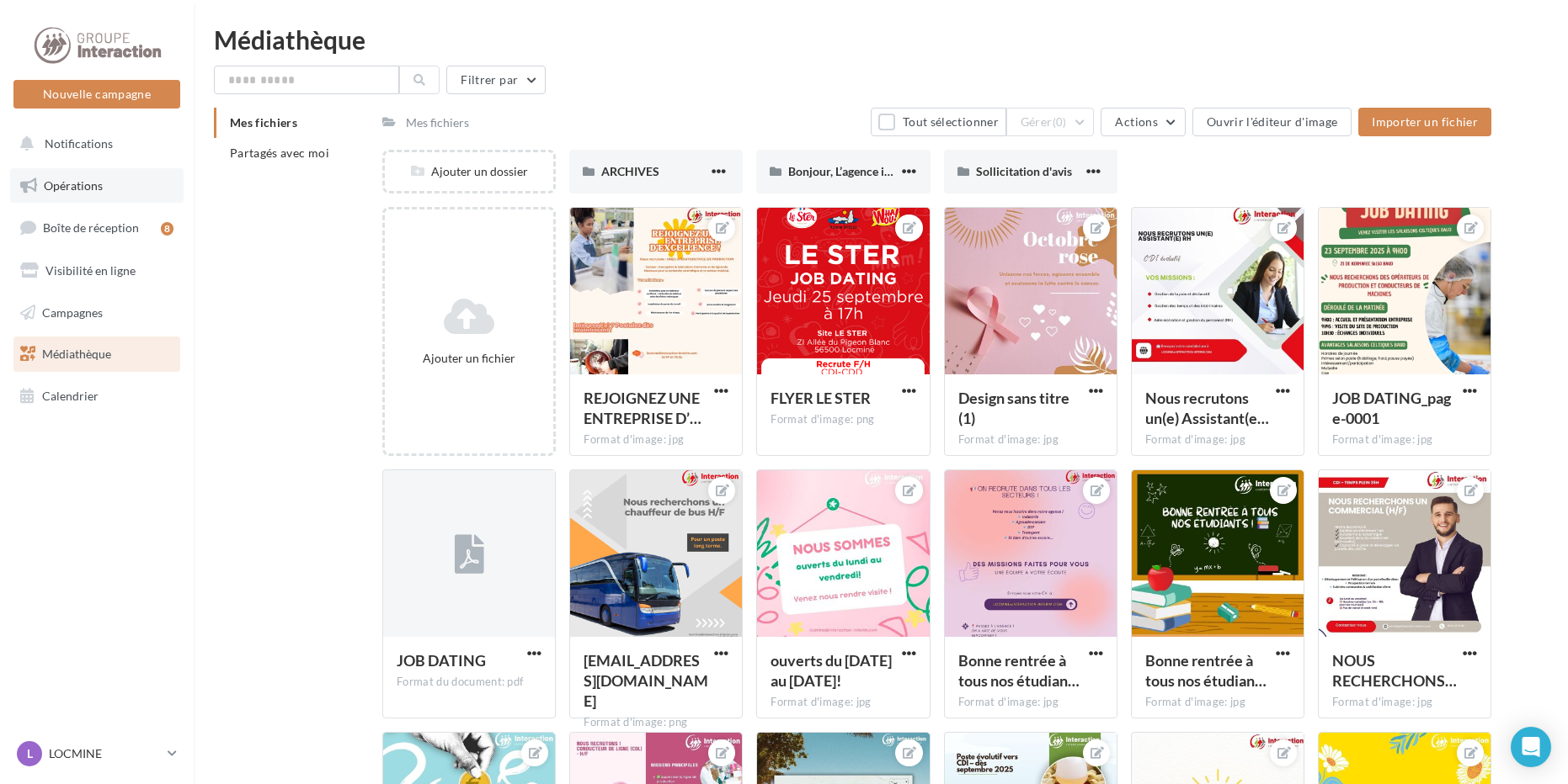
click at [143, 187] on link "Opérations" at bounding box center [97, 186] width 174 height 36
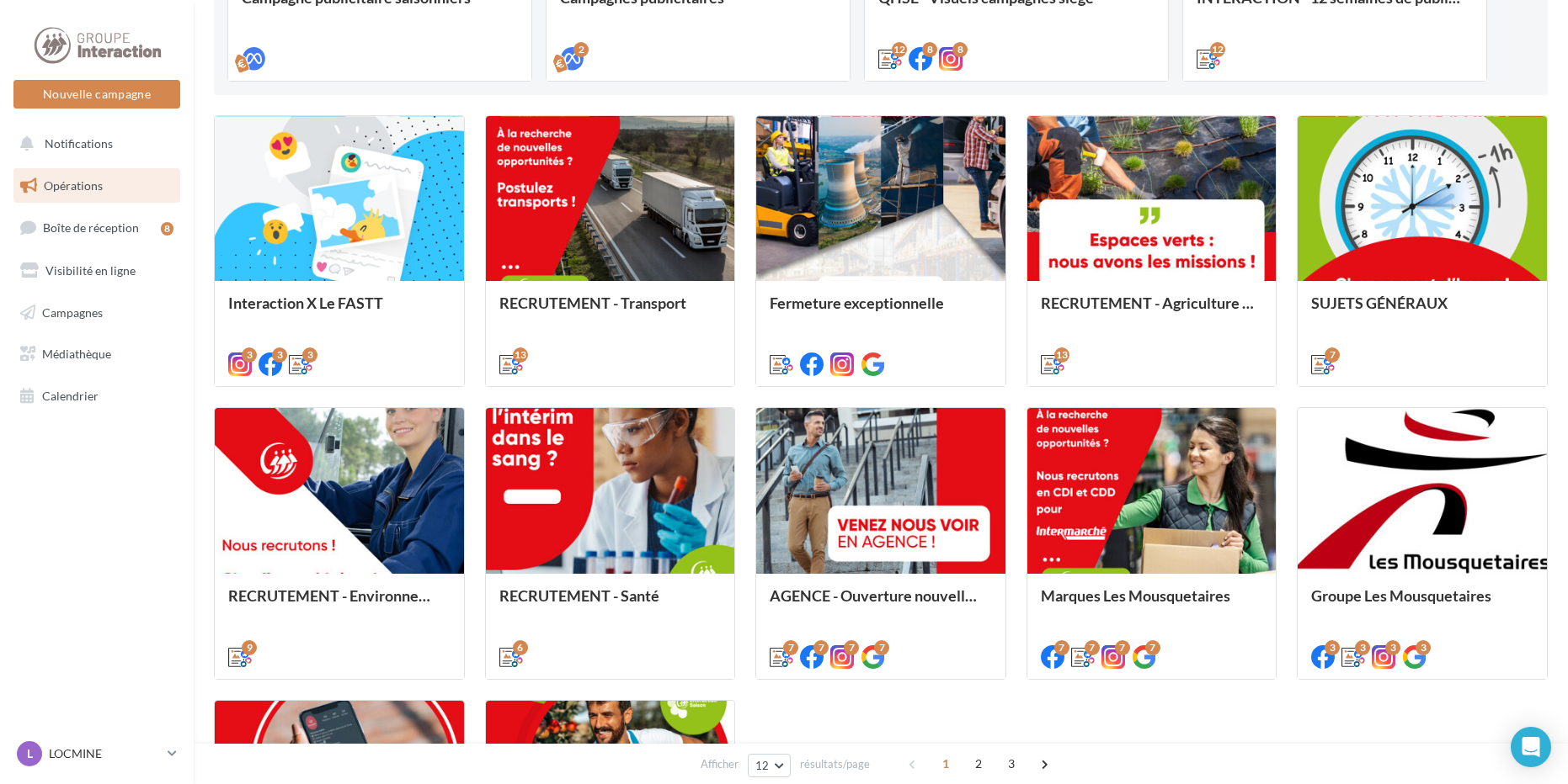
scroll to position [589, 0]
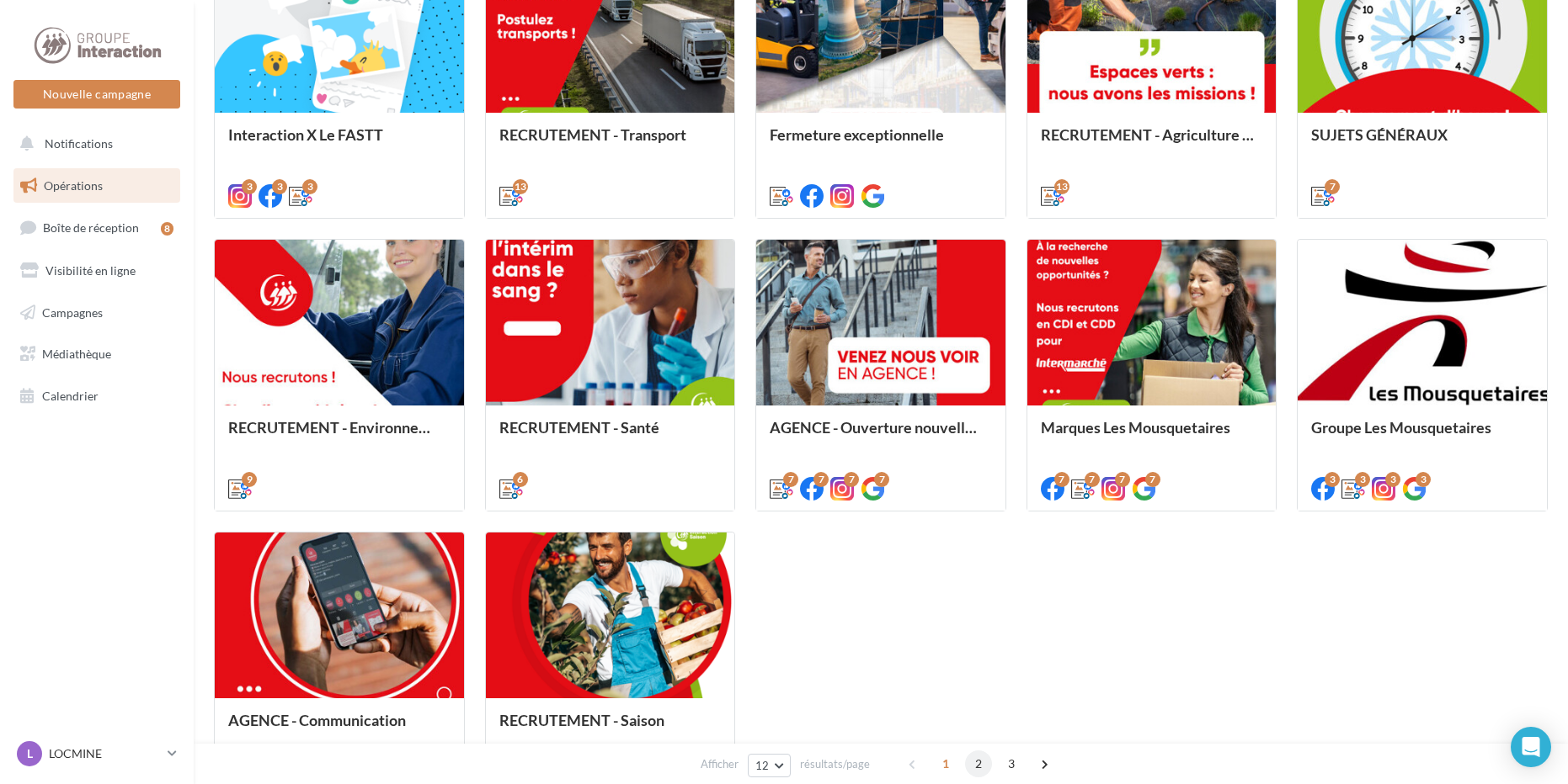
click at [976, 765] on span "2" at bounding box center [978, 763] width 27 height 27
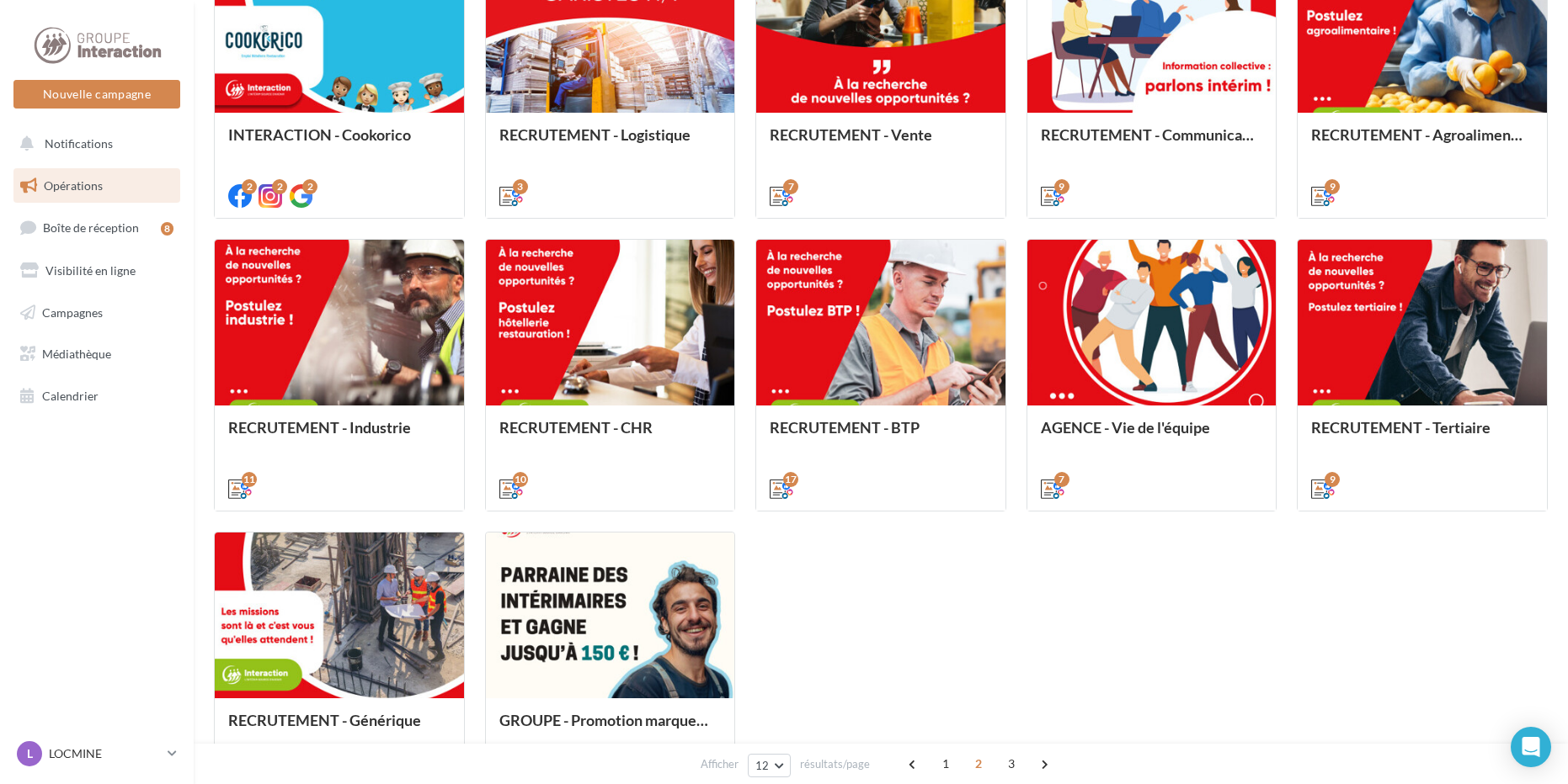
scroll to position [469, 0]
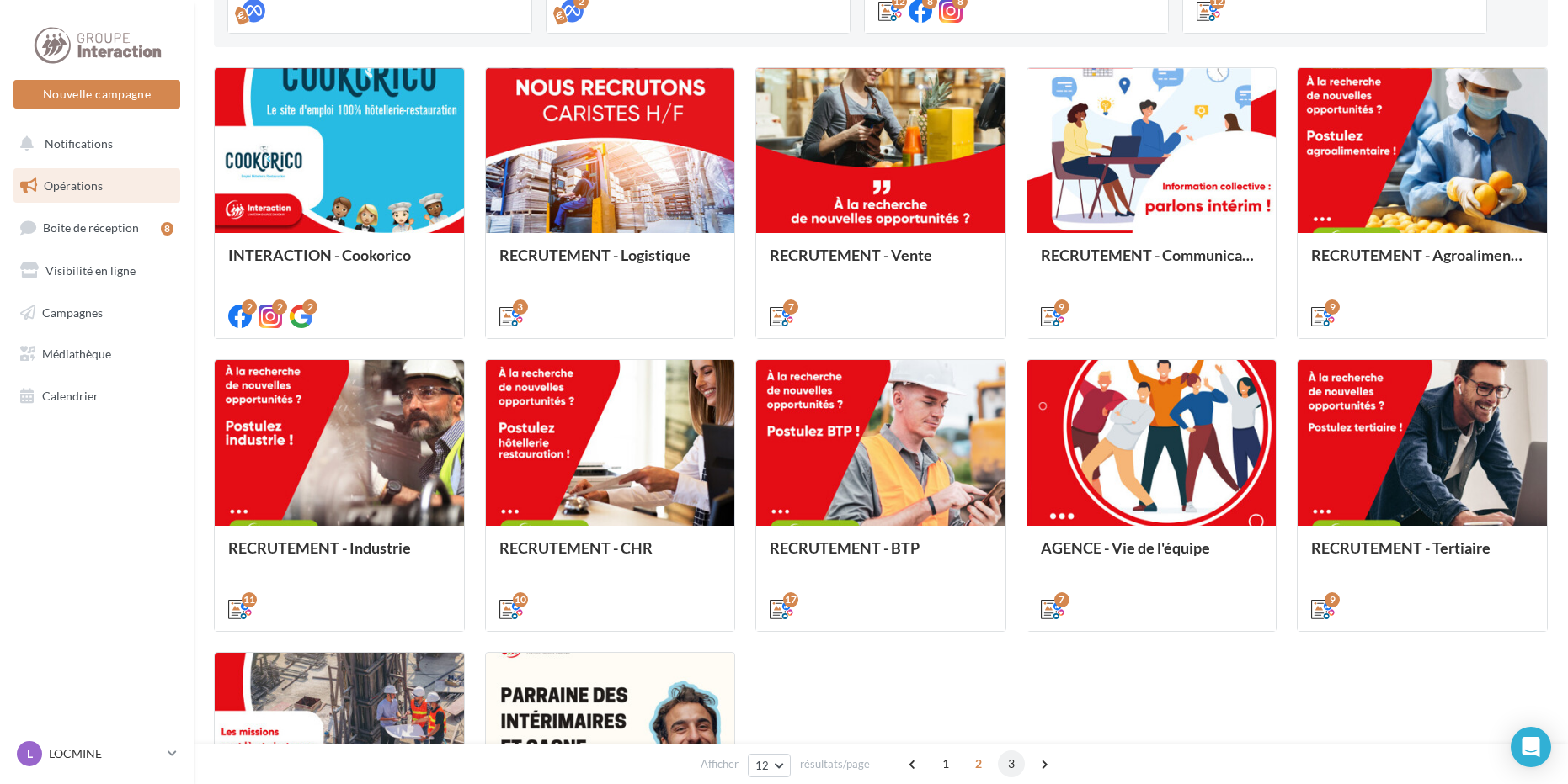
click at [1005, 762] on span "3" at bounding box center [1011, 763] width 27 height 27
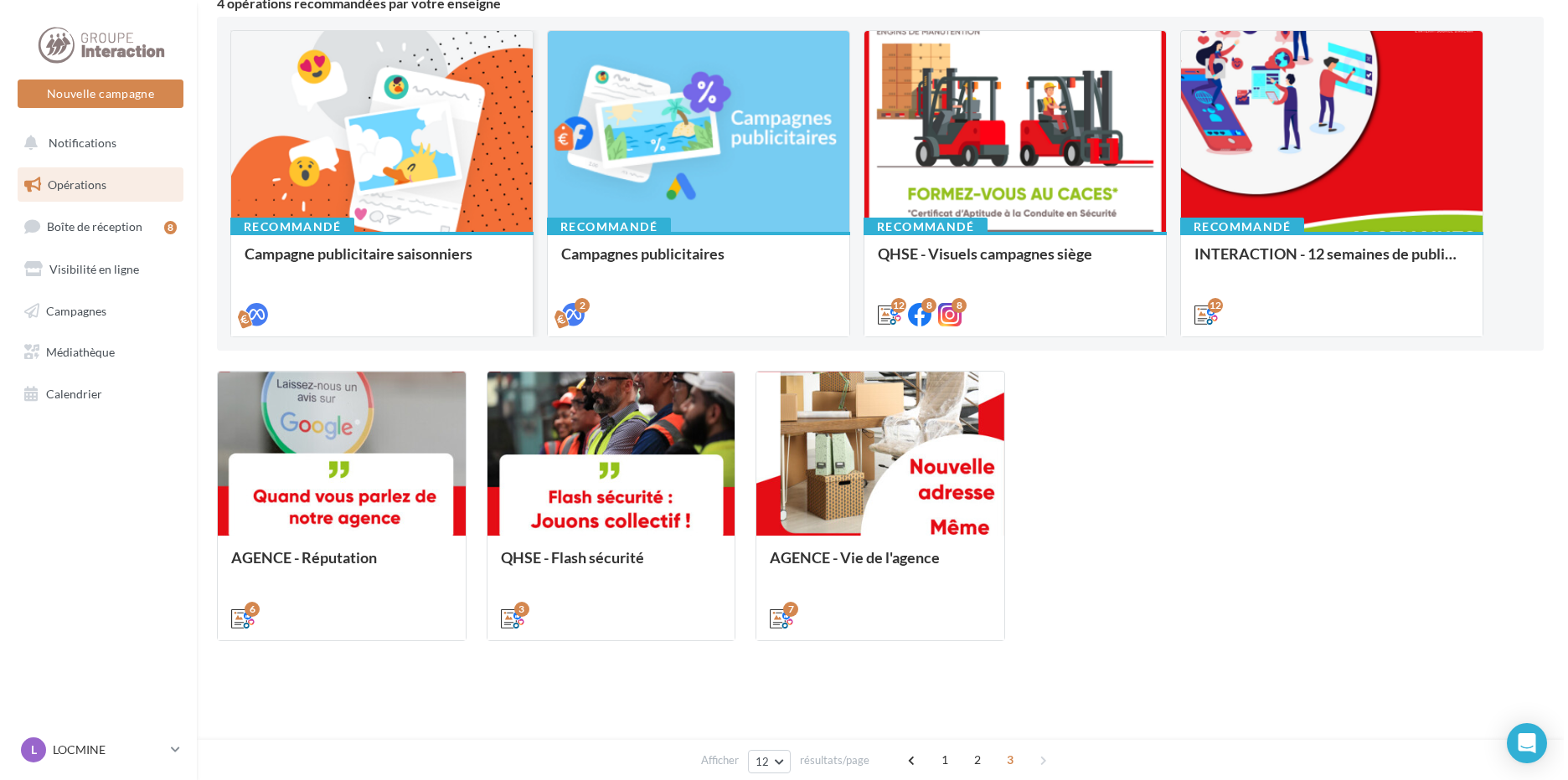
scroll to position [0, 0]
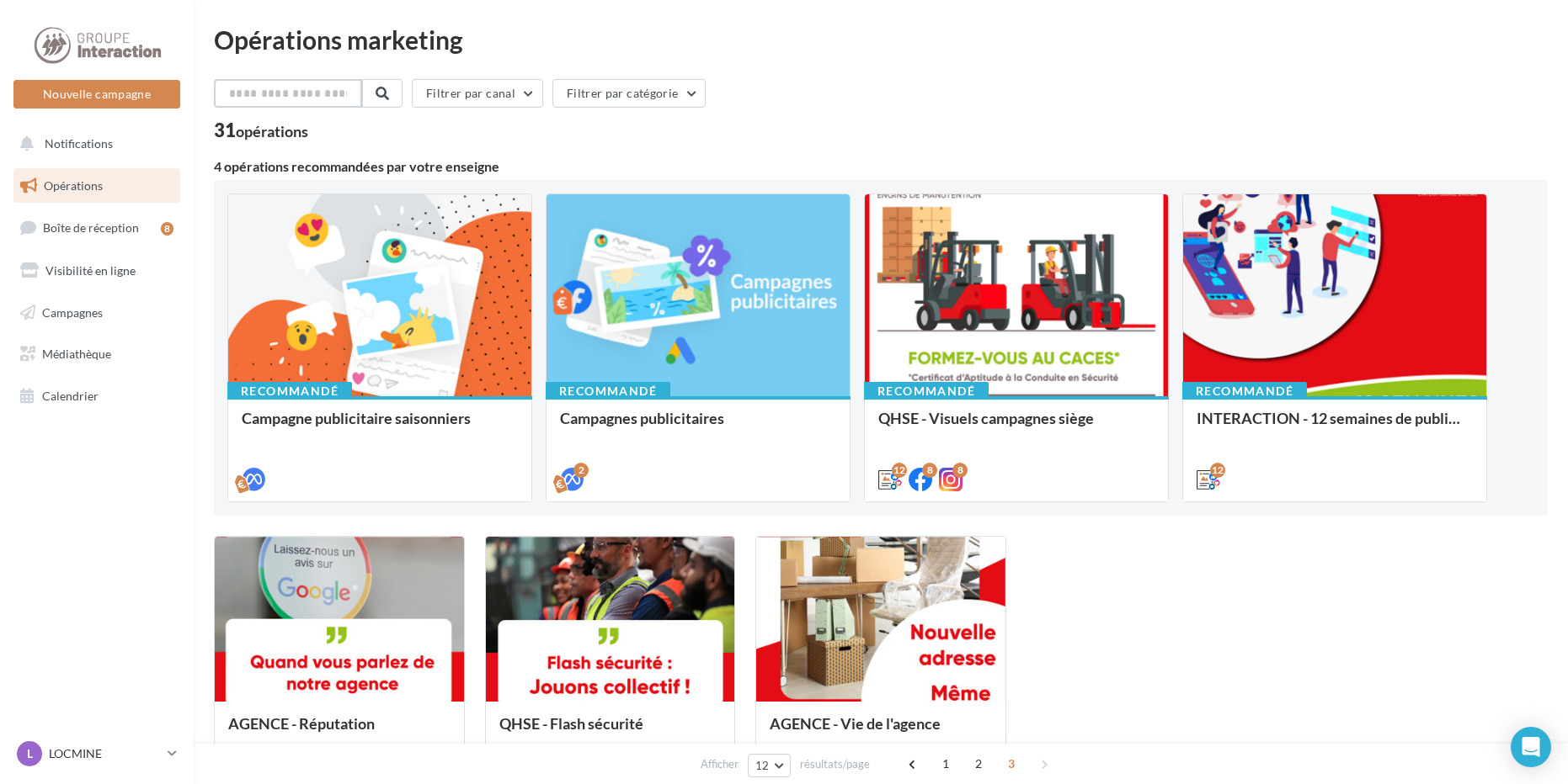
click at [248, 102] on input "text" at bounding box center [288, 93] width 148 height 29
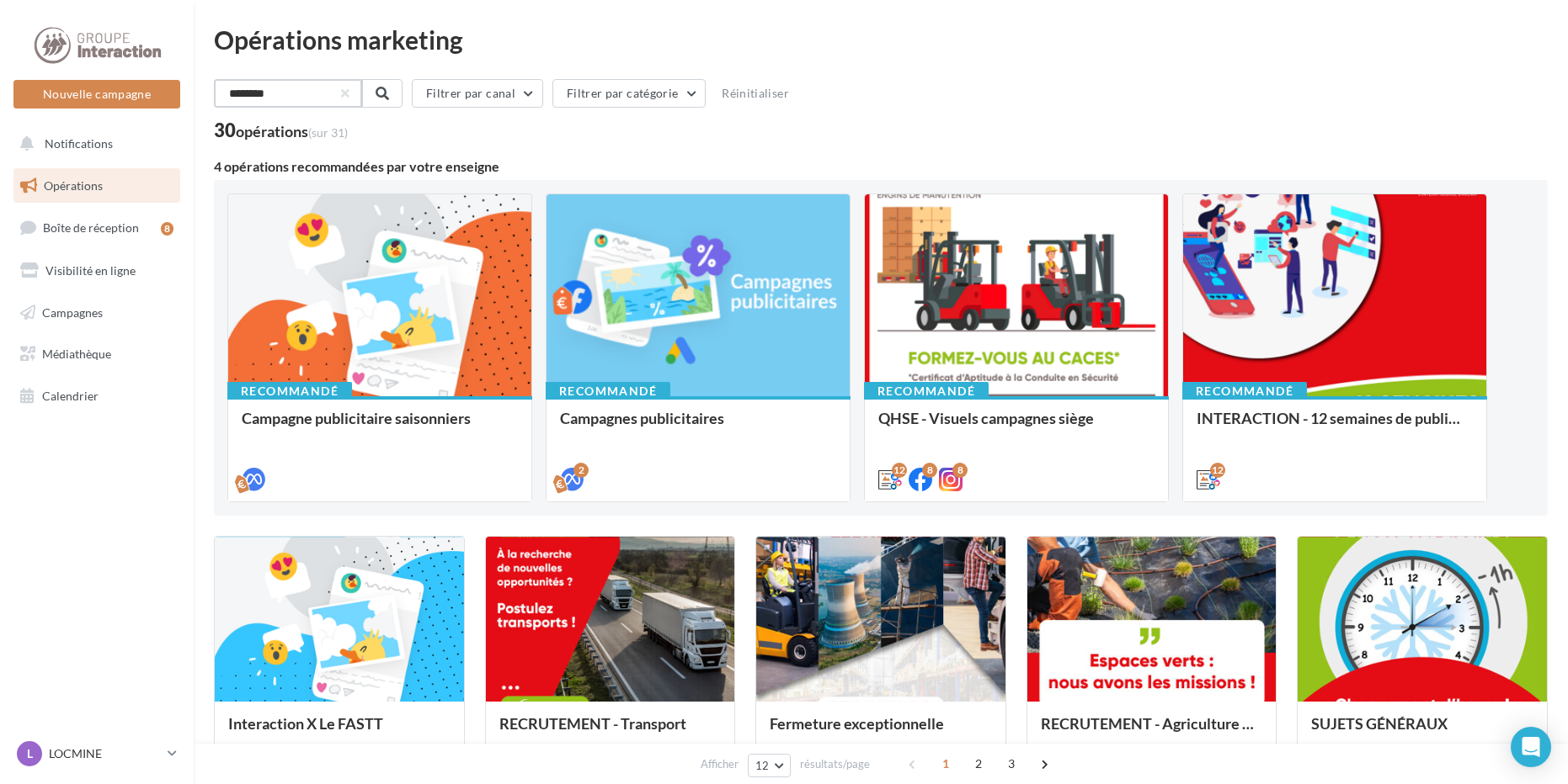
type input "*********"
click at [113, 78] on div "Nouvelle campagne Nouvelle campagne" at bounding box center [97, 67] width 167 height 84
click at [111, 99] on button "Nouvelle campagne" at bounding box center [97, 94] width 167 height 29
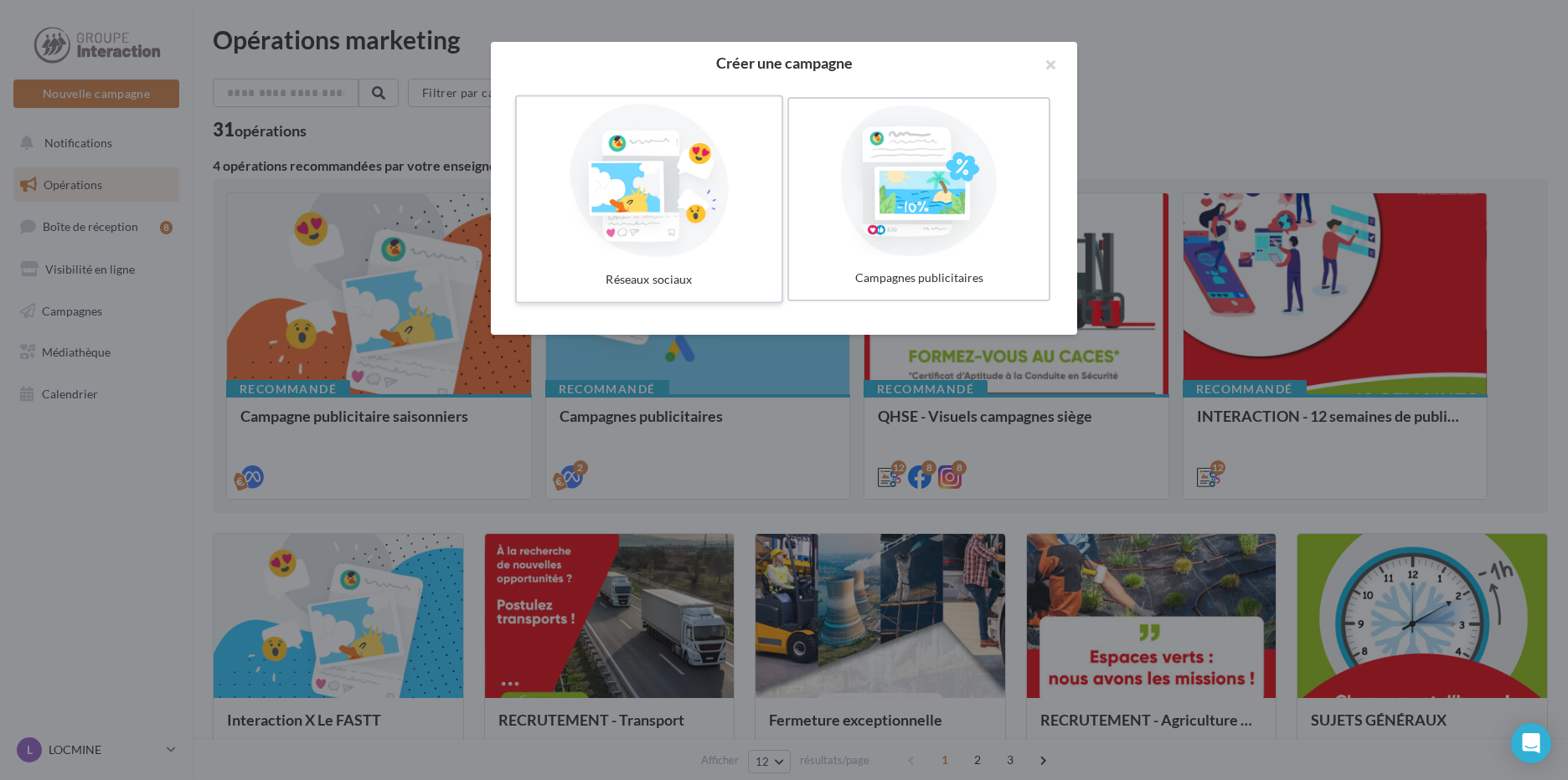
click at [580, 224] on div at bounding box center [649, 180] width 251 height 154
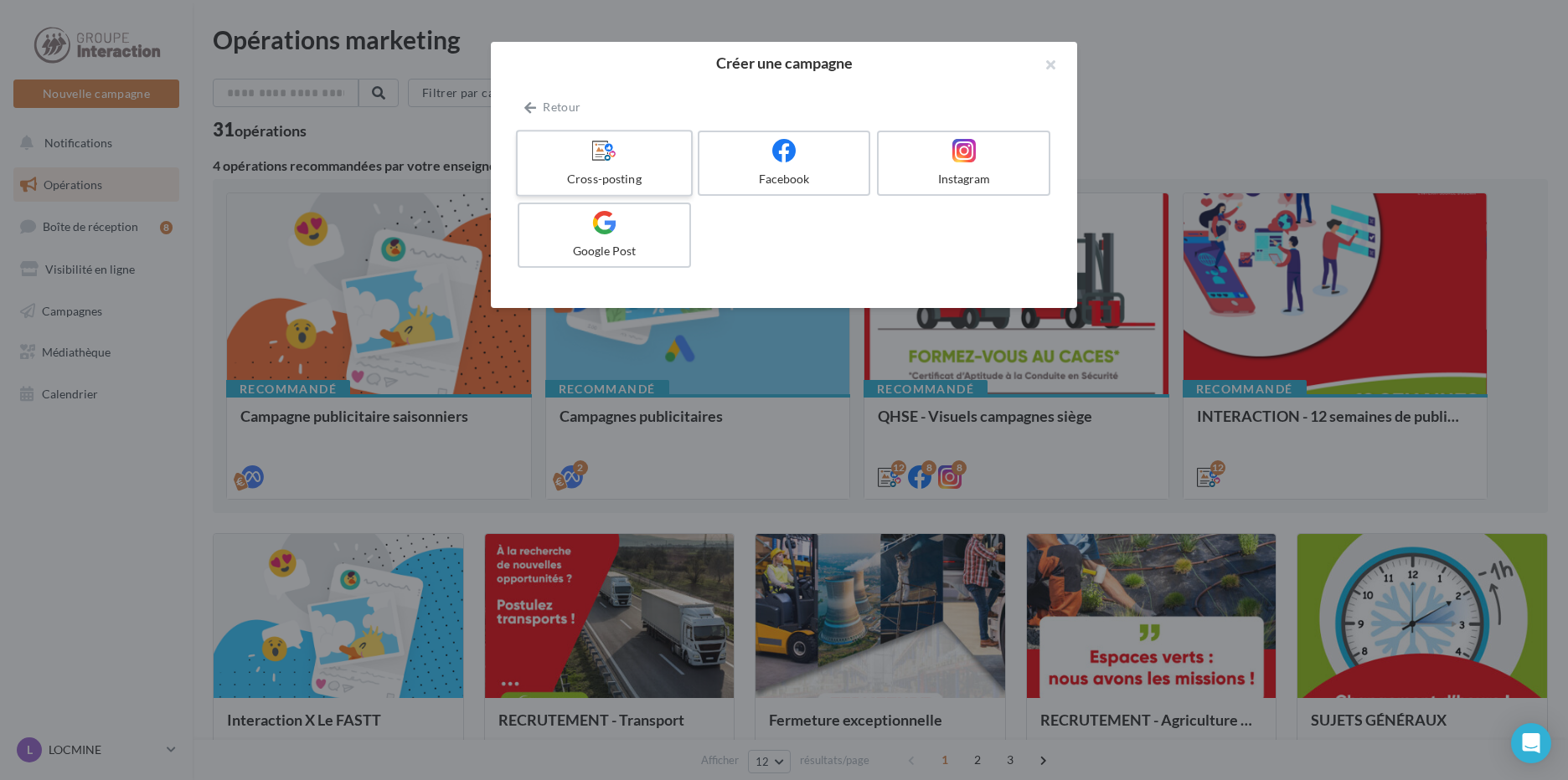
click at [585, 178] on div "Cross-posting" at bounding box center [604, 179] width 159 height 17
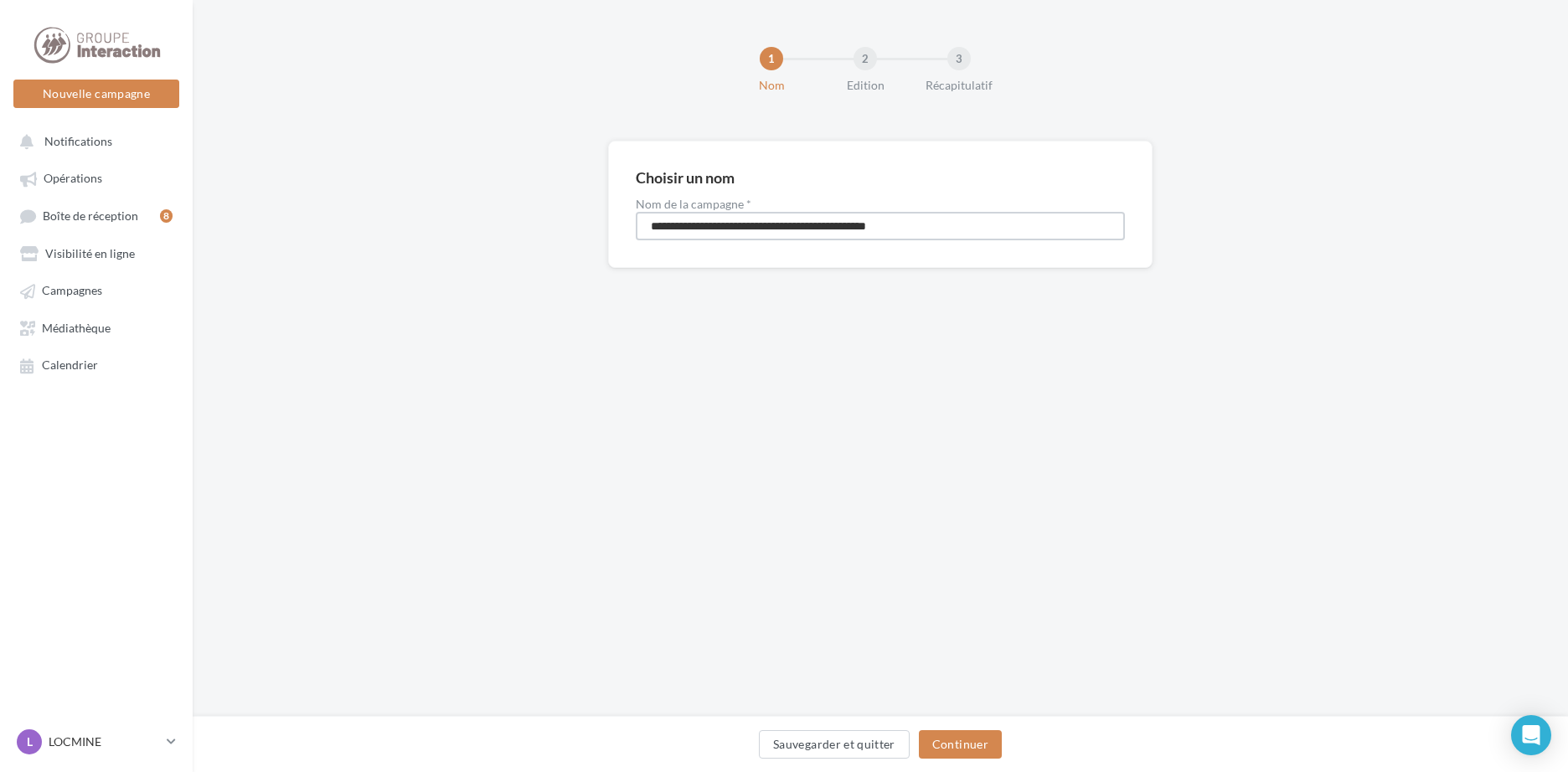
click at [875, 225] on input "**********" at bounding box center [880, 226] width 489 height 29
drag, startPoint x: 996, startPoint y: 234, endPoint x: 751, endPoint y: 230, distance: 245.0
click at [751, 230] on input "**********" at bounding box center [880, 226] width 489 height 29
type input "**********"
click at [969, 743] on button "Continuer" at bounding box center [959, 744] width 83 height 29
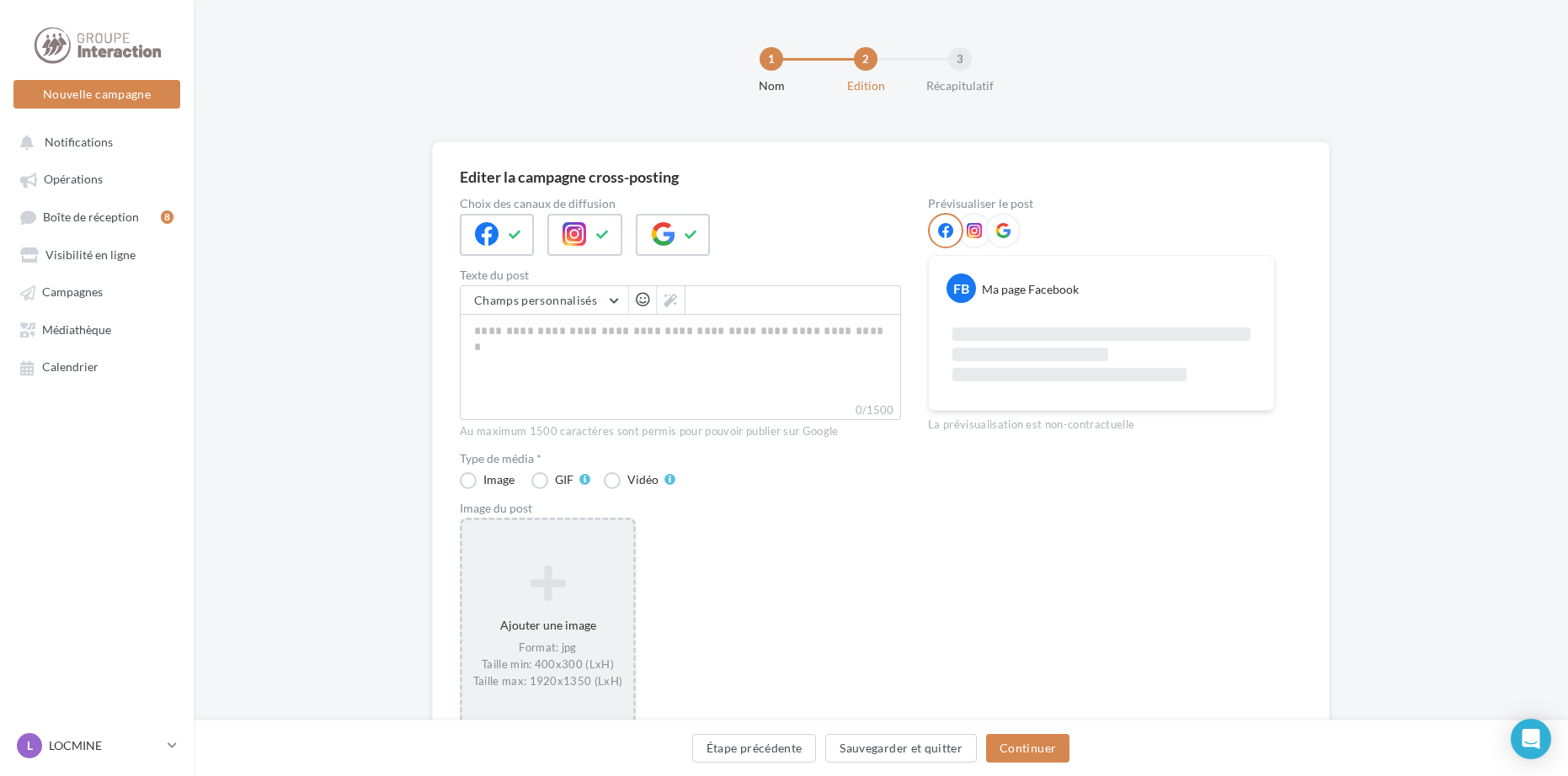
click at [586, 643] on div "Format: jpg Taille min: 400x300 (LxH) Taille max: 1920x1350 (LxH)" at bounding box center [548, 665] width 158 height 49
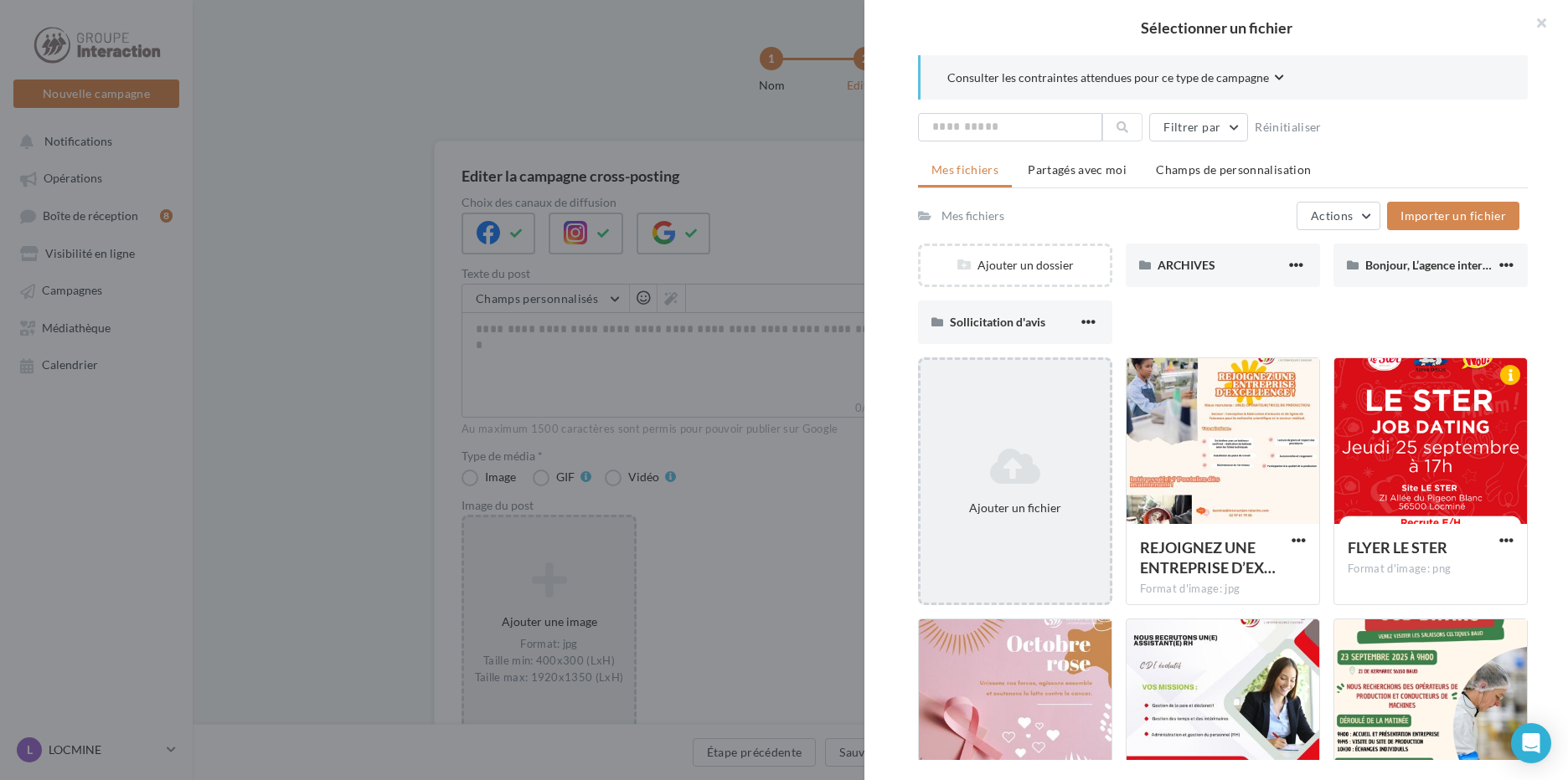
click at [986, 442] on div "Ajouter un fichier" at bounding box center [1015, 481] width 189 height 84
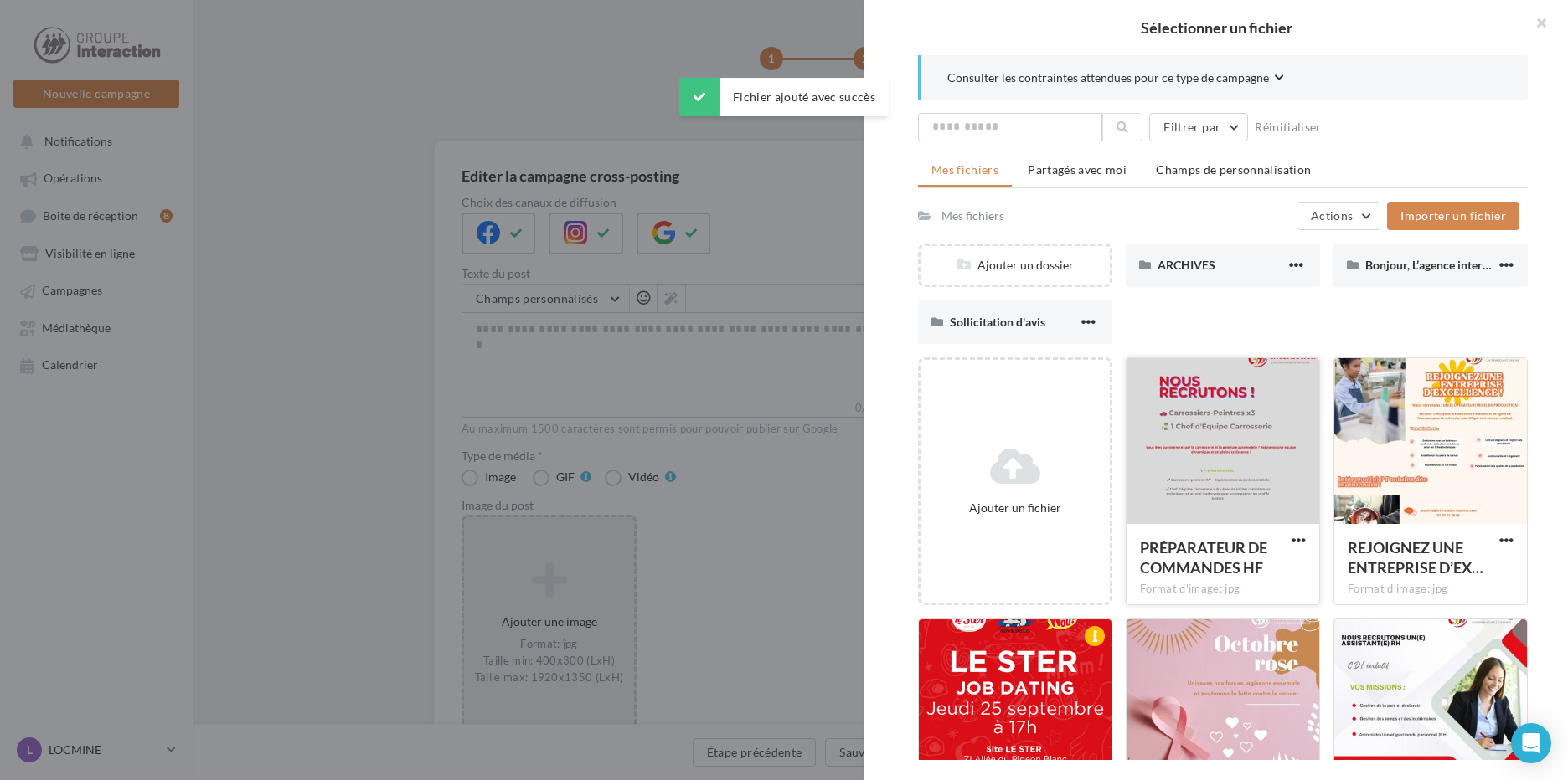
click at [1180, 498] on div at bounding box center [1223, 441] width 192 height 167
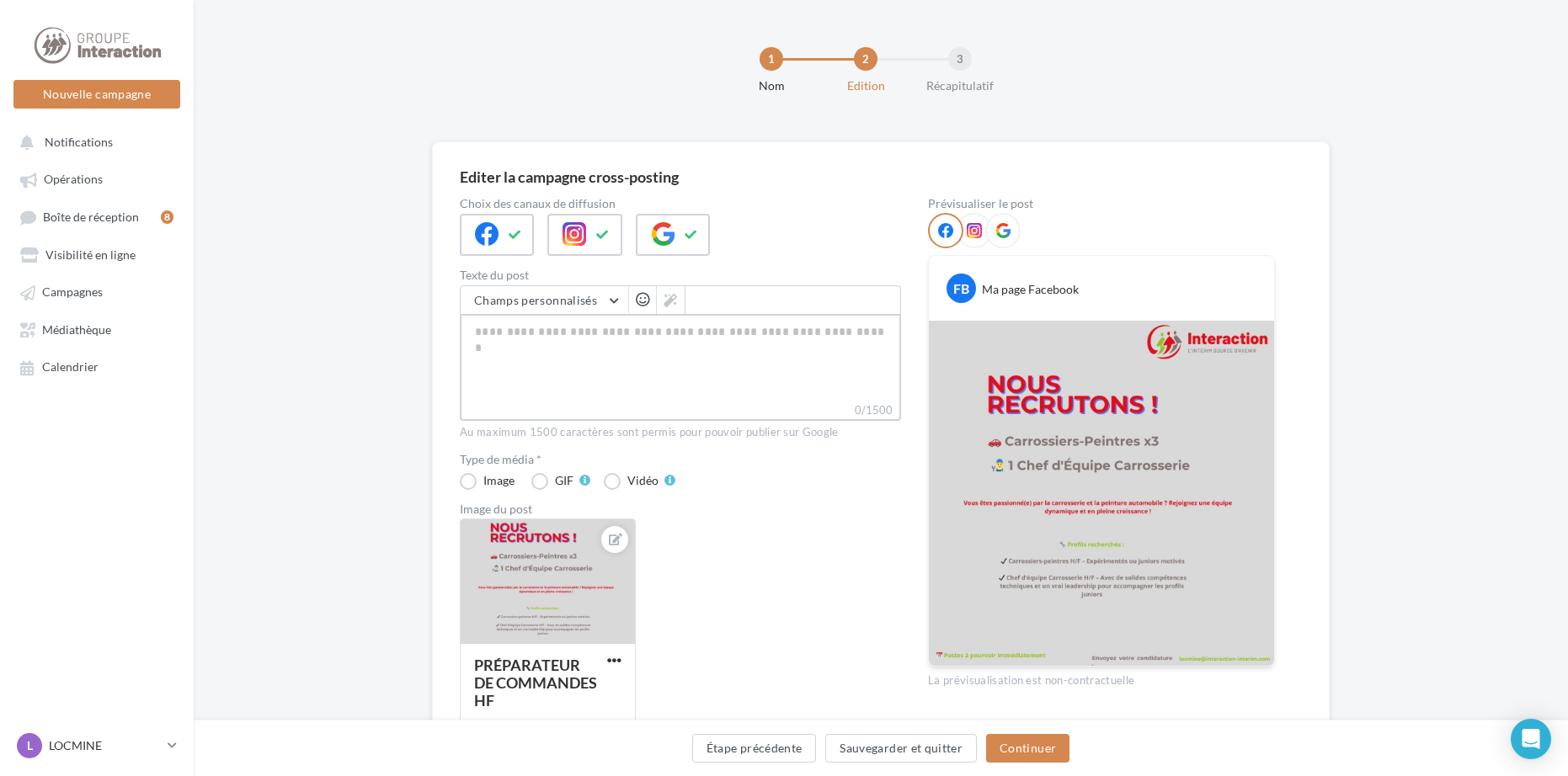
click at [663, 330] on textarea "0/1500" at bounding box center [680, 358] width 441 height 87
paste textarea "**********"
type textarea "**********"
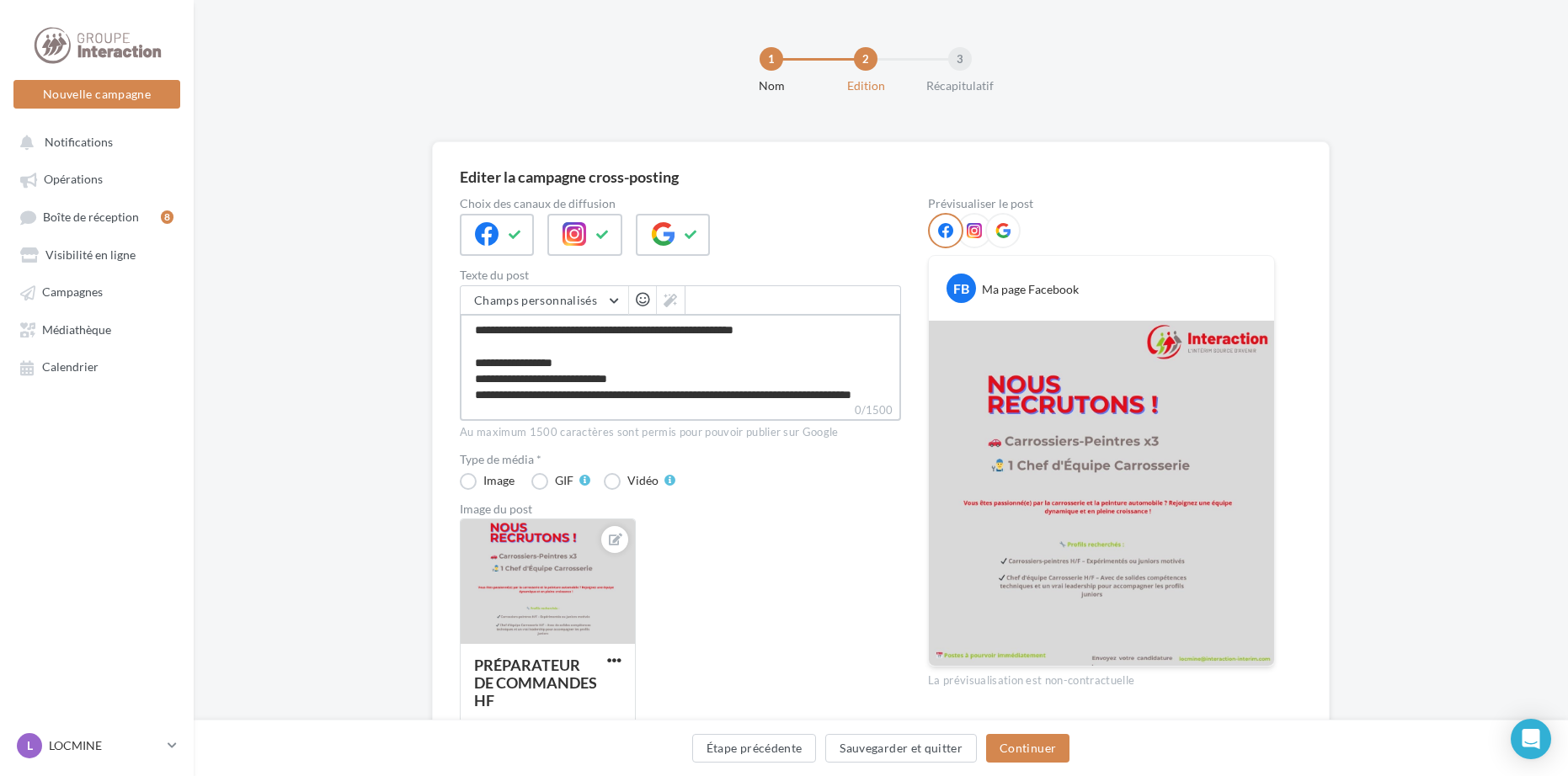
type textarea "**********"
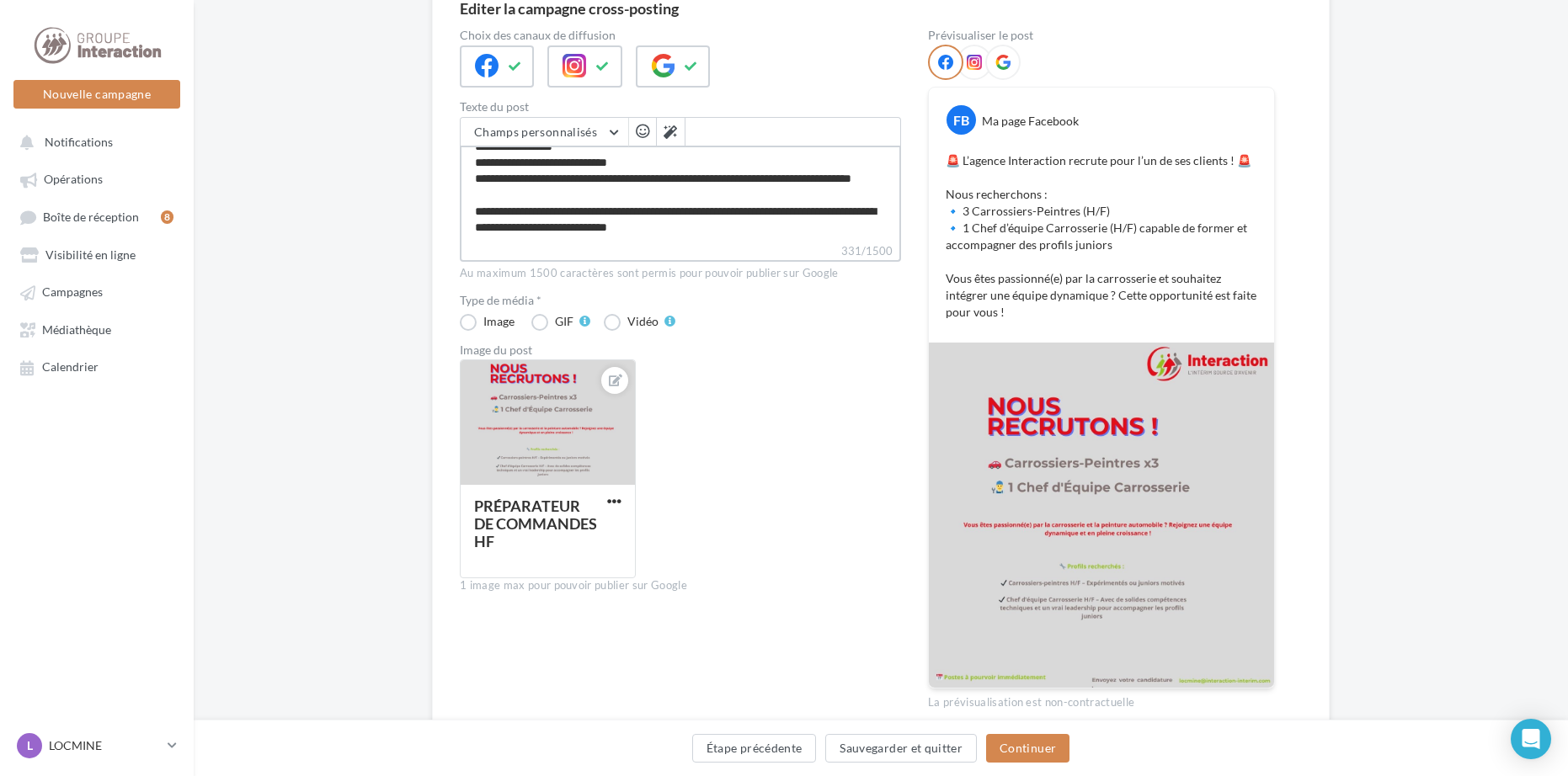
scroll to position [243, 0]
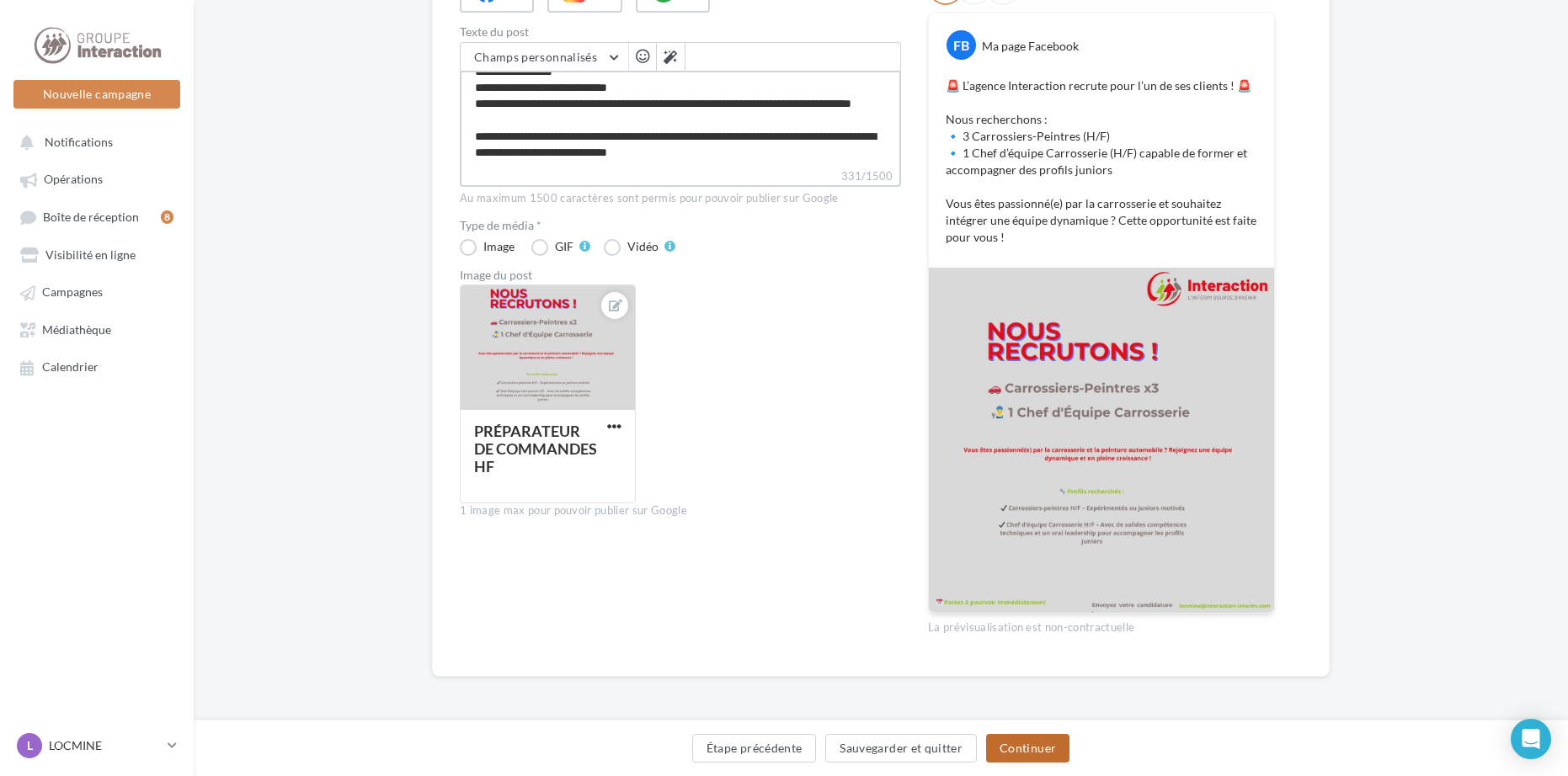
type textarea "**********"
click at [1028, 743] on button "Continuer" at bounding box center [1028, 748] width 84 height 29
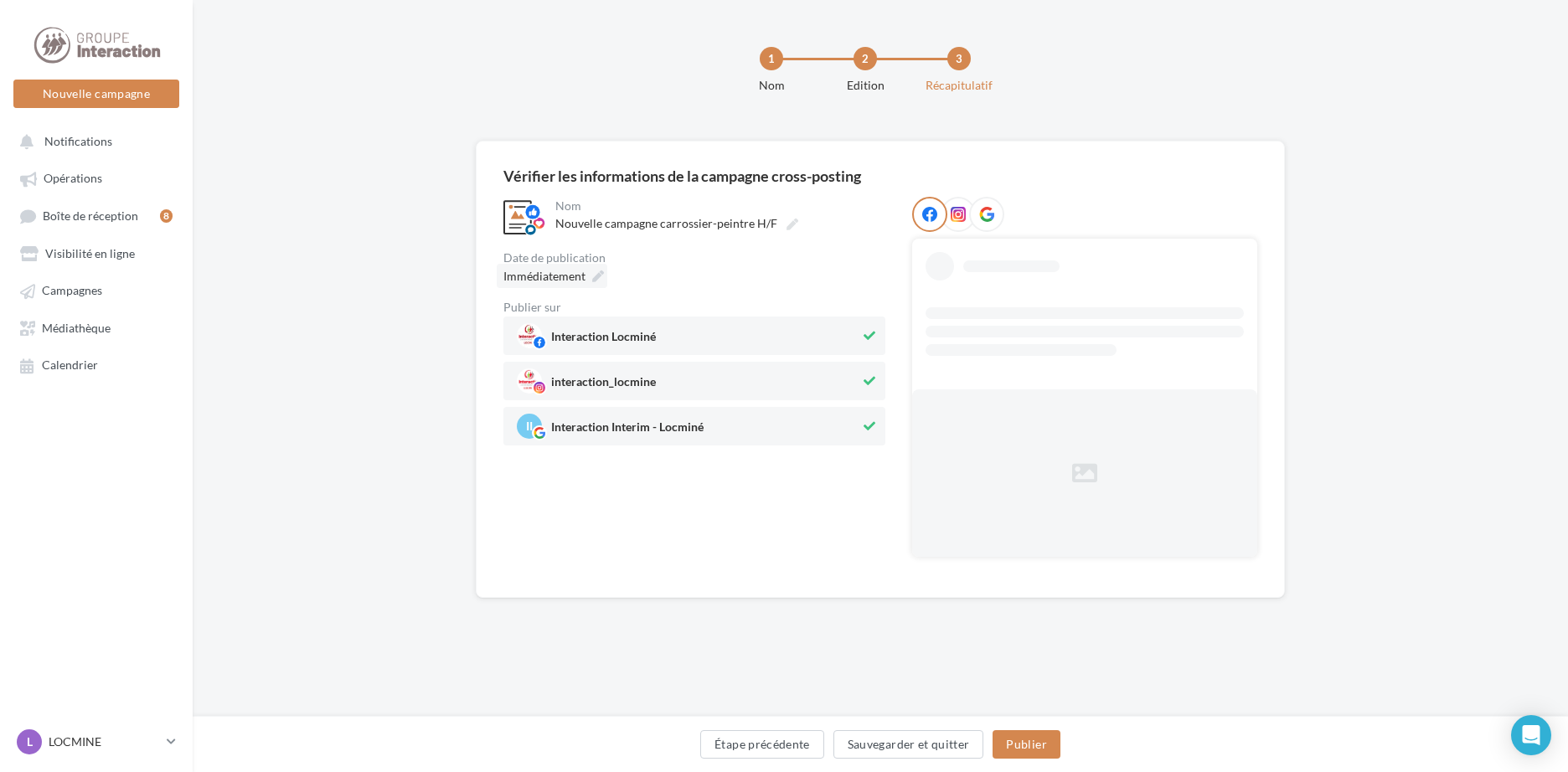
click at [601, 273] on icon at bounding box center [597, 276] width 12 height 12
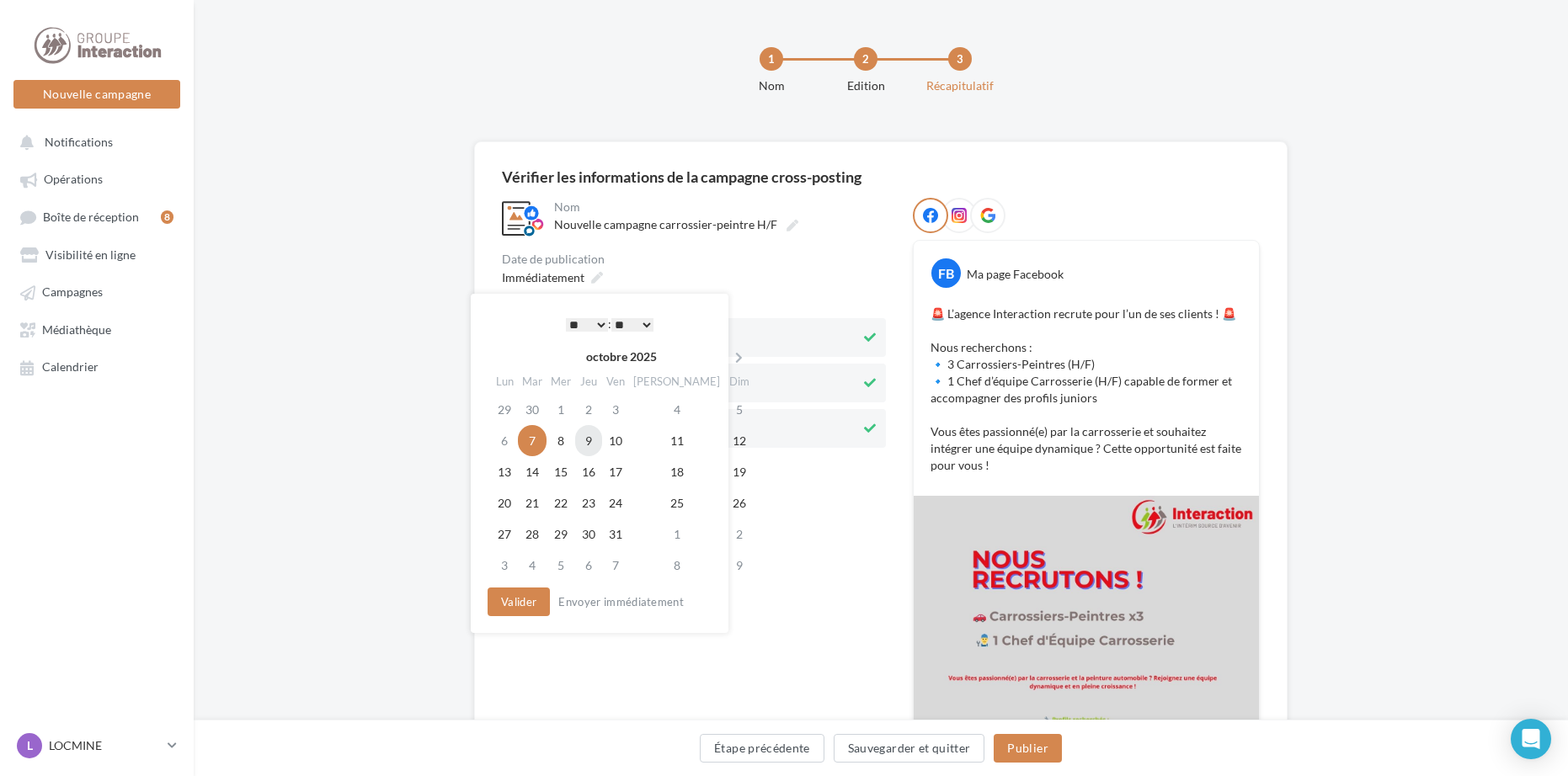
click at [590, 440] on td "9" at bounding box center [588, 440] width 27 height 31
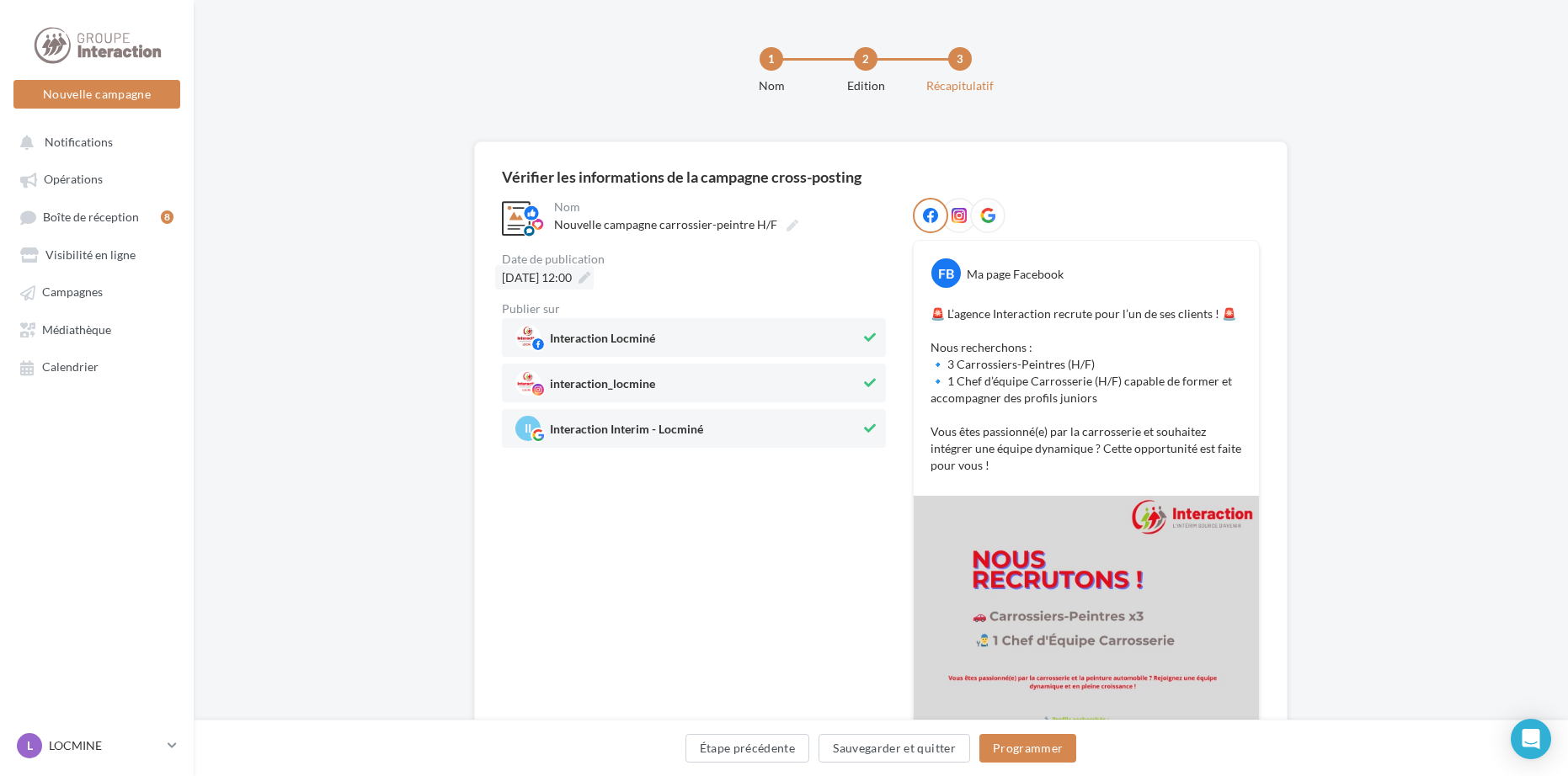
click at [590, 280] on icon at bounding box center [584, 278] width 12 height 12
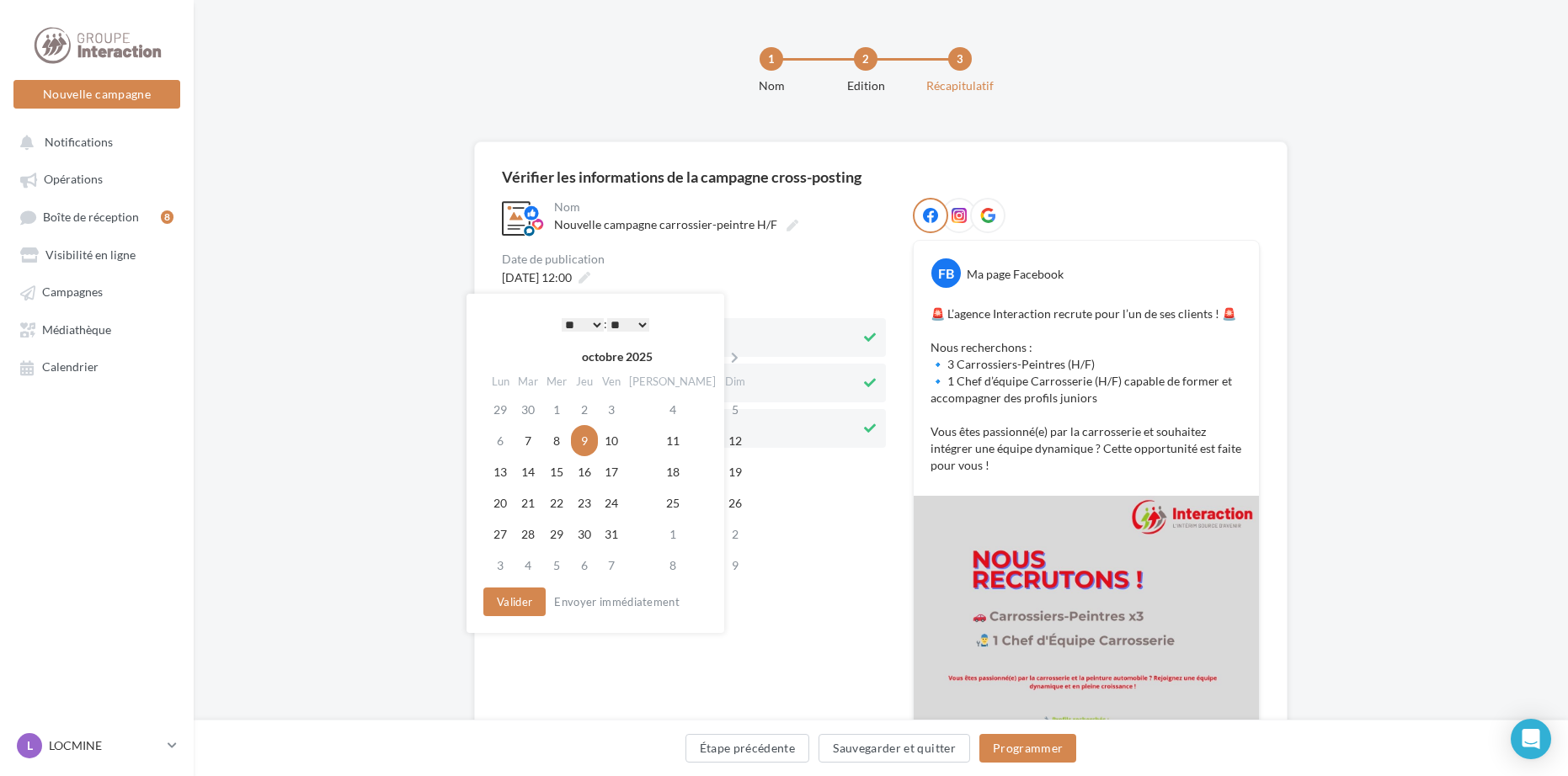
click at [595, 326] on select "* * * * * * * * * * ** ** ** ** ** ** ** ** ** ** ** ** ** **" at bounding box center [582, 325] width 42 height 13
click at [524, 601] on button "Valider" at bounding box center [514, 601] width 62 height 29
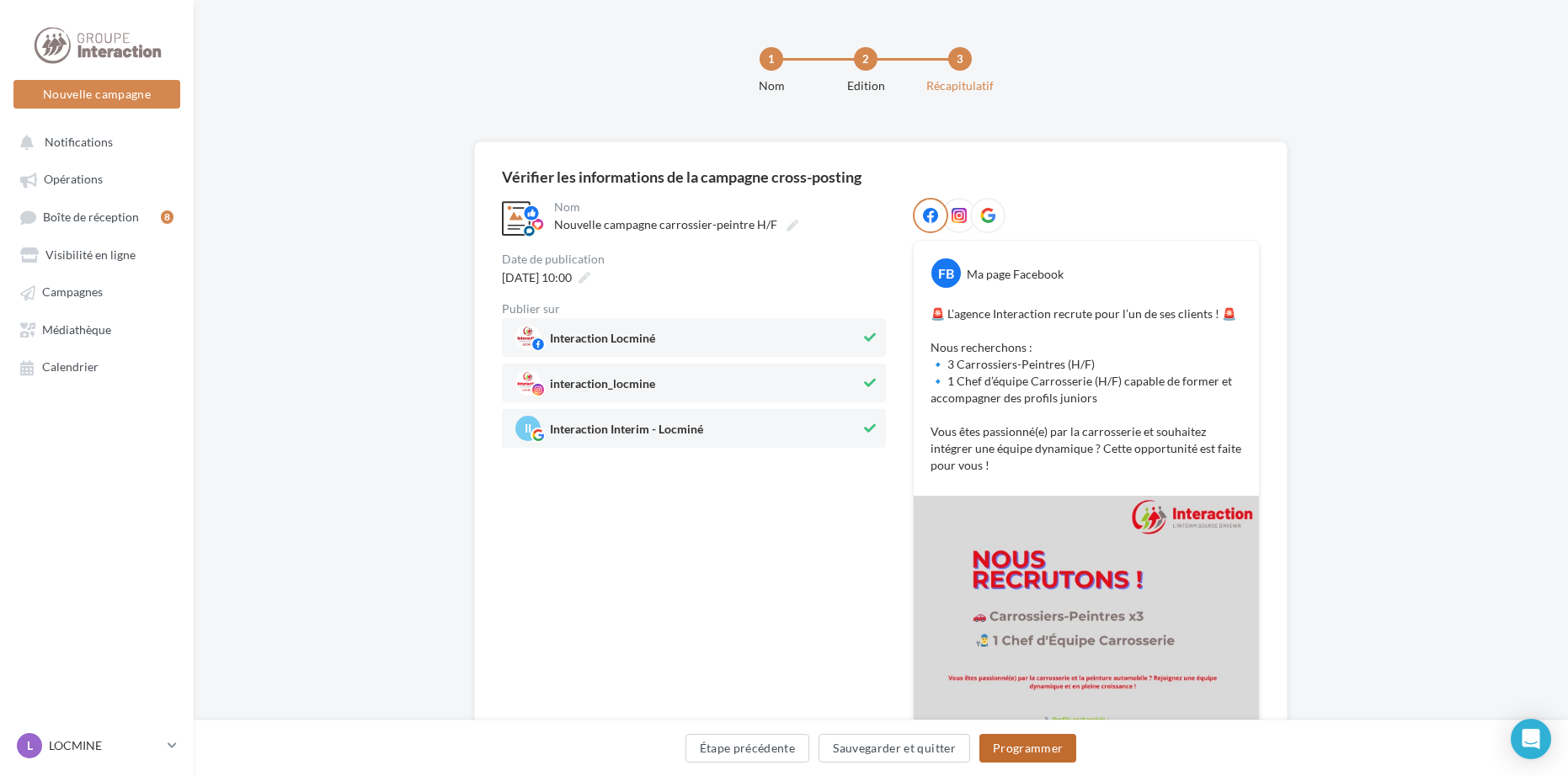
click at [1058, 741] on button "Programmer" at bounding box center [1028, 748] width 98 height 29
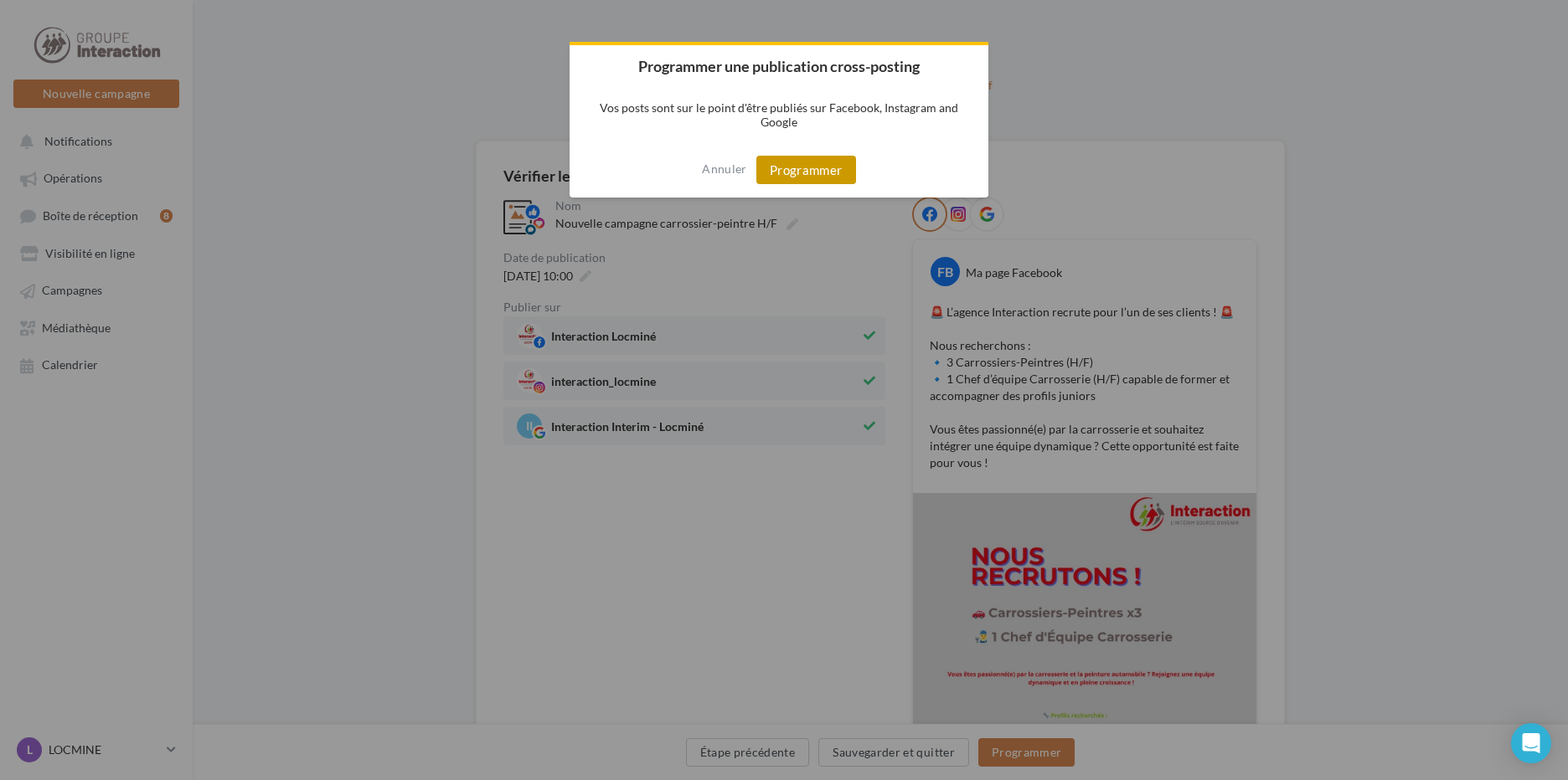
click at [799, 159] on button "Programmer" at bounding box center [805, 170] width 100 height 29
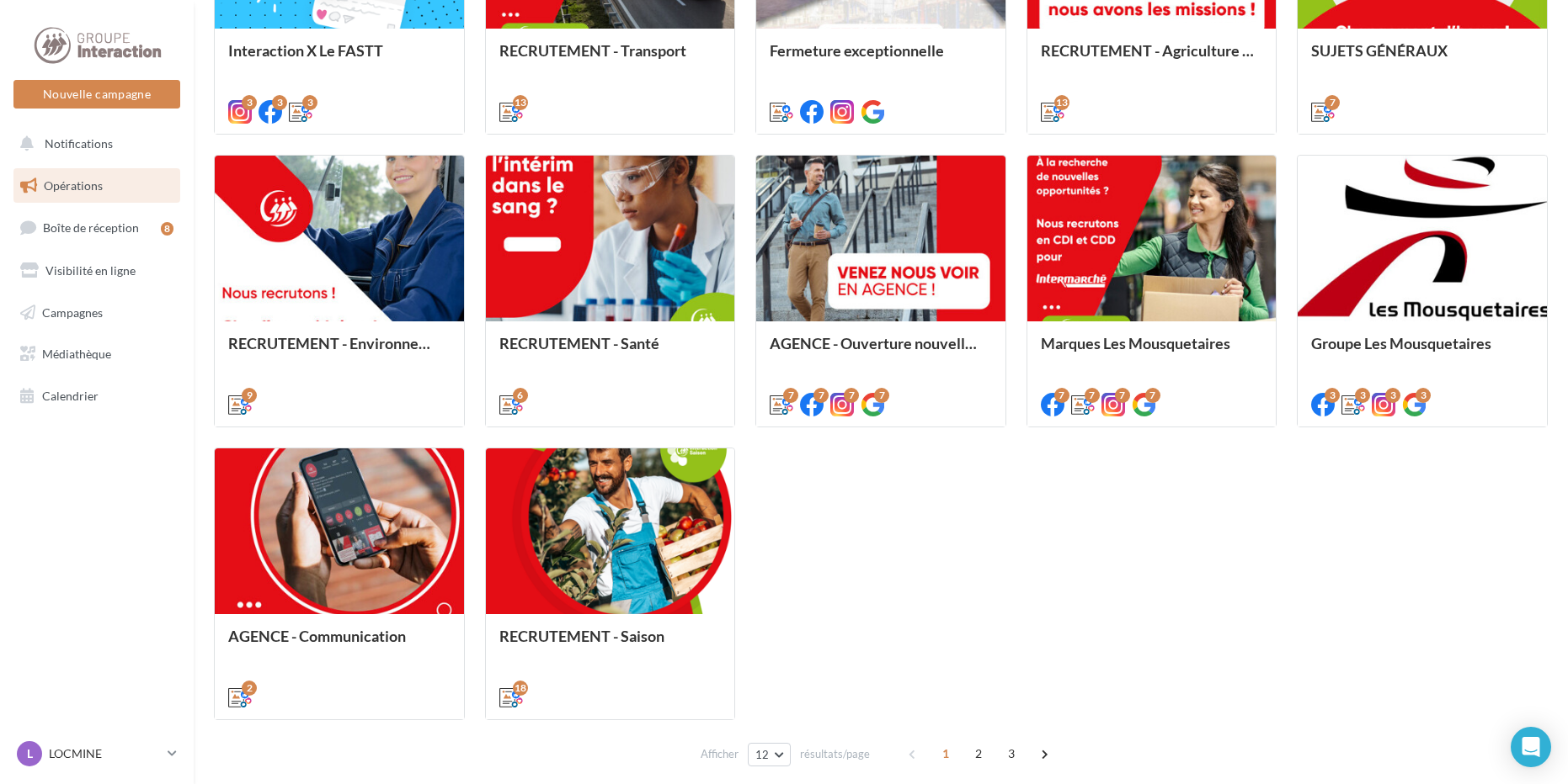
scroll to position [748, 0]
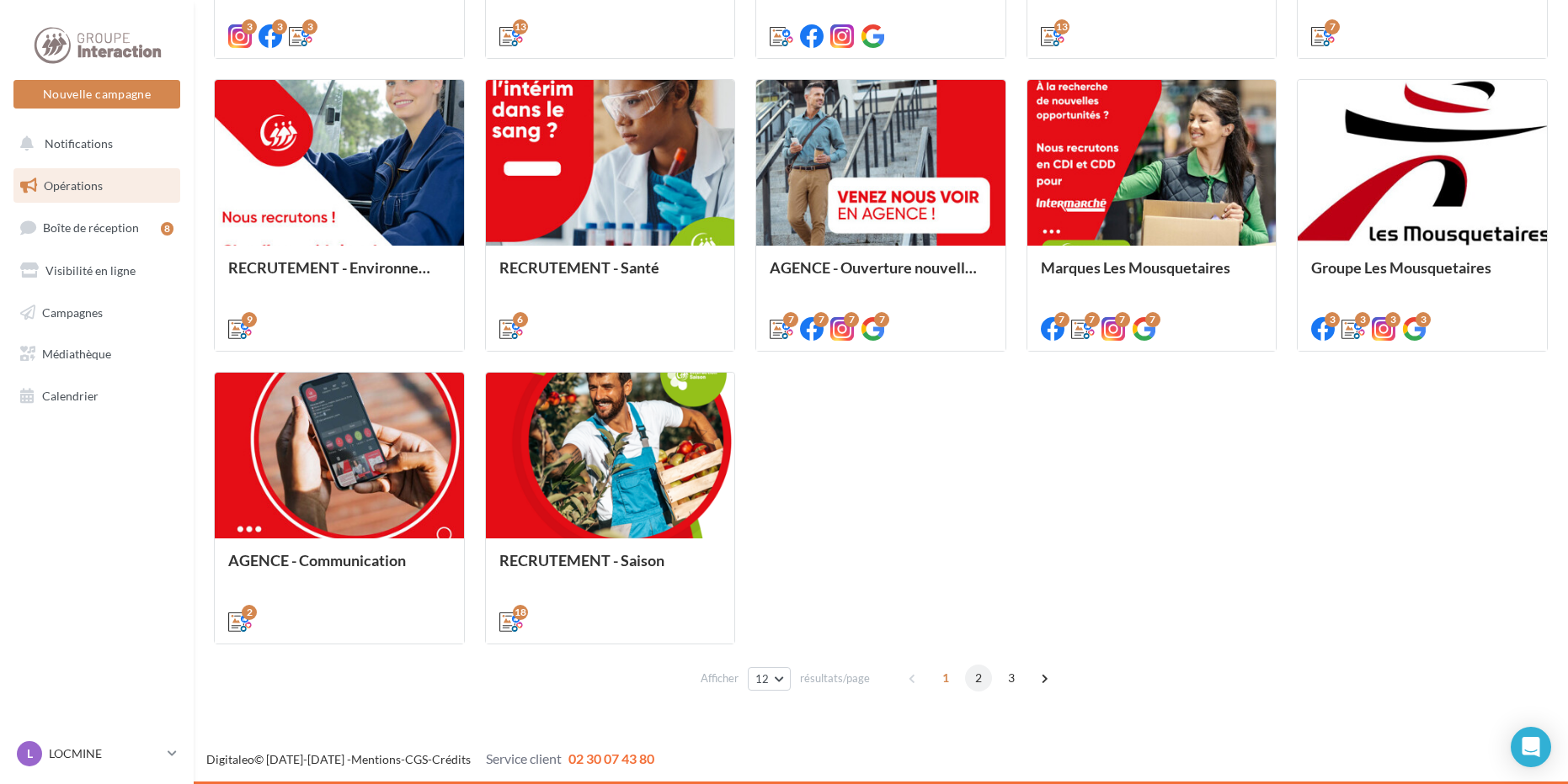
click at [979, 671] on span "2" at bounding box center [978, 678] width 27 height 27
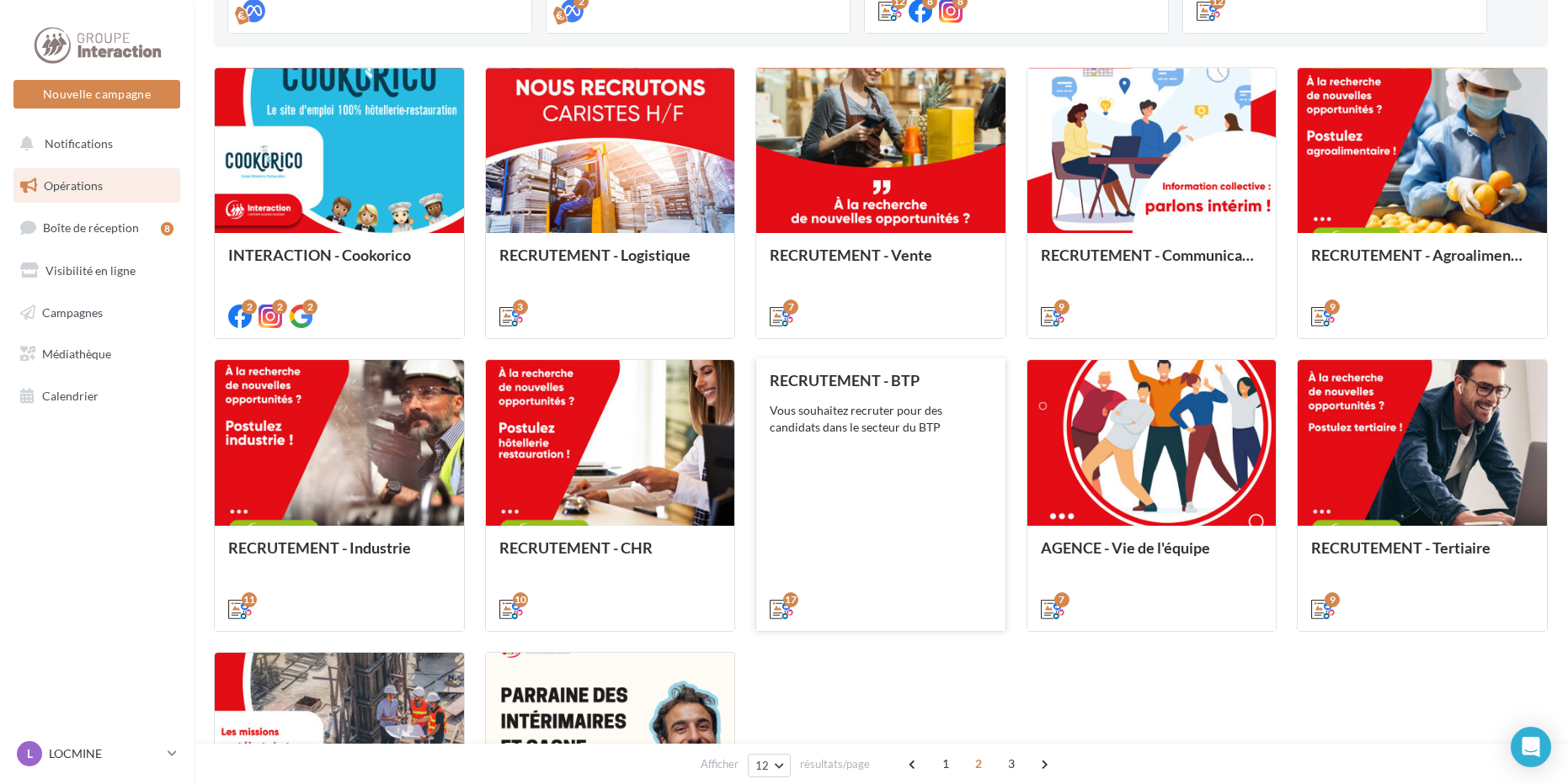
scroll to position [552, 0]
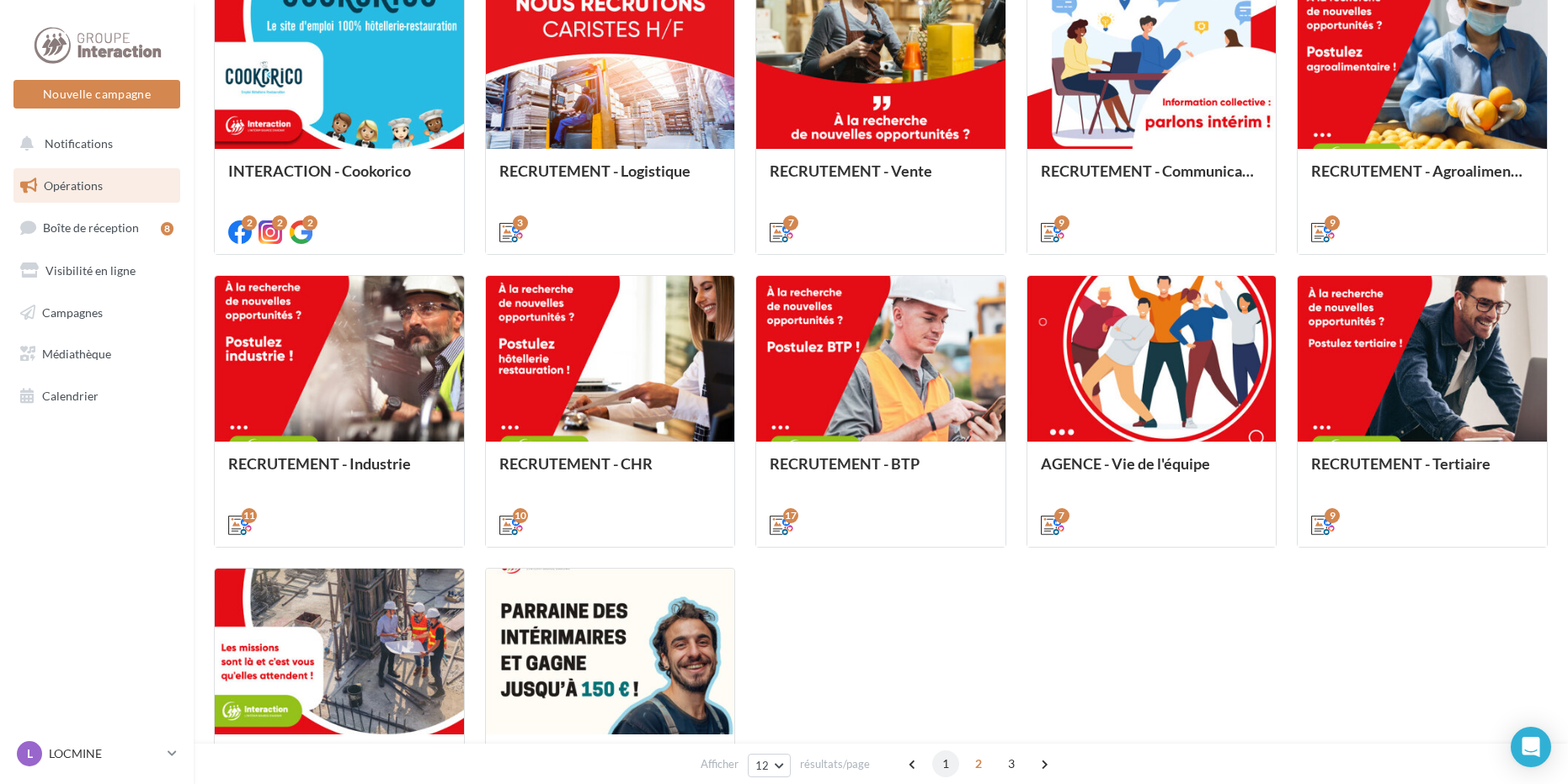
click at [932, 763] on span "1" at bounding box center [945, 763] width 27 height 27
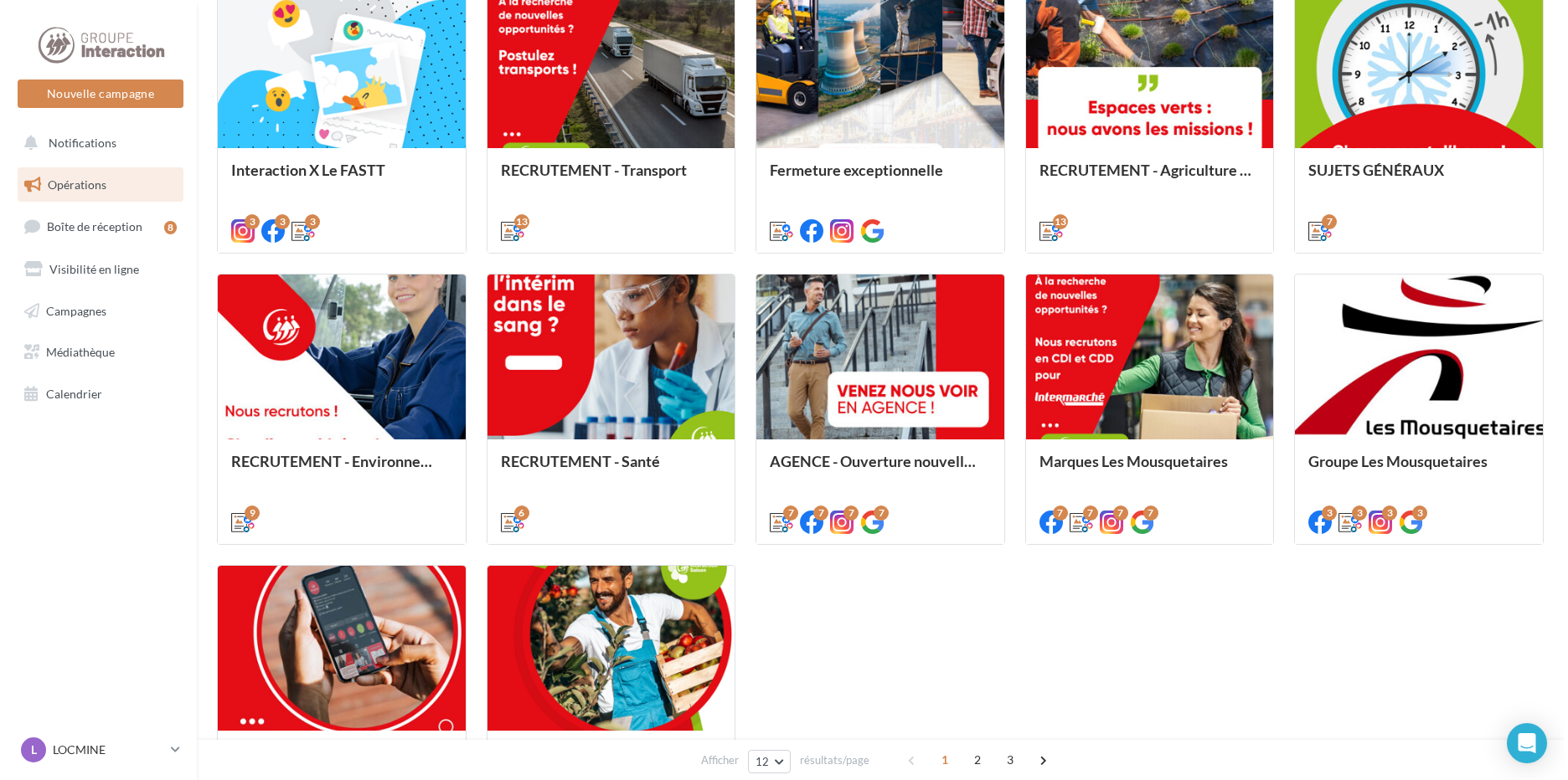
scroll to position [467, 0]
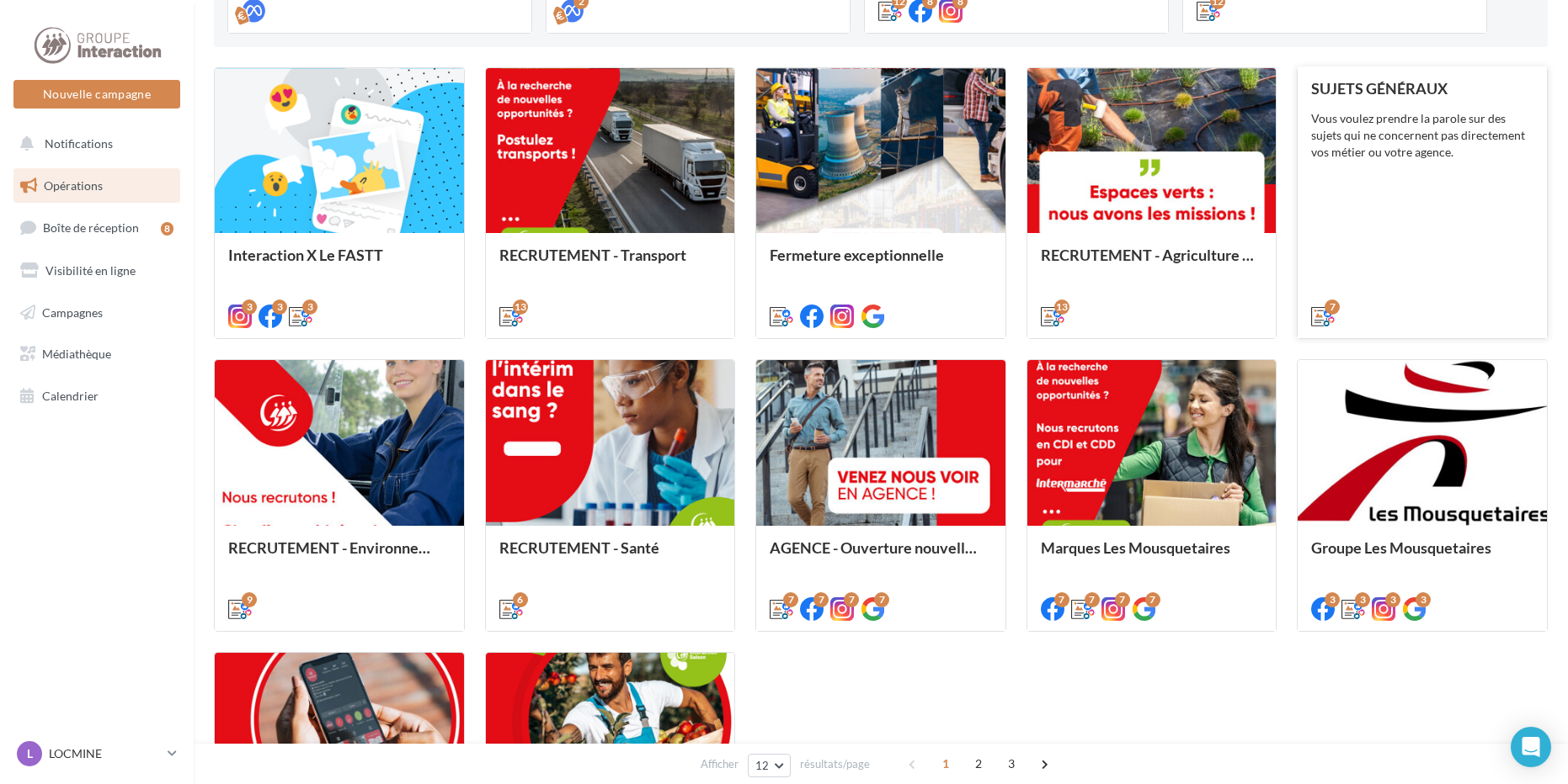
click at [1376, 140] on div "Vous voulez prendre la parole sur des sujets qui ne concernent pas directement …" at bounding box center [1422, 136] width 222 height 51
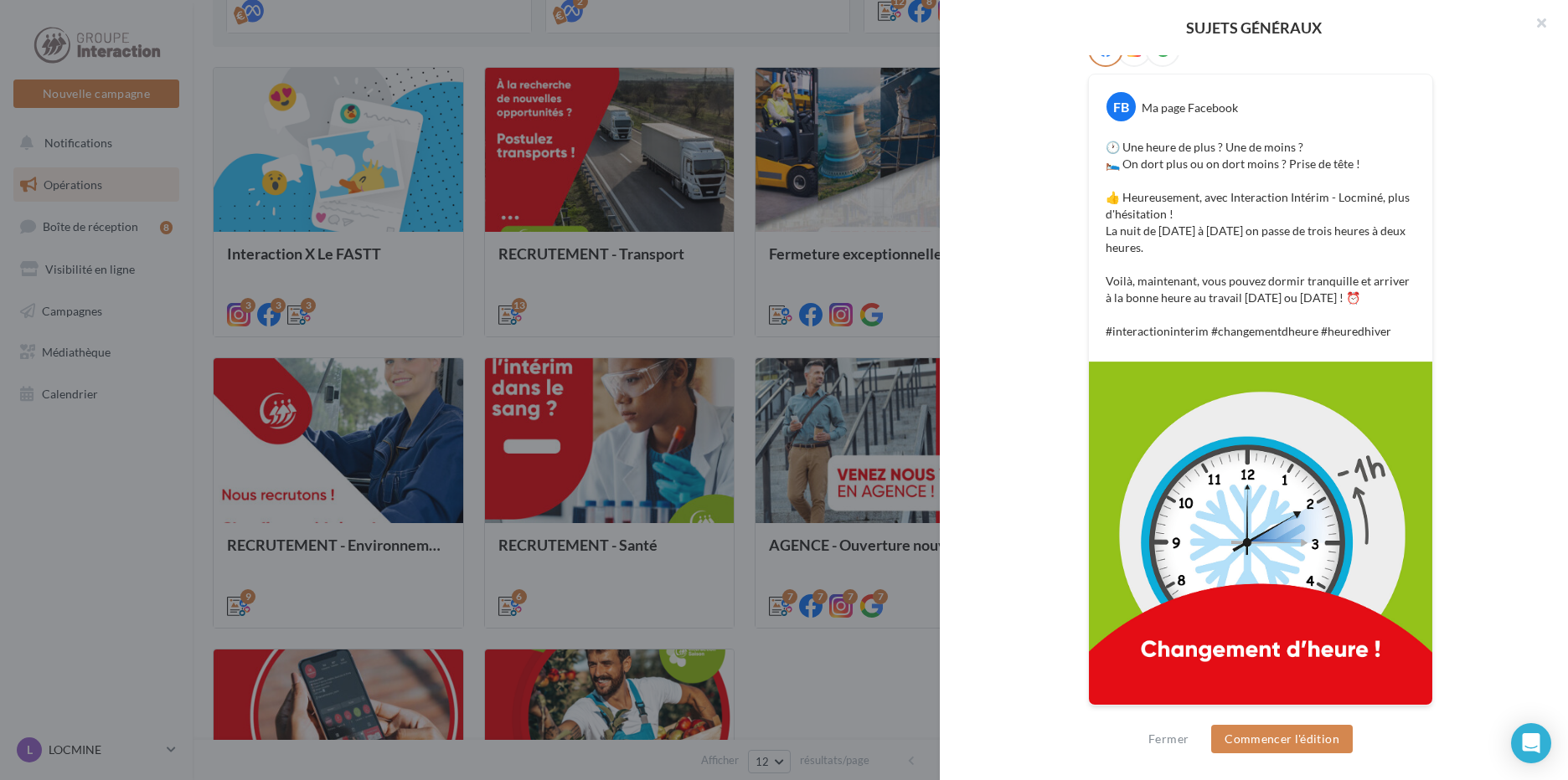
scroll to position [336, 0]
click at [1302, 742] on button "Commencer l'édition" at bounding box center [1281, 739] width 142 height 29
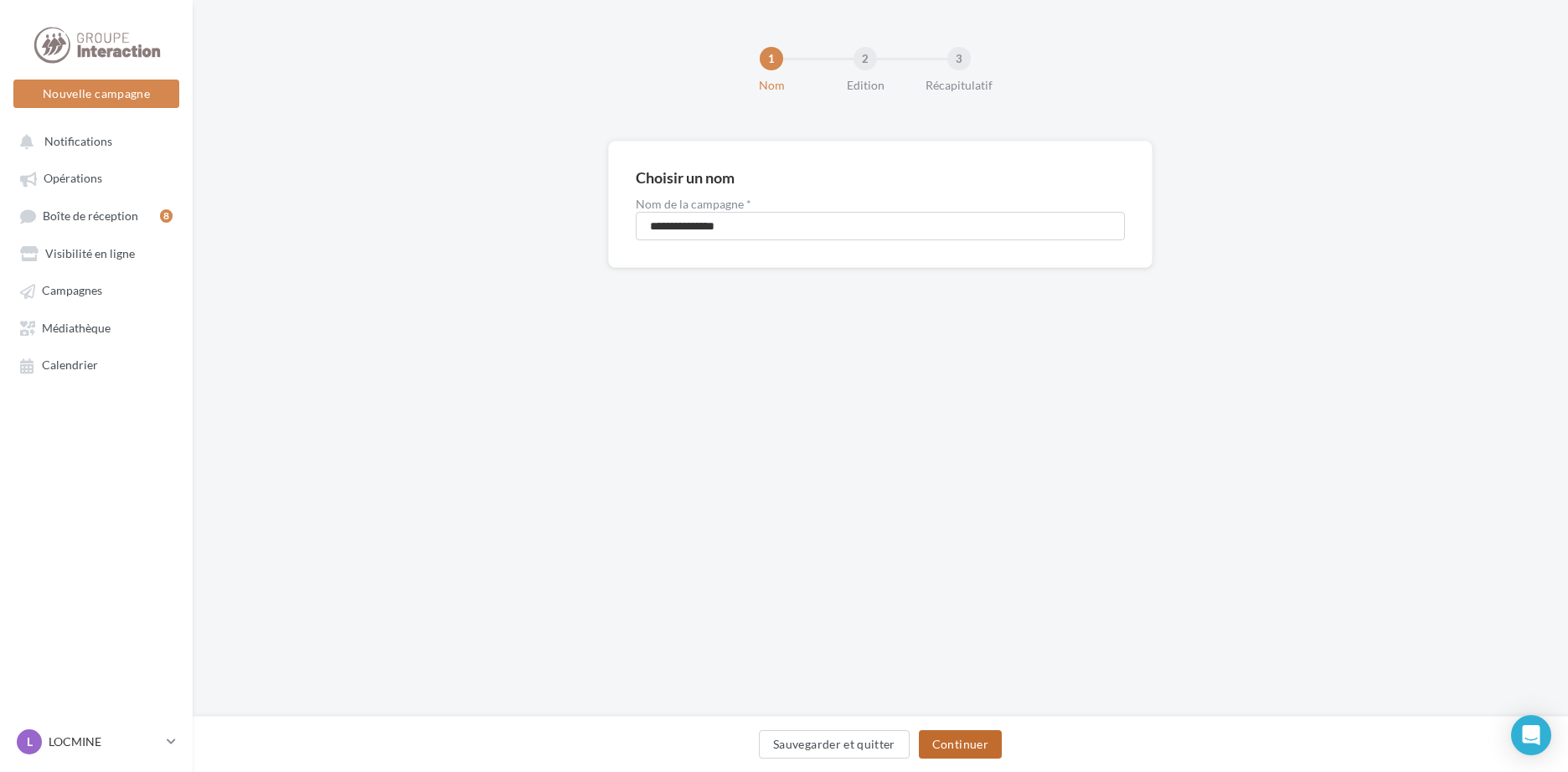
click at [956, 746] on button "Continuer" at bounding box center [959, 744] width 83 height 29
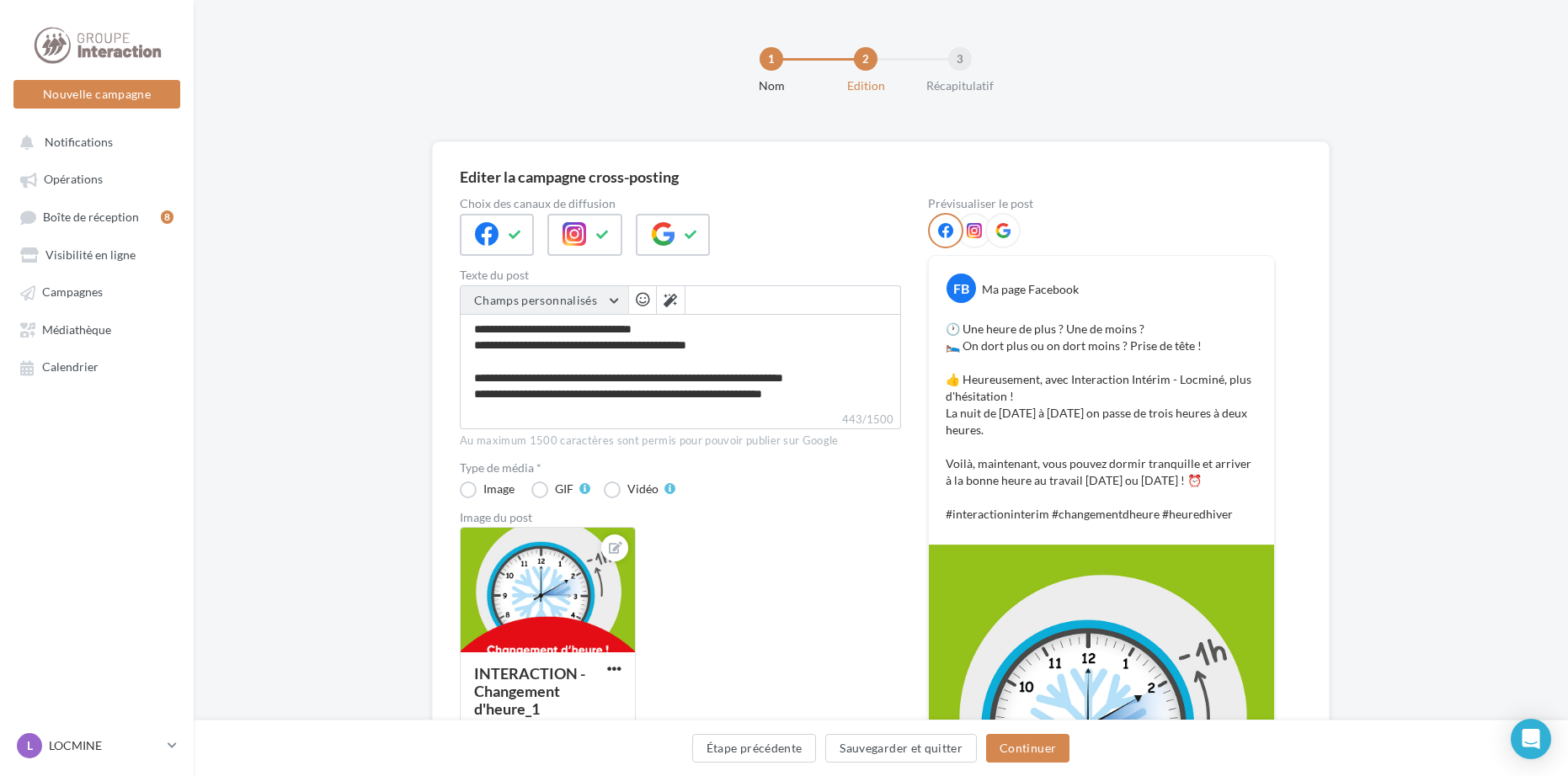
click at [605, 307] on button "Champs personnalisés" at bounding box center [544, 300] width 168 height 29
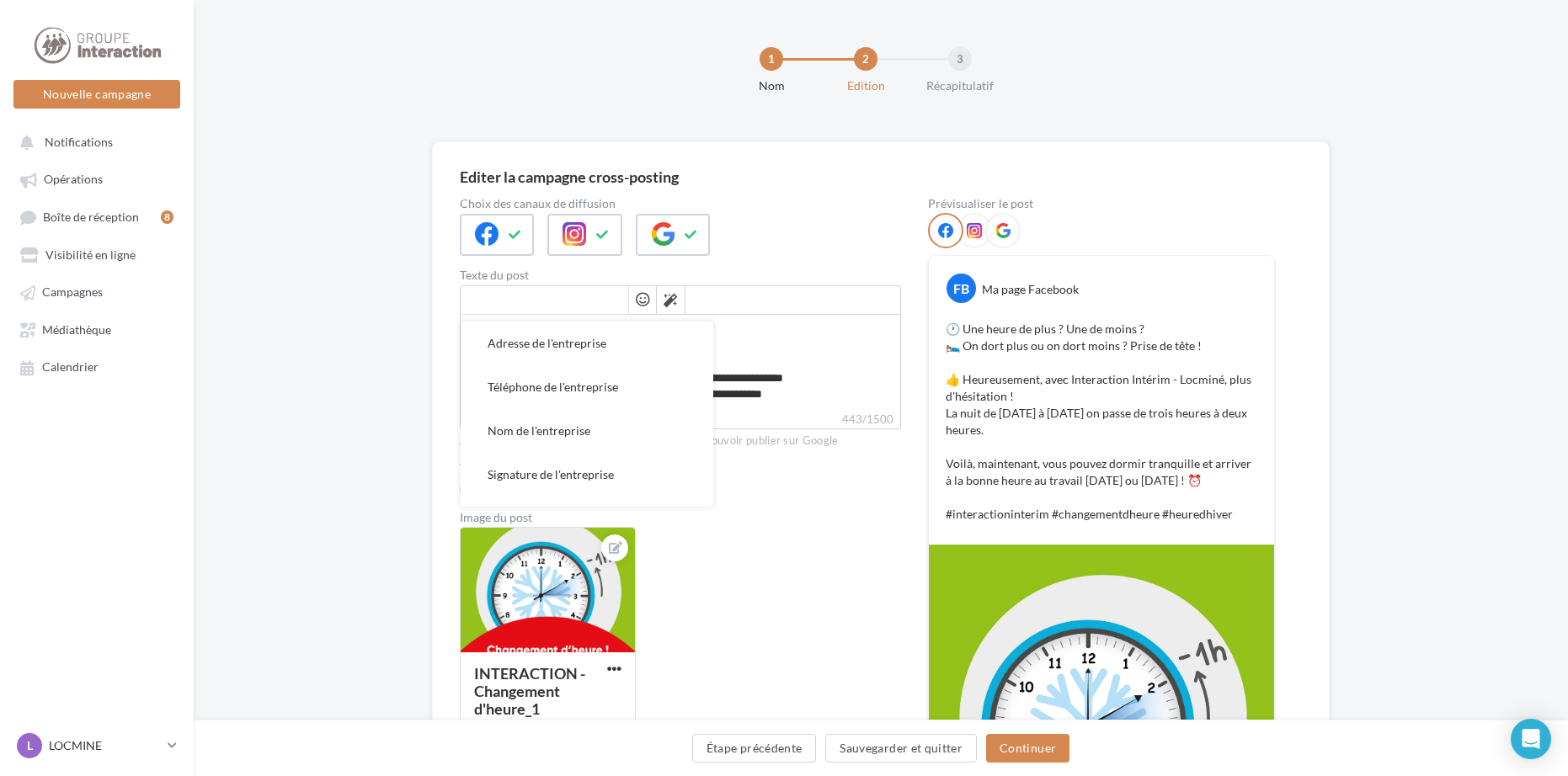
click at [840, 216] on div at bounding box center [680, 235] width 441 height 42
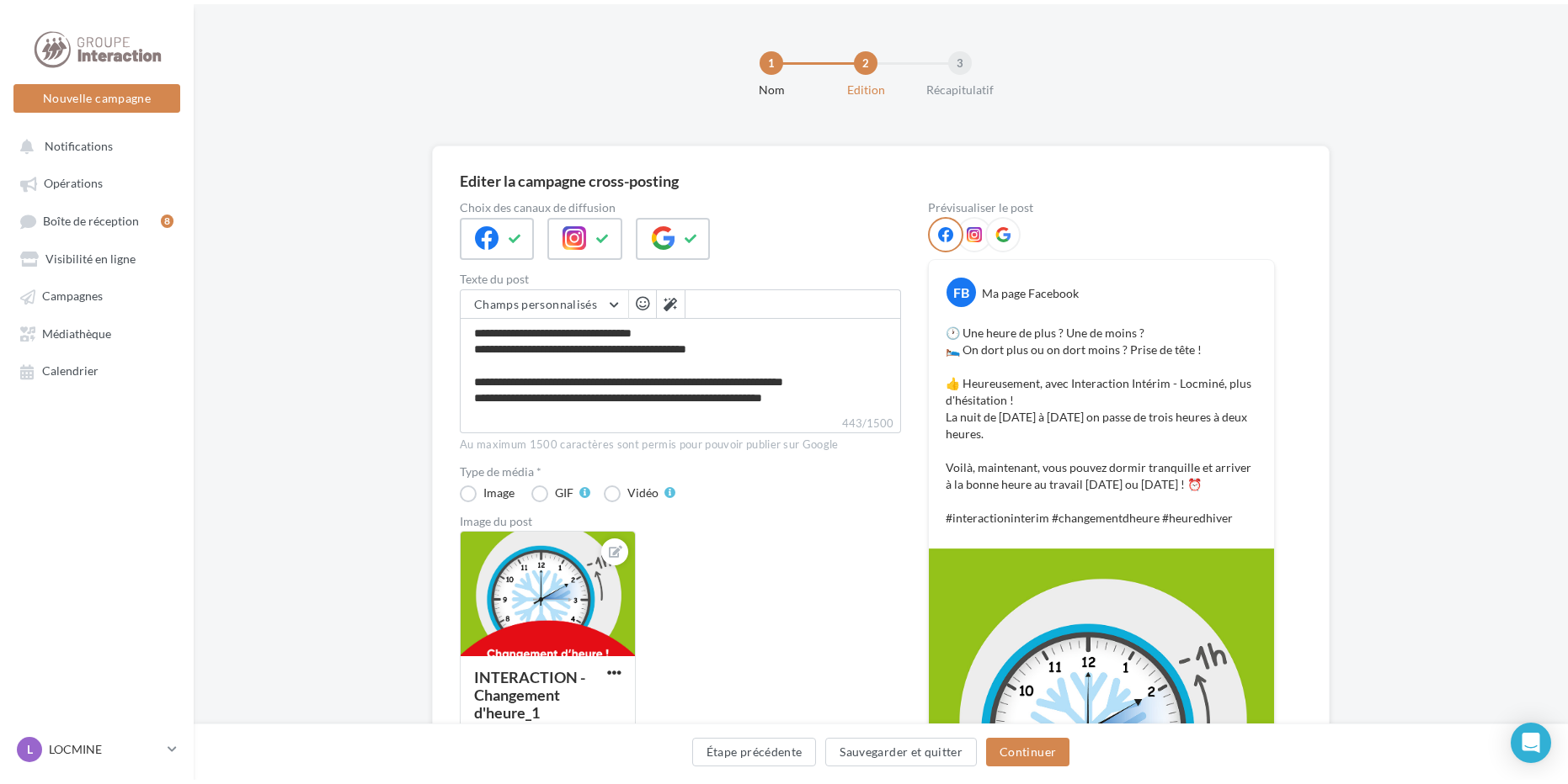
scroll to position [80, 0]
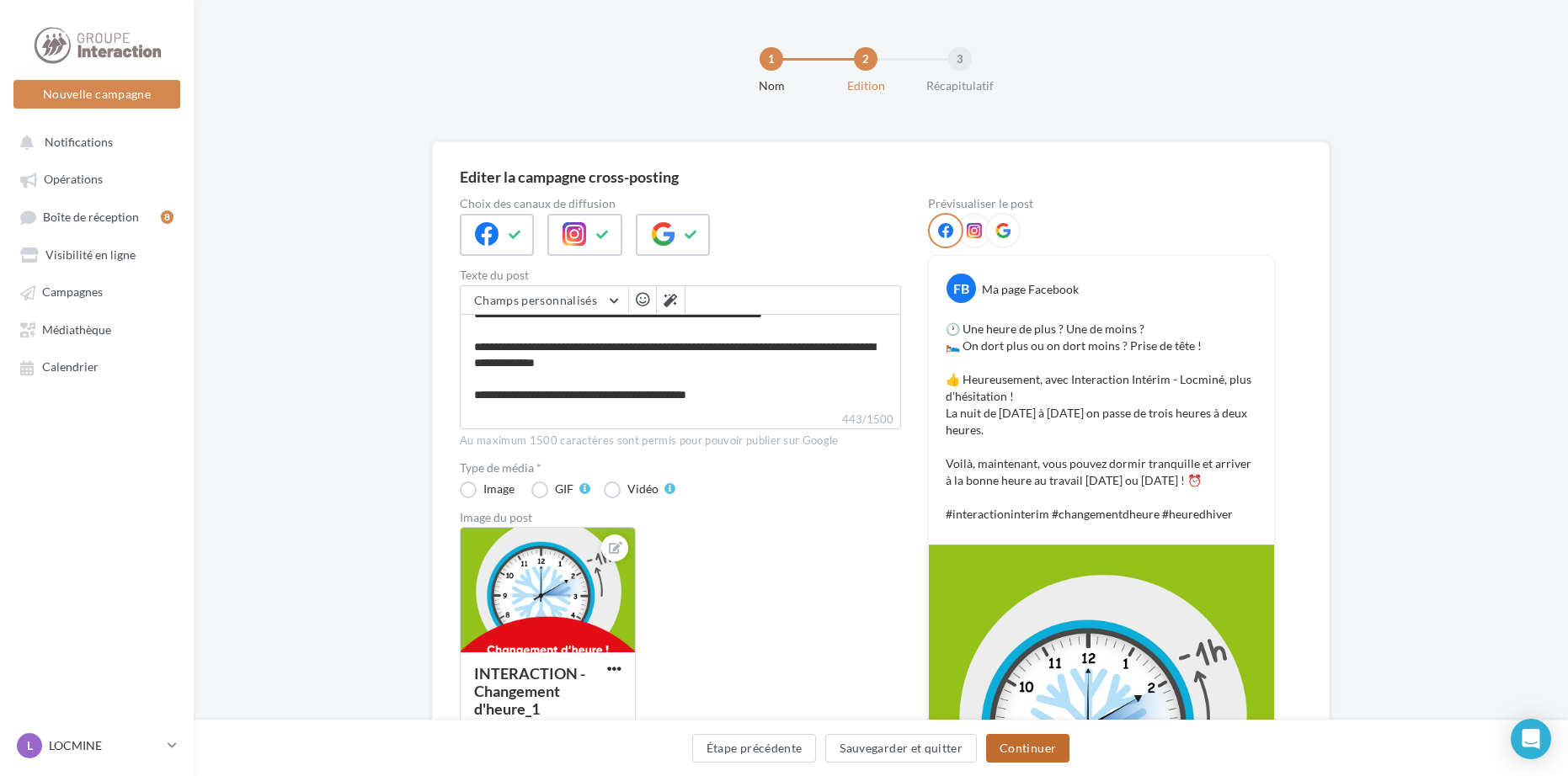
click at [1000, 743] on button "Continuer" at bounding box center [1028, 748] width 84 height 29
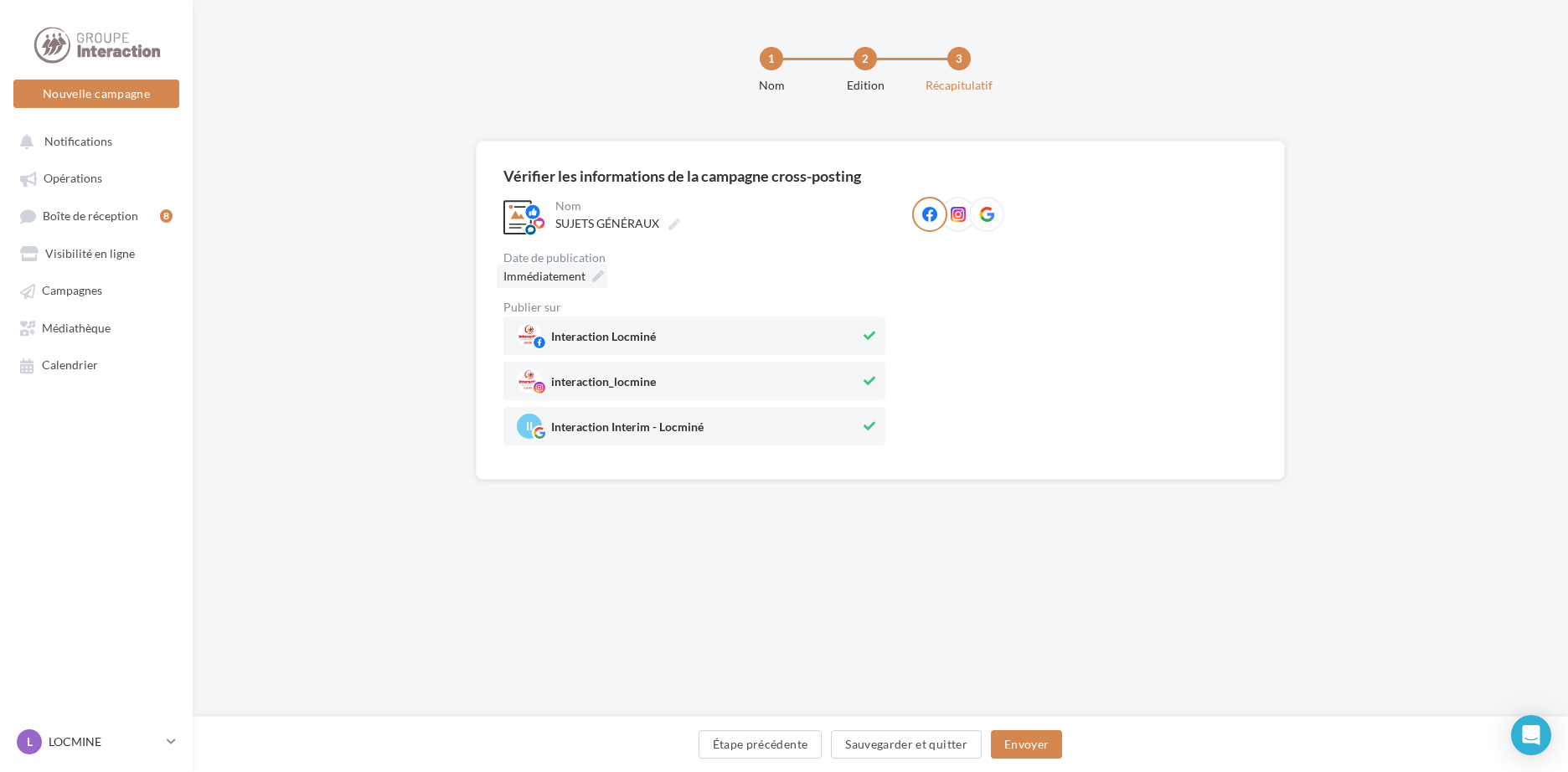
click at [598, 269] on div "Immédiatement" at bounding box center [552, 276] width 110 height 24
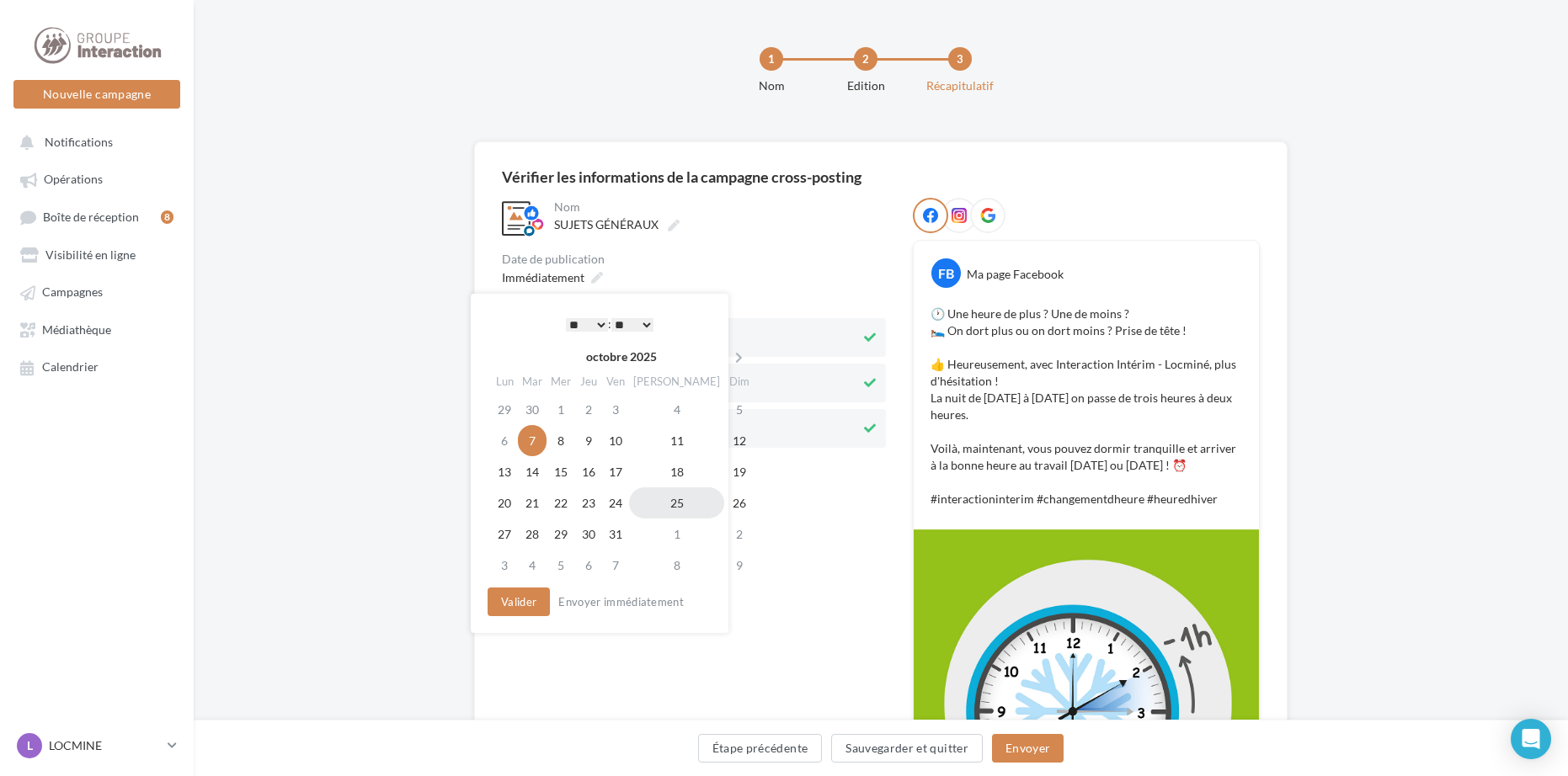
click at [662, 503] on td "25" at bounding box center [676, 502] width 95 height 31
click at [605, 327] on div "* * * * * * * * * * ** ** ** ** ** ** ** ** ** ** ** ** ** ** : ** ** ** ** ** …" at bounding box center [604, 324] width 170 height 25
click at [720, 496] on td "26" at bounding box center [734, 502] width 29 height 31
click at [598, 326] on select "* * * * * * * * * * ** ** ** ** ** ** ** ** ** ** ** ** ** **" at bounding box center [582, 325] width 42 height 13
click at [588, 322] on select "* * * * * * * * * * ** ** ** ** ** ** ** ** ** ** ** ** ** **" at bounding box center [582, 325] width 42 height 13
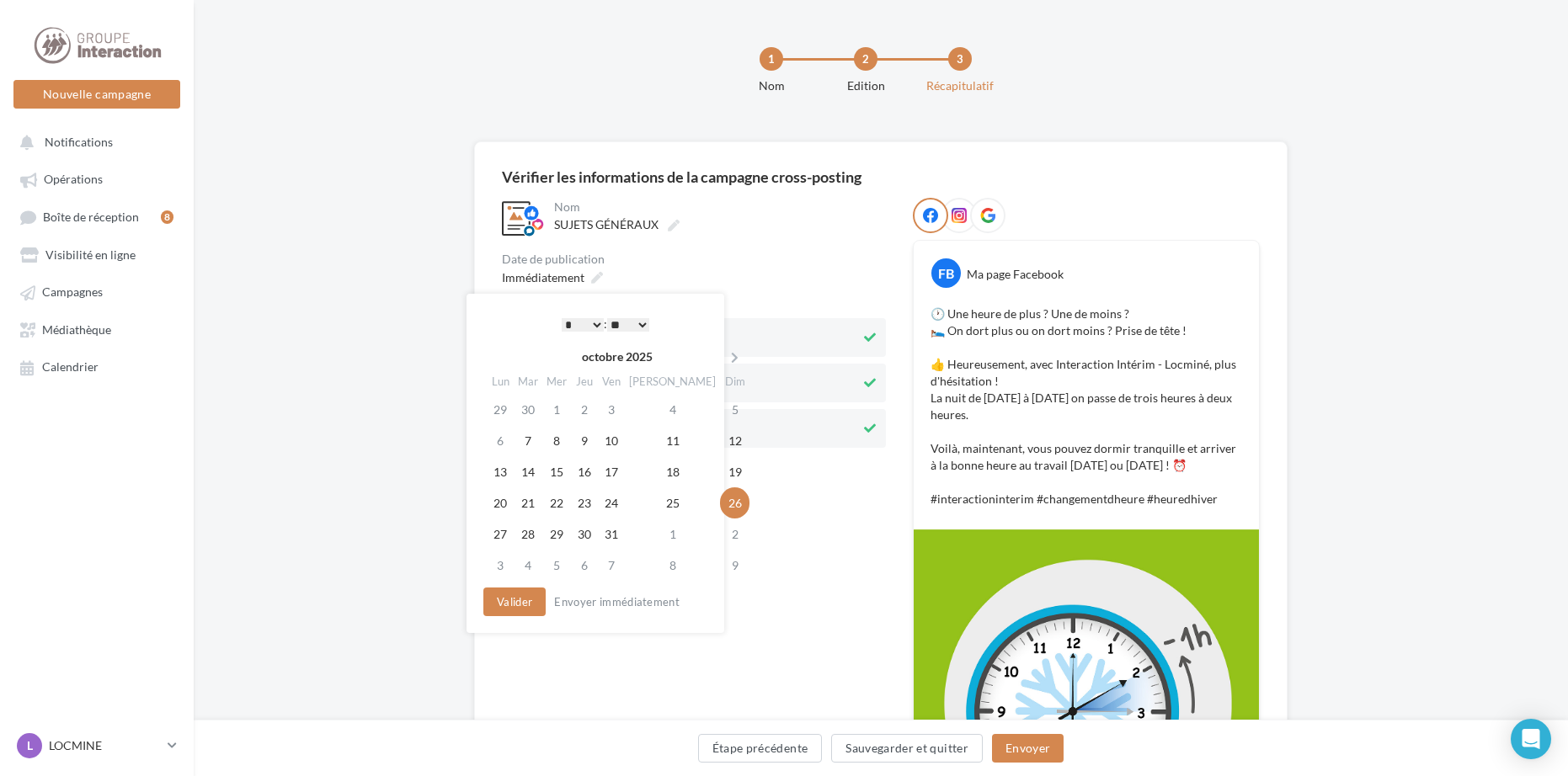
click at [588, 325] on select "* * * * * * * * * * ** ** ** ** ** ** ** ** ** ** ** ** ** **" at bounding box center [582, 325] width 42 height 13
click at [513, 602] on button "Valider" at bounding box center [514, 601] width 62 height 29
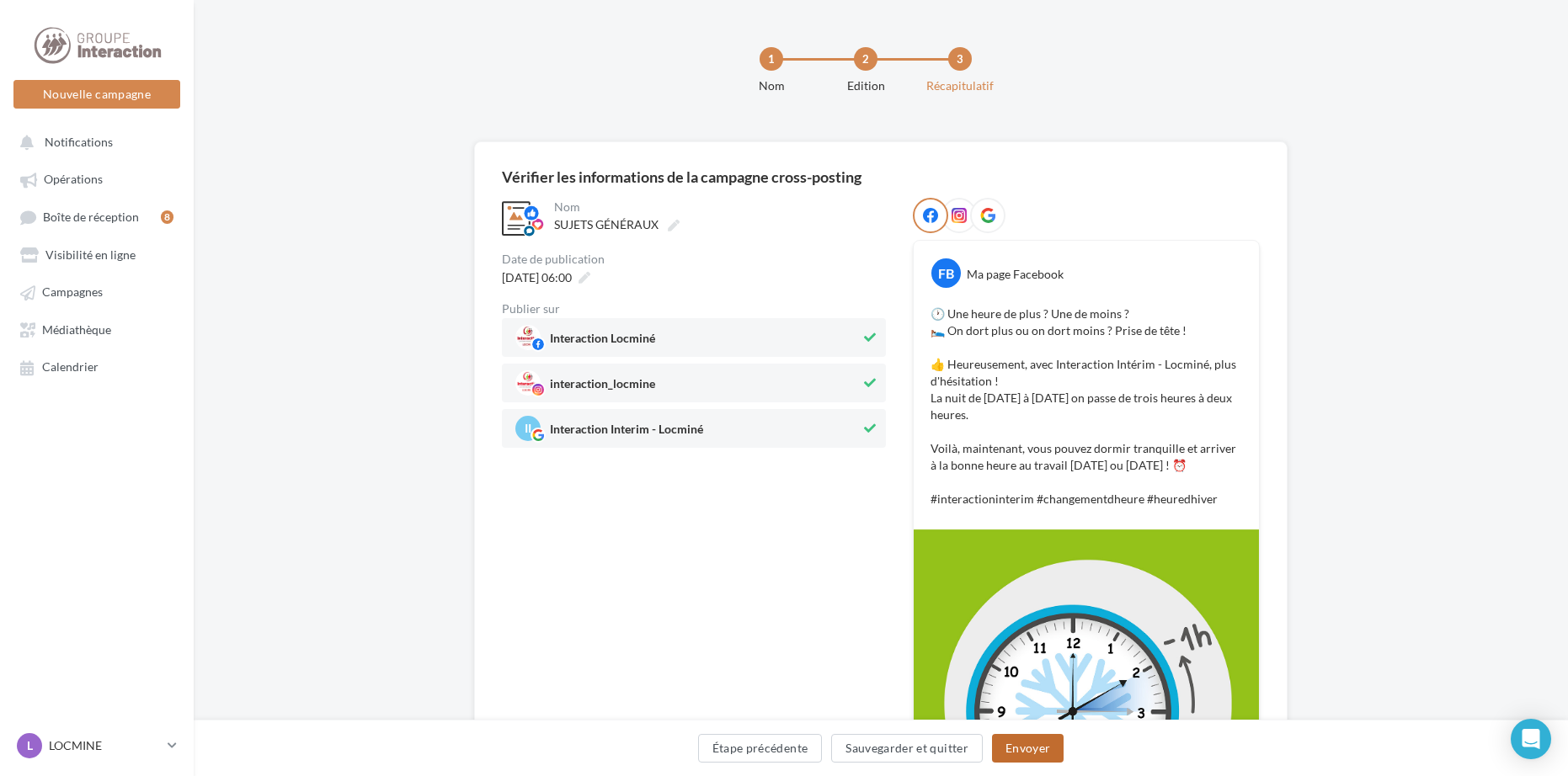
click at [1026, 740] on button "Envoyer" at bounding box center [1028, 748] width 71 height 29
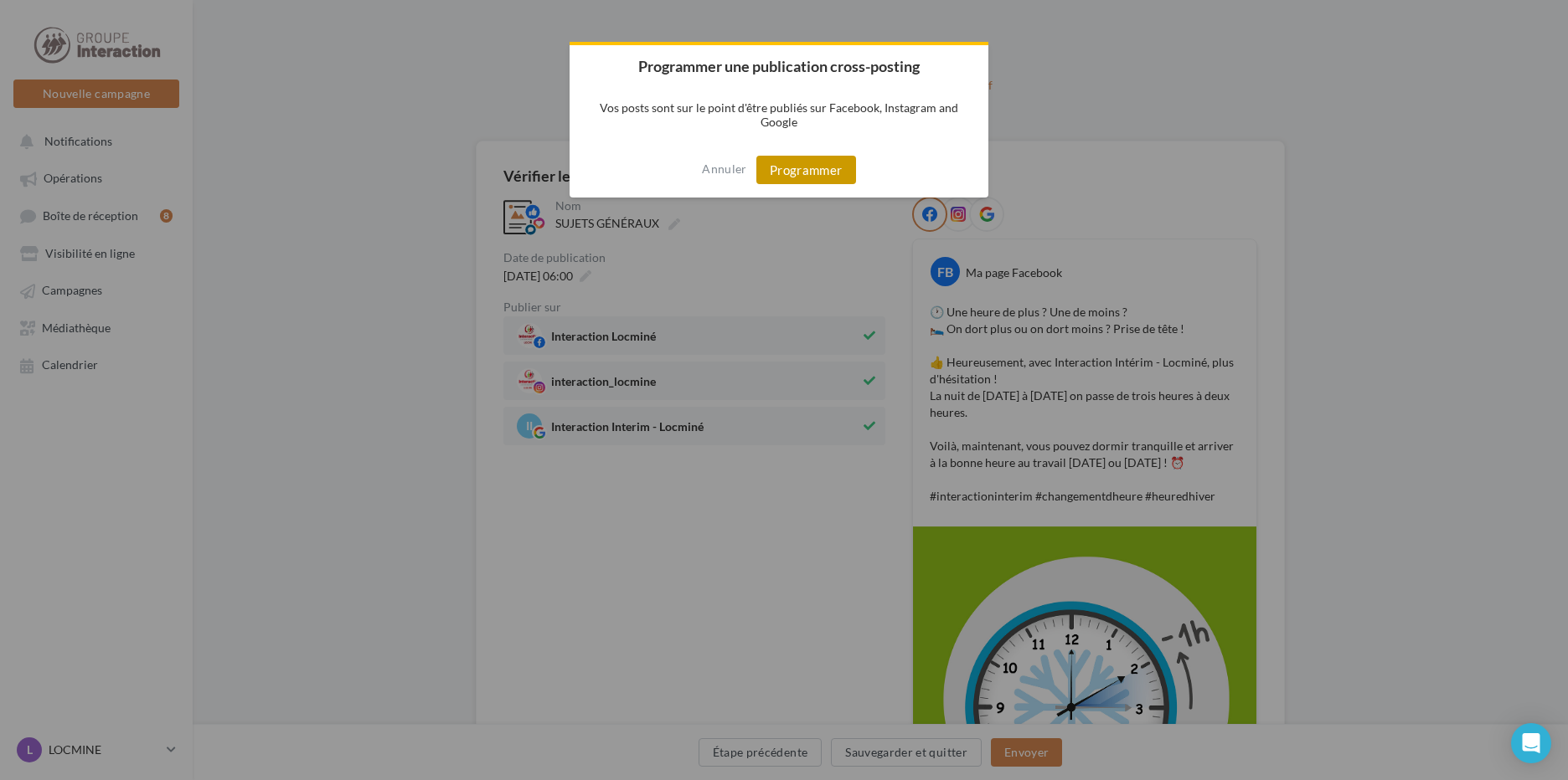
click at [803, 160] on button "Programmer" at bounding box center [805, 170] width 100 height 29
